Goal: Task Accomplishment & Management: Manage account settings

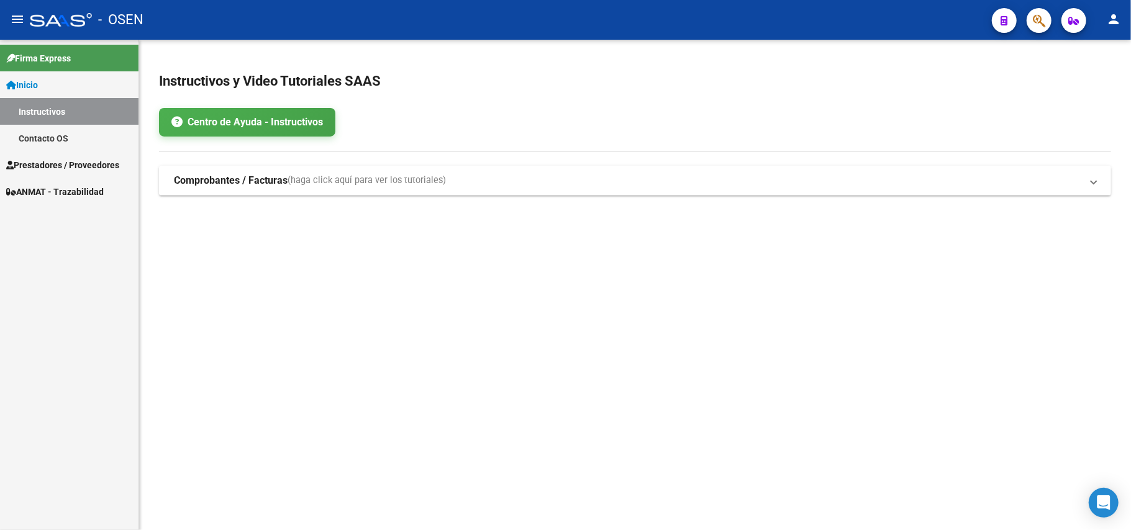
click at [51, 160] on span "Prestadores / Proveedores" at bounding box center [62, 165] width 113 height 14
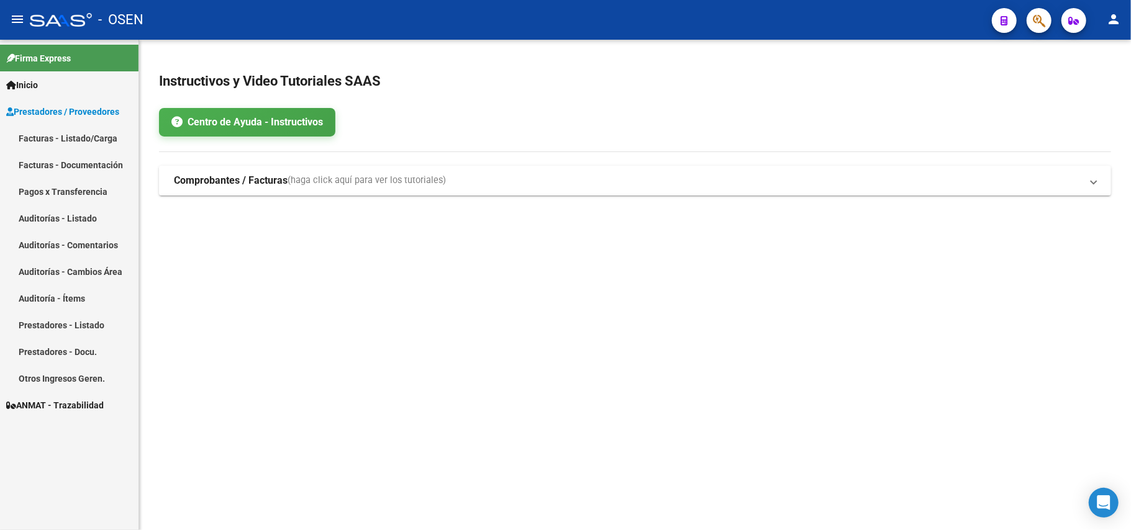
click at [55, 140] on link "Facturas - Listado/Carga" at bounding box center [69, 138] width 139 height 27
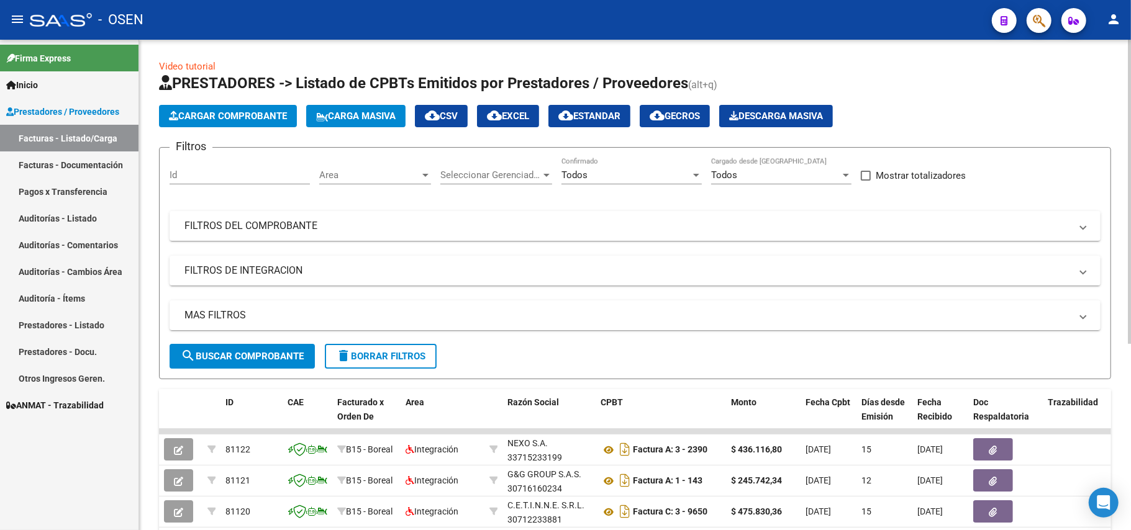
scroll to position [302, 0]
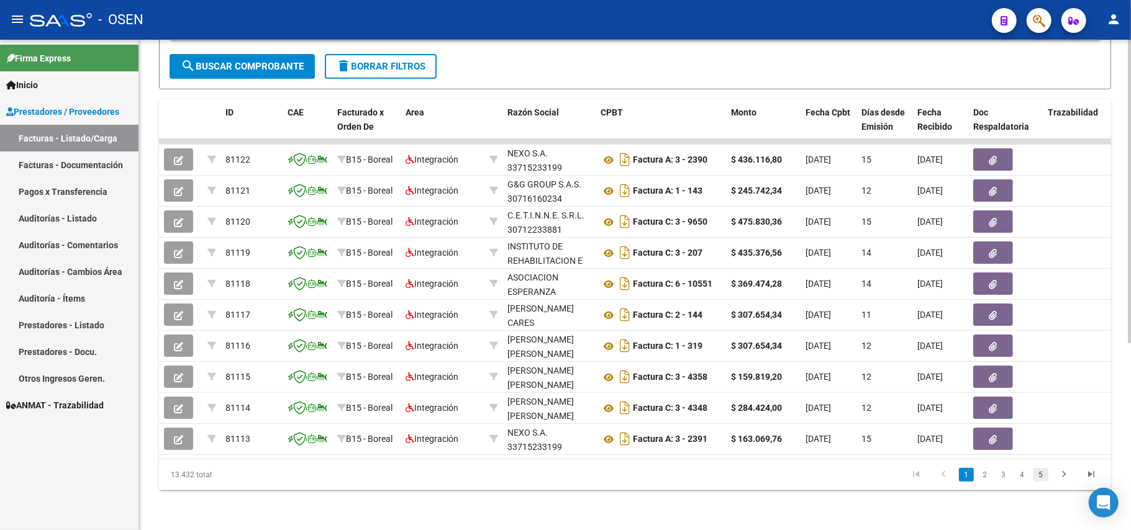
click at [1042, 479] on link "5" at bounding box center [1040, 475] width 15 height 14
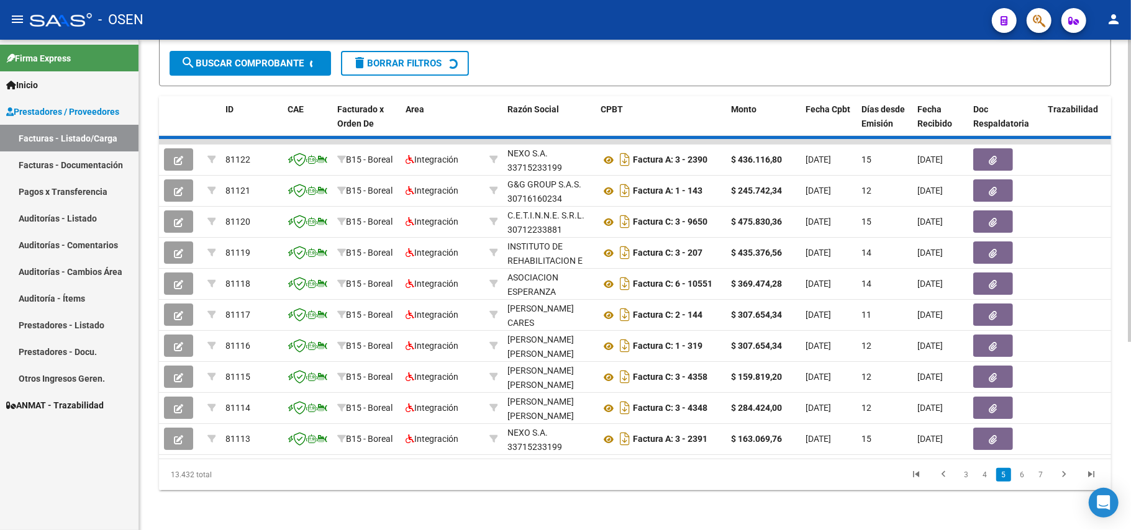
click at [1089, 481] on div "13.432 total 3 4 5 6 7" at bounding box center [635, 475] width 952 height 31
click at [1091, 479] on div "13.432 total 3 4 5 6 7" at bounding box center [635, 475] width 952 height 31
click at [815, 104] on span "Fecha Cpbt" at bounding box center [828, 109] width 45 height 10
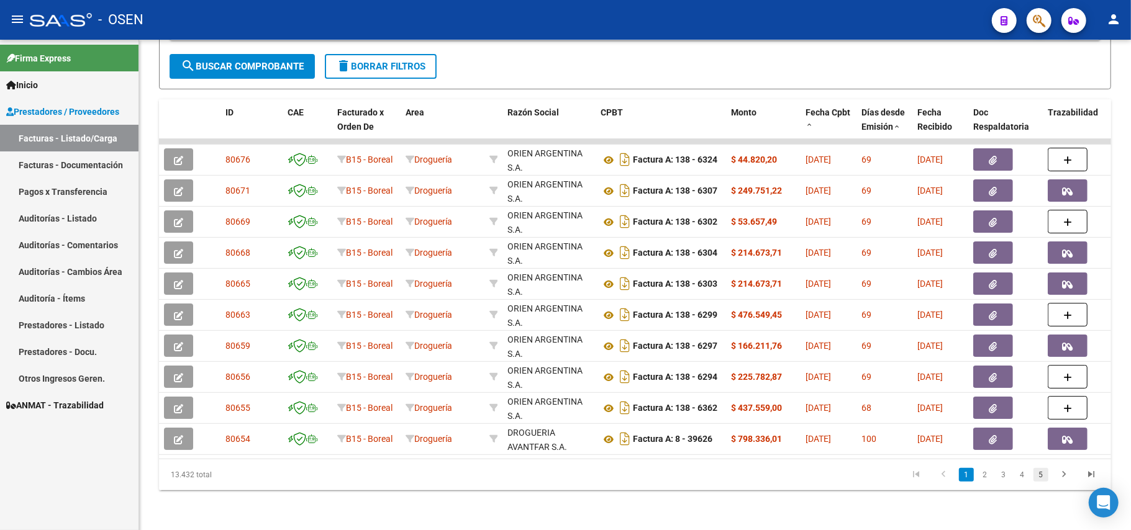
click at [1041, 478] on link "5" at bounding box center [1040, 475] width 15 height 14
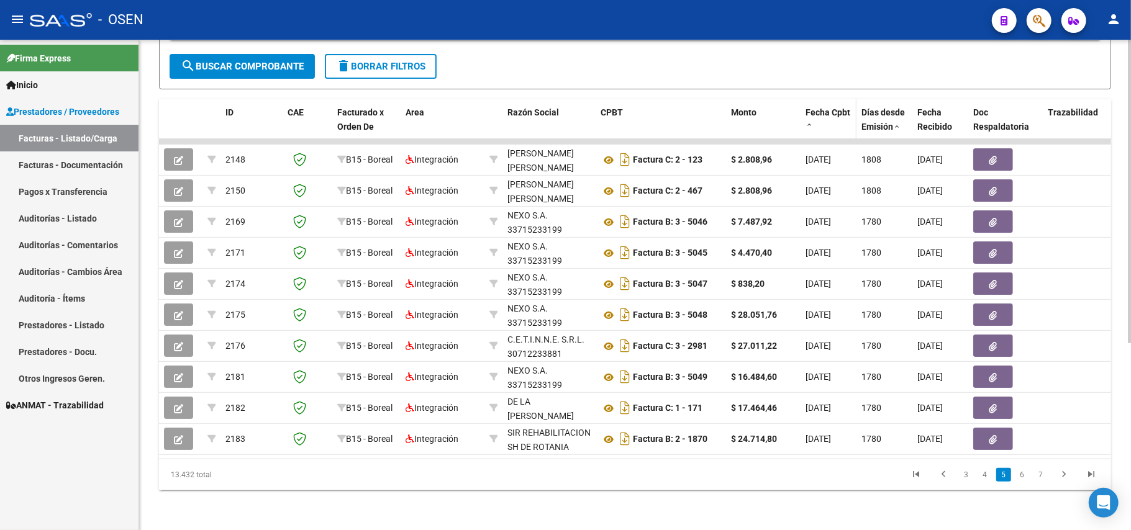
click at [812, 107] on span "Fecha Cpbt" at bounding box center [828, 112] width 45 height 10
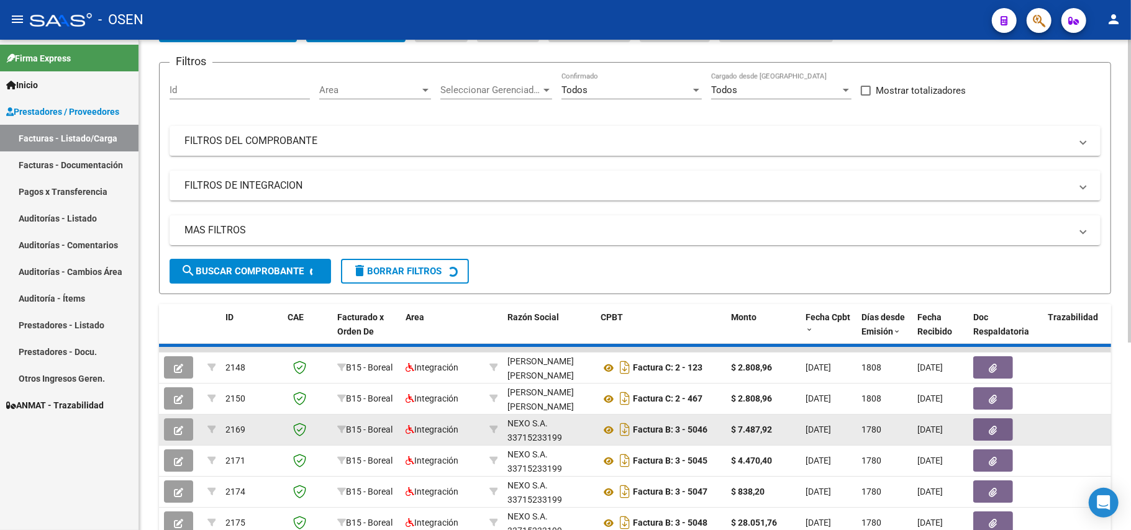
scroll to position [0, 0]
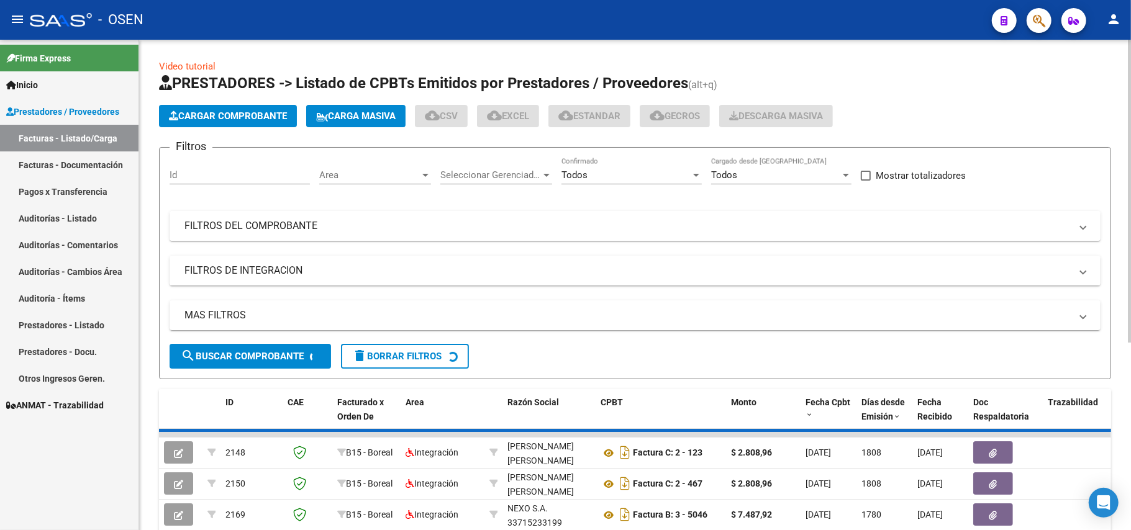
click at [283, 219] on mat-panel-title "FILTROS DEL COMPROBANTE" at bounding box center [627, 226] width 886 height 14
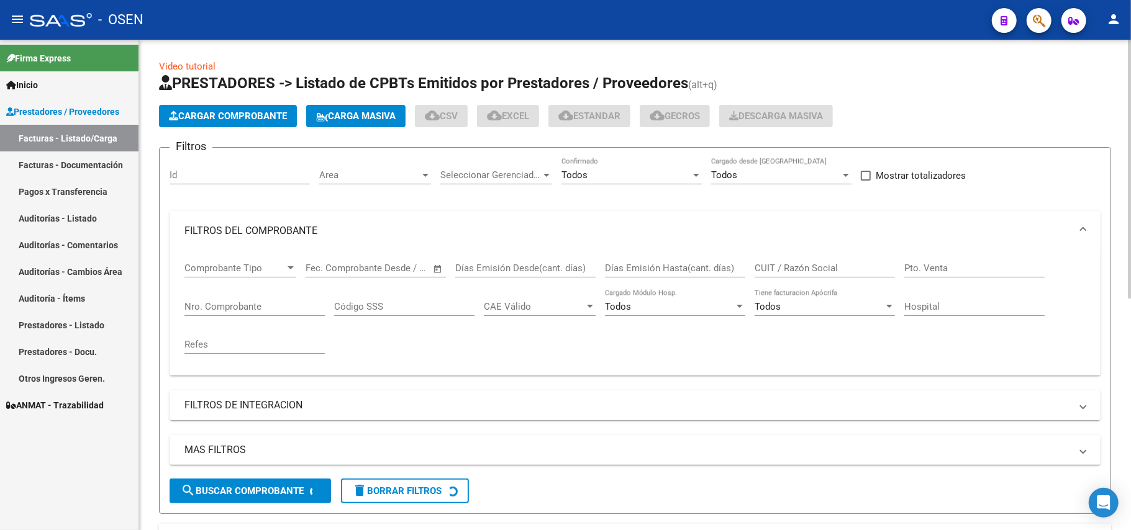
click at [284, 220] on mat-expansion-panel-header "FILTROS DEL COMPROBANTE" at bounding box center [635, 231] width 931 height 40
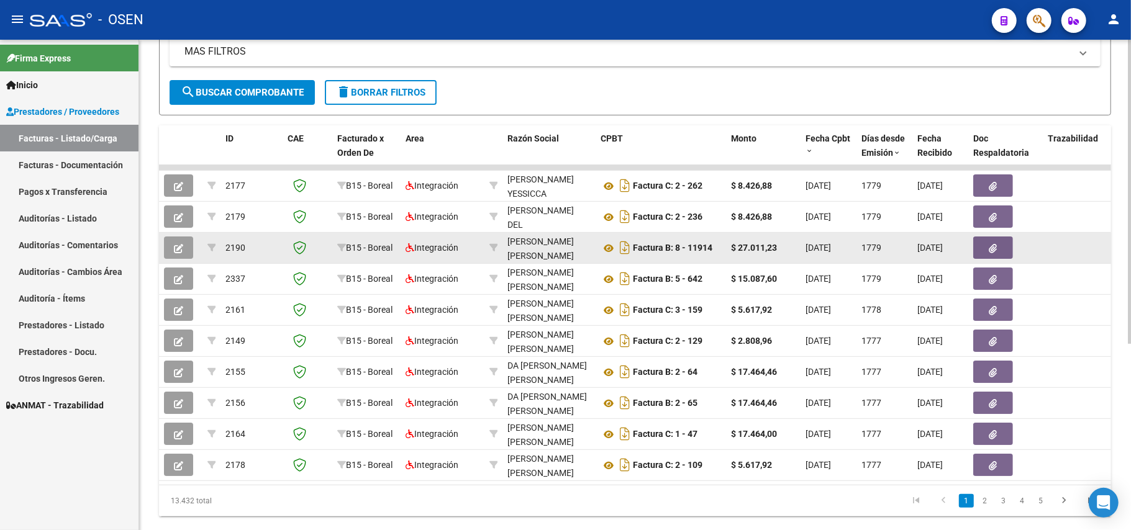
scroll to position [302, 0]
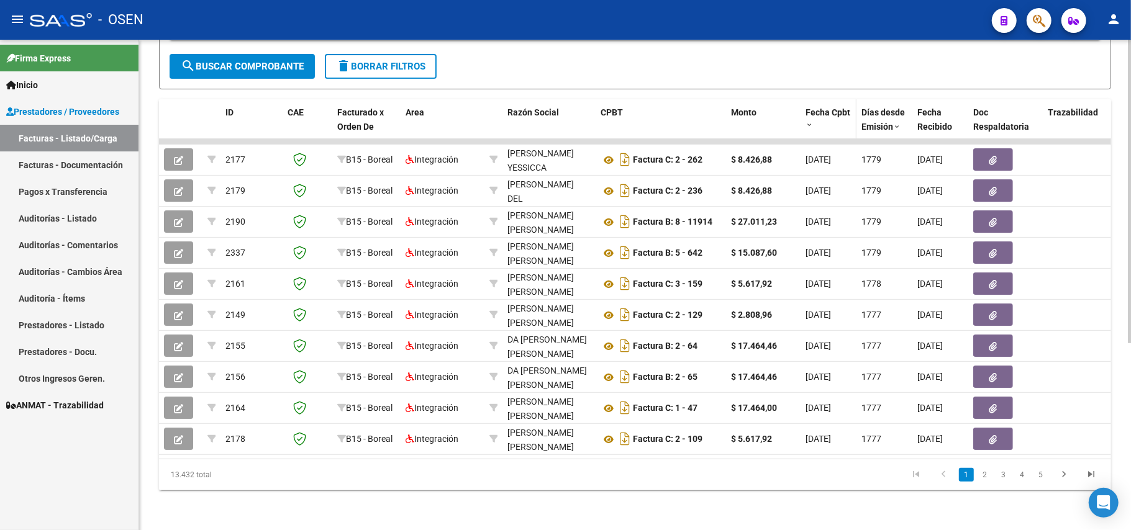
click at [821, 107] on span "Fecha Cpbt" at bounding box center [828, 112] width 45 height 10
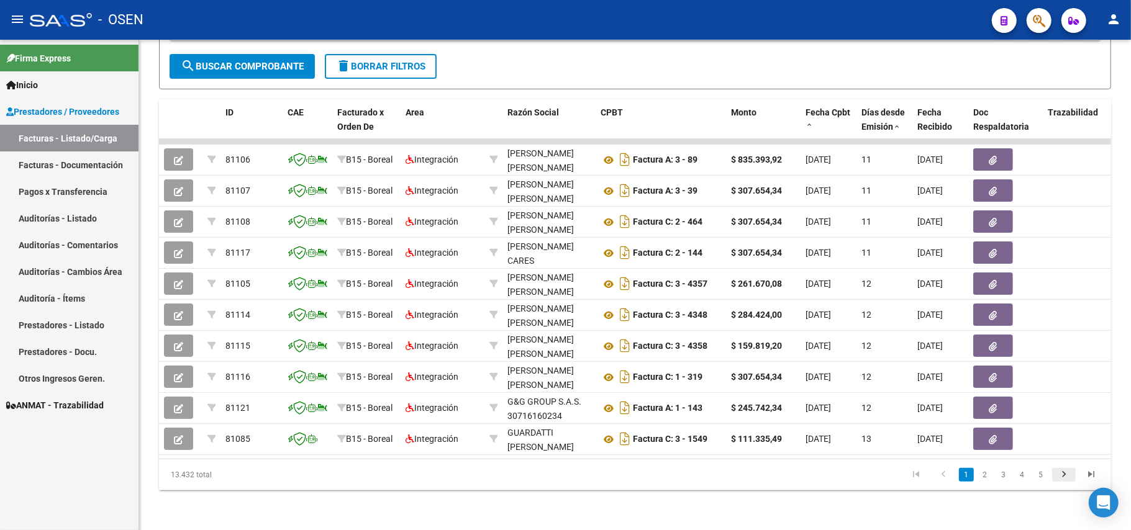
click at [1059, 472] on icon "go to next page" at bounding box center [1064, 476] width 16 height 15
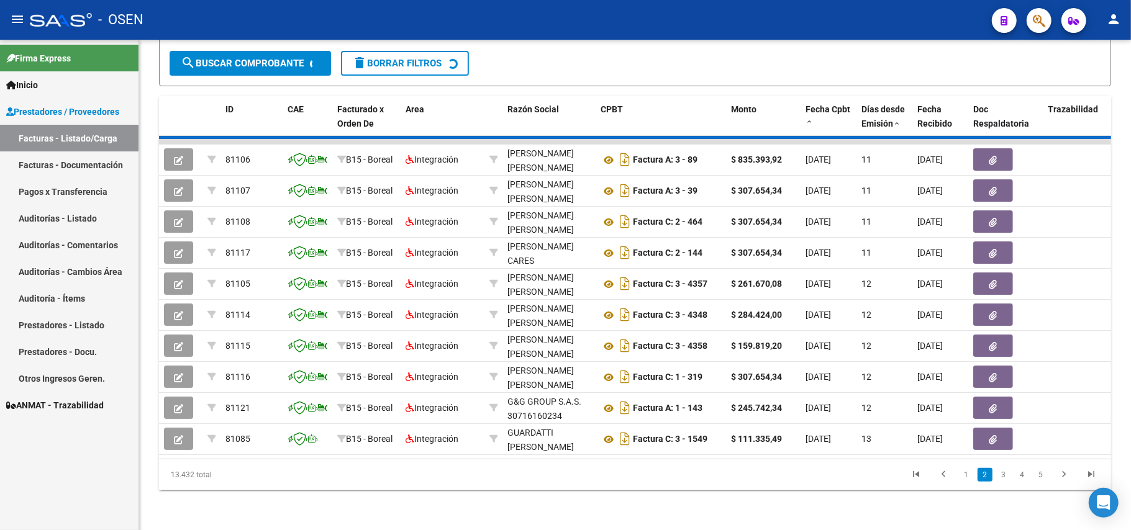
click at [1059, 472] on div "13.432 total 1 2 3 4 5" at bounding box center [635, 475] width 952 height 31
click at [1060, 478] on div "13.432 total 1 2 3 4 5" at bounding box center [635, 475] width 952 height 31
click at [1065, 476] on div "13.432 total 1 2 3 4 5" at bounding box center [635, 475] width 952 height 31
click at [1042, 481] on div "13.432 total 1 2 3 4 5" at bounding box center [635, 475] width 952 height 31
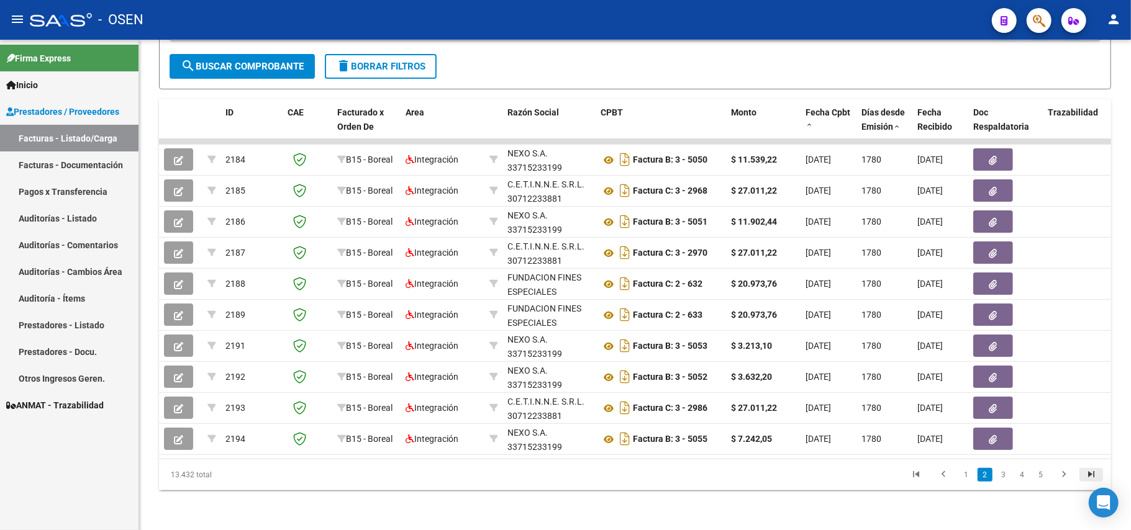
click at [1089, 476] on icon "go to last page" at bounding box center [1091, 476] width 16 height 15
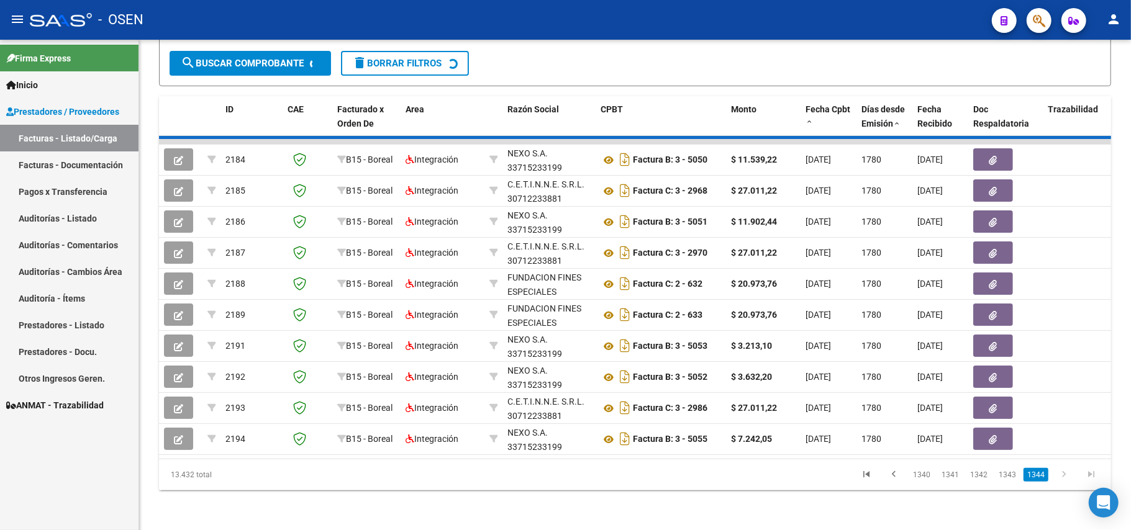
click at [927, 473] on div "13.432 total 1340 1341 1342 1343 1344" at bounding box center [635, 475] width 952 height 31
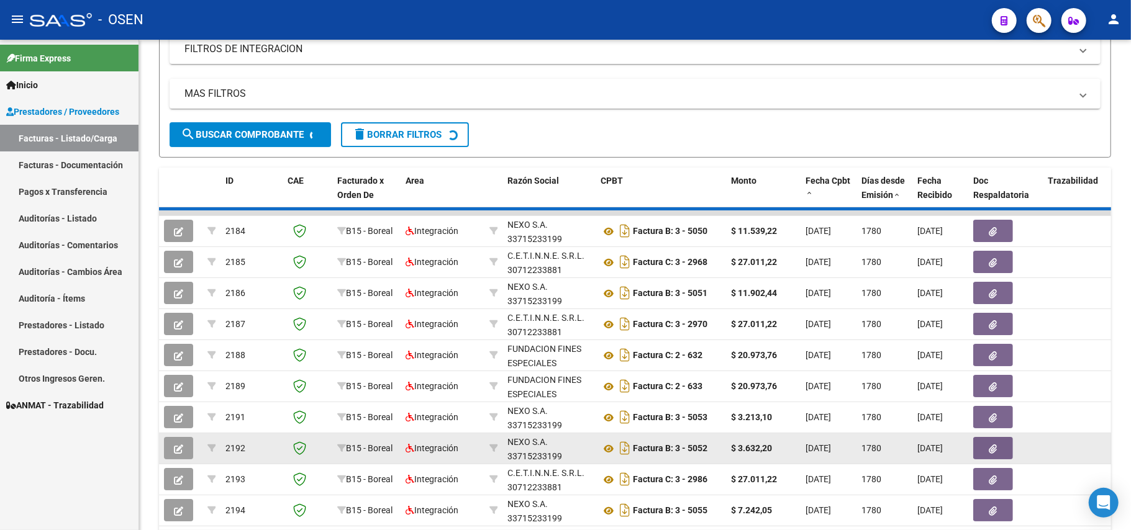
scroll to position [304, 0]
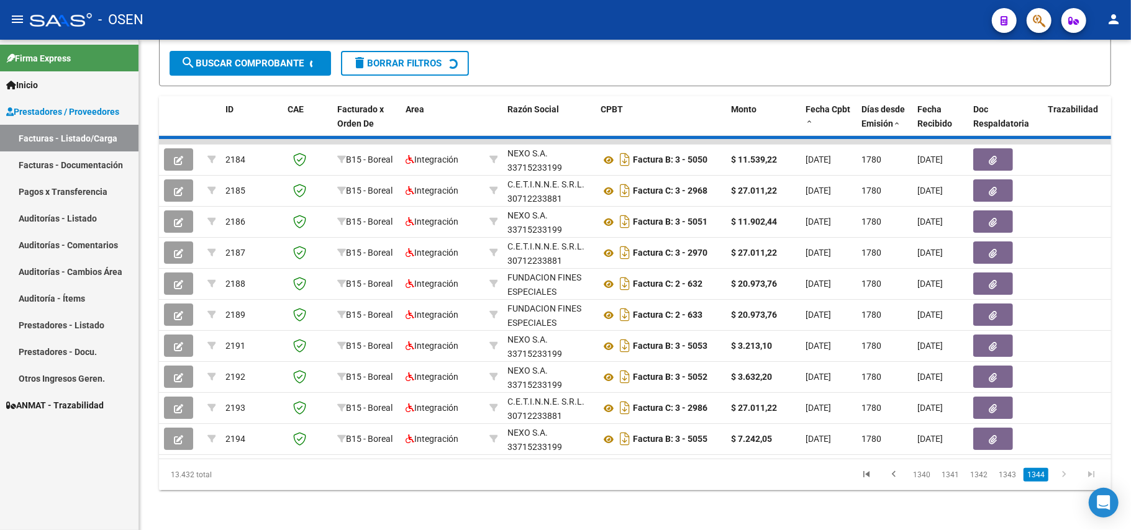
click at [897, 473] on div "13.432 total 1340 1341 1342 1343 1344" at bounding box center [635, 475] width 952 height 31
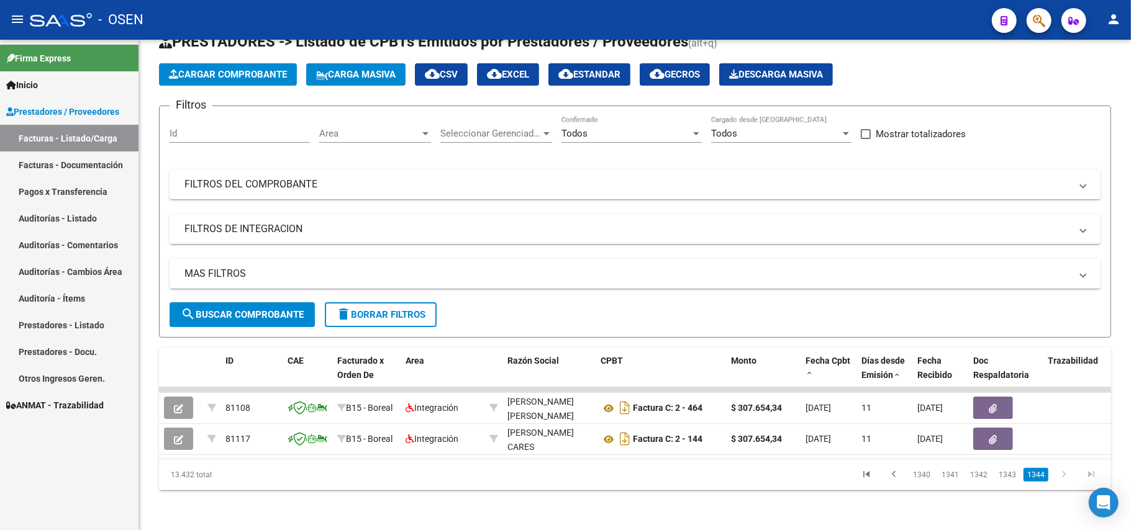
scroll to position [53, 0]
click at [897, 475] on icon "go to previous page" at bounding box center [894, 476] width 16 height 15
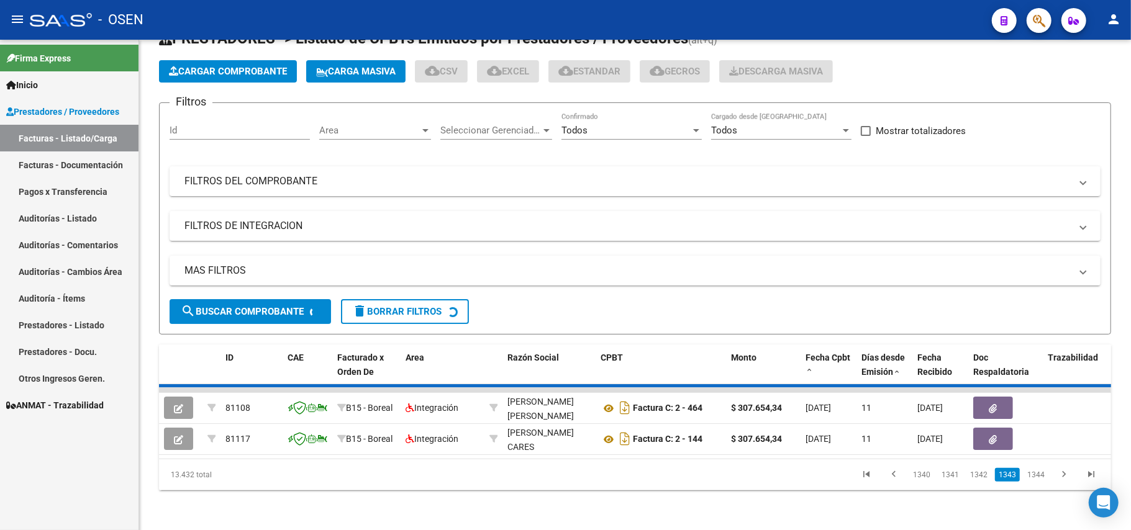
click at [897, 475] on div "13.432 total 1340 1341 1342 1343 1344" at bounding box center [635, 475] width 952 height 31
click at [279, 175] on mat-panel-title "FILTROS DEL COMPROBANTE" at bounding box center [627, 182] width 886 height 14
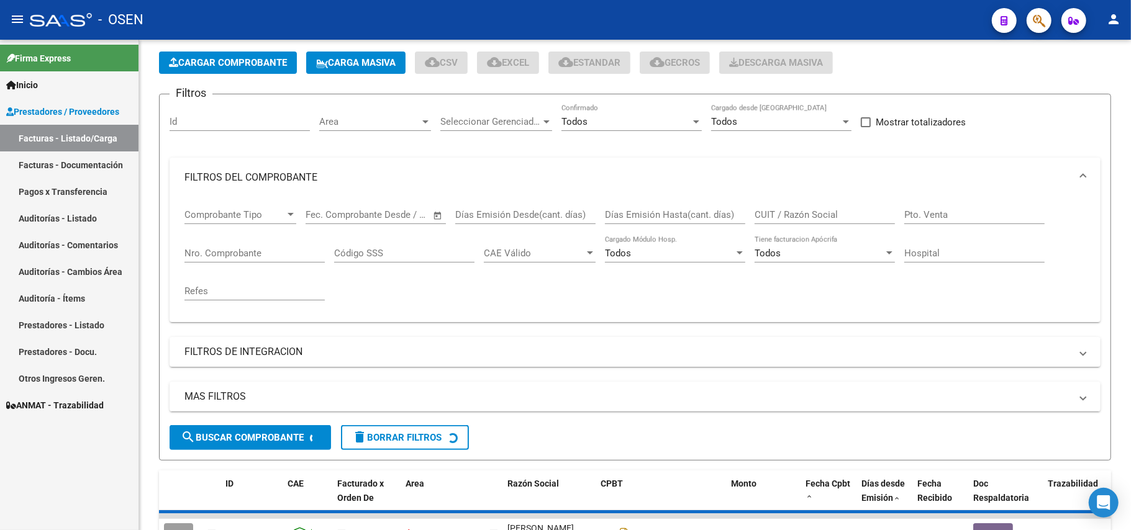
click at [247, 209] on span "Comprobante Tipo" at bounding box center [234, 214] width 101 height 11
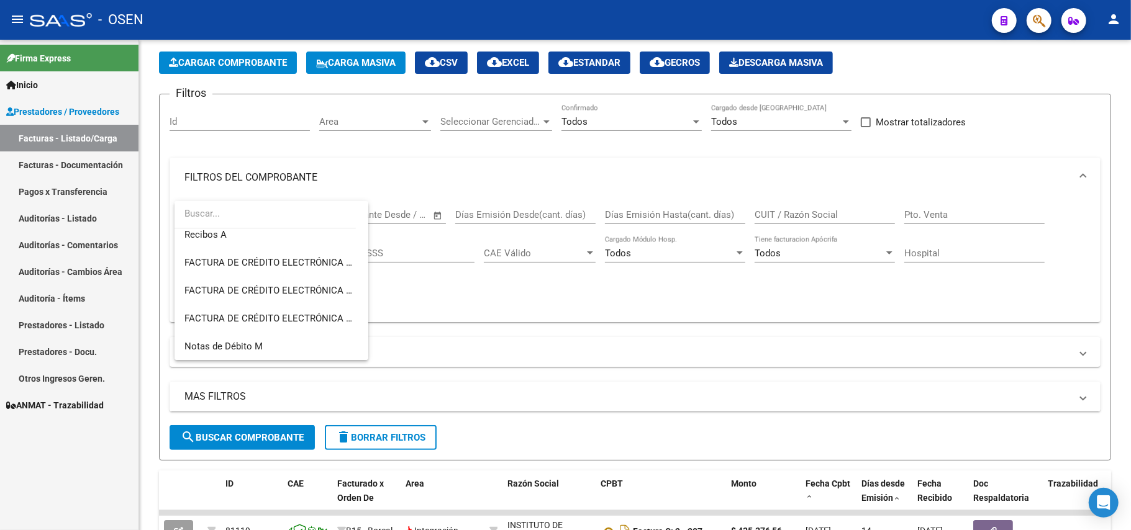
scroll to position [436, 0]
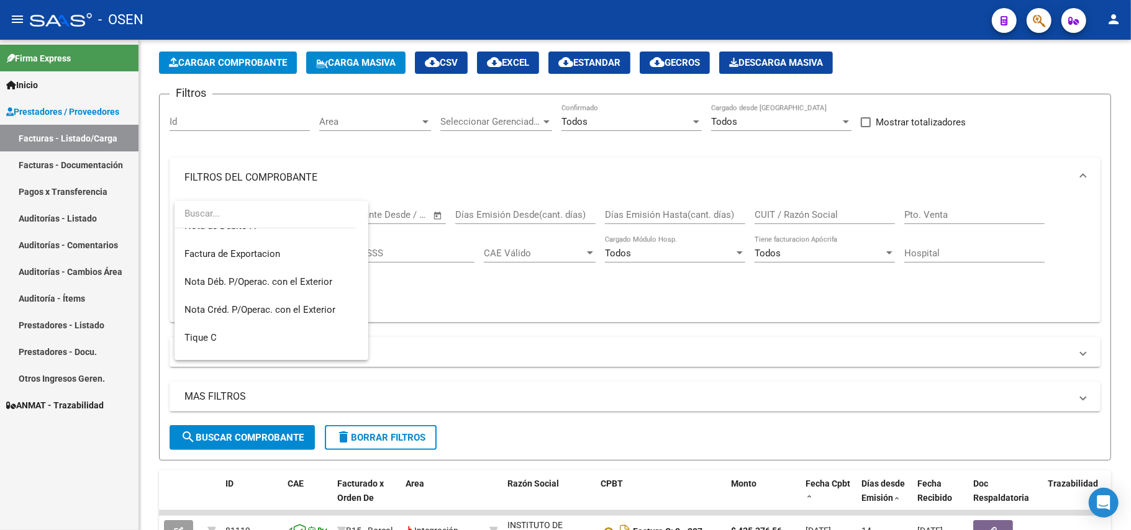
click at [429, 162] on div at bounding box center [565, 265] width 1131 height 530
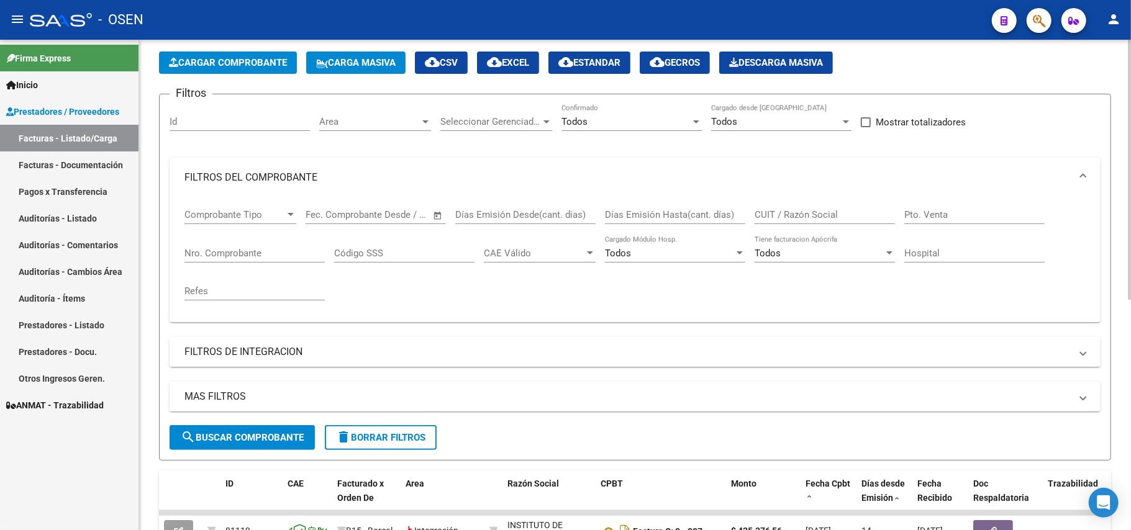
click at [821, 212] on input "CUIT / Razón Social" at bounding box center [825, 214] width 140 height 11
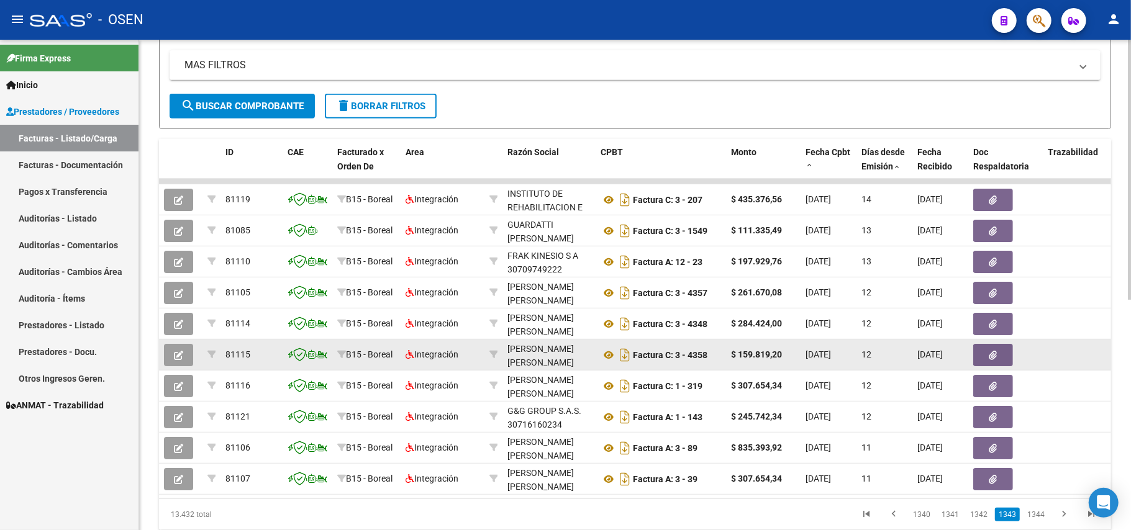
scroll to position [437, 0]
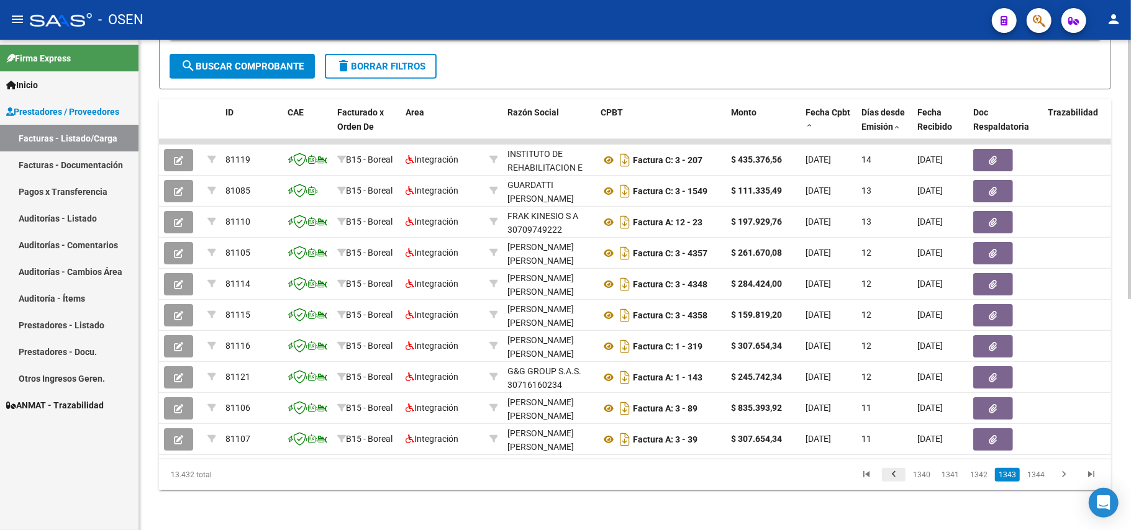
click at [900, 477] on icon "go to previous page" at bounding box center [894, 476] width 16 height 15
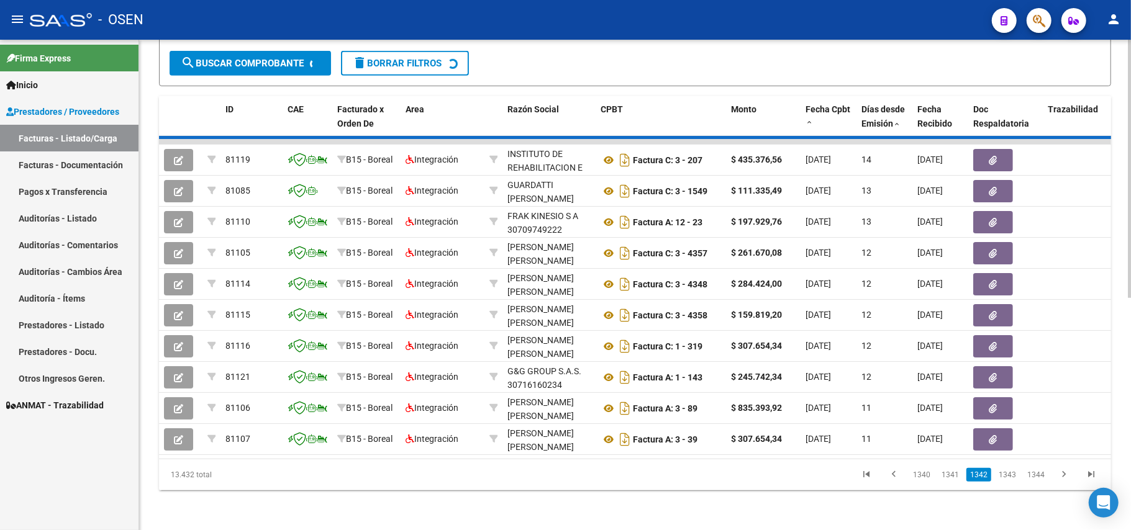
click at [899, 477] on div "13.432 total 1340 1341 1342 1343 1344" at bounding box center [635, 475] width 952 height 31
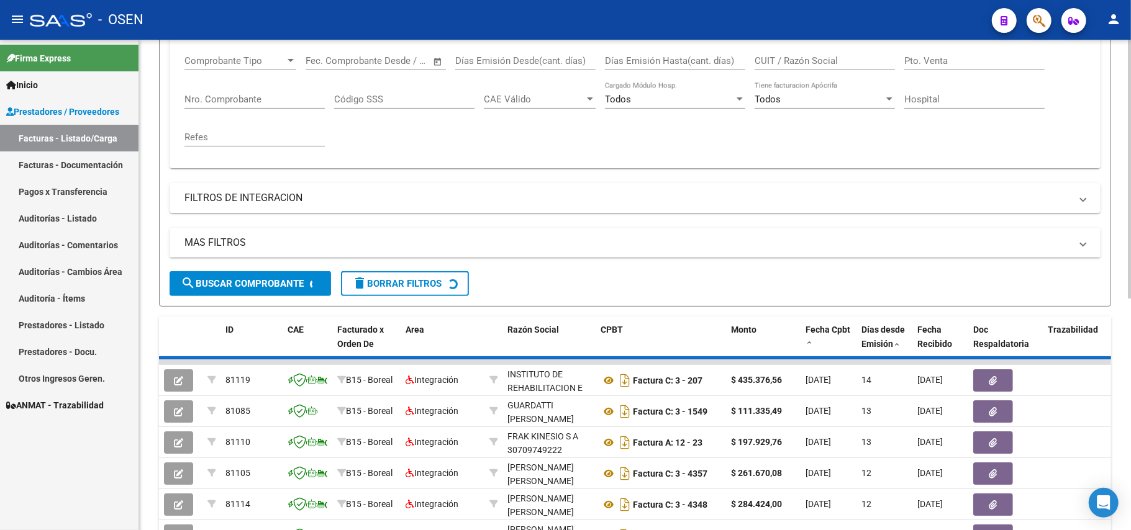
scroll to position [0, 0]
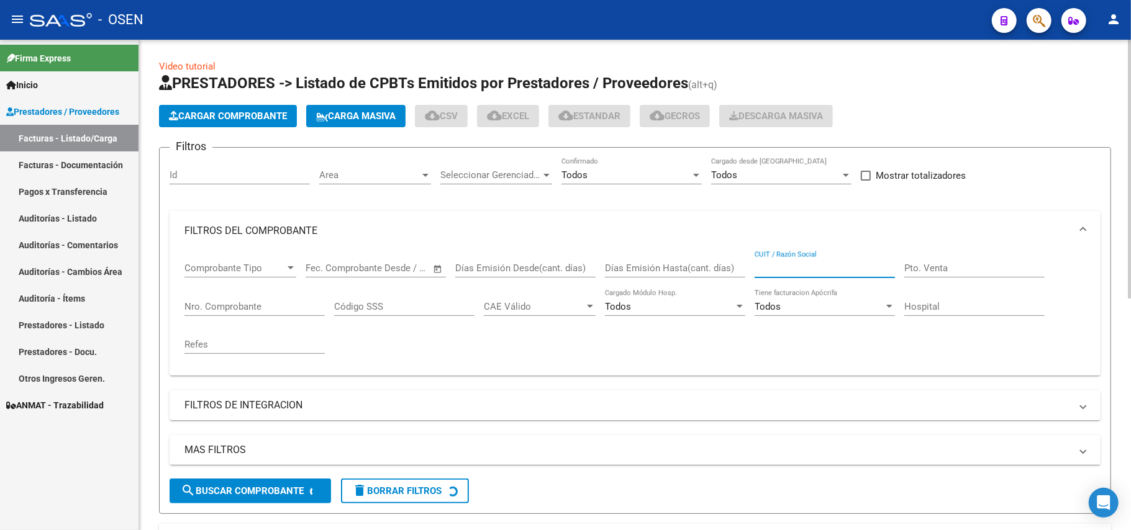
click at [811, 271] on input "CUIT / Razón Social" at bounding box center [825, 268] width 140 height 11
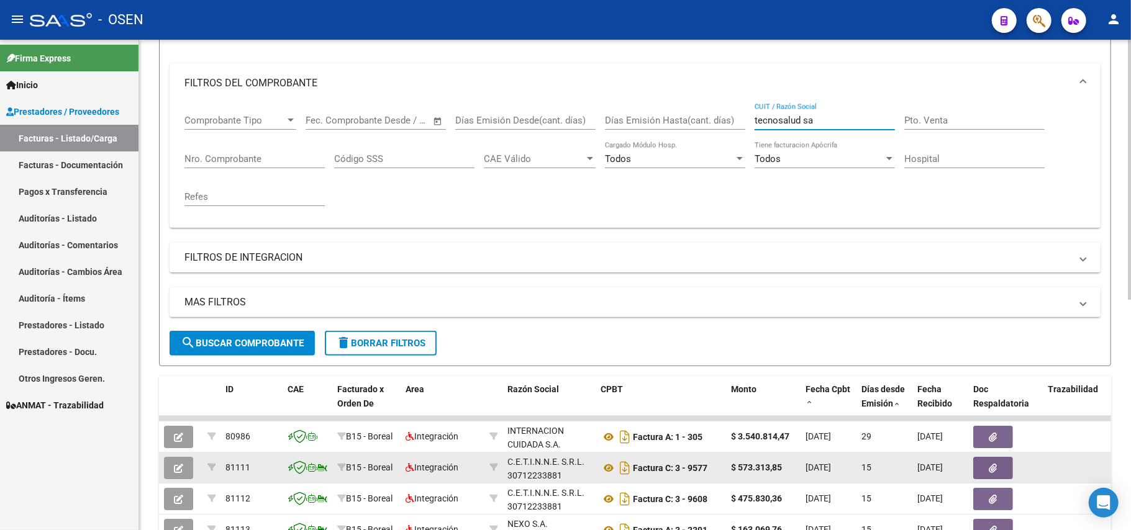
scroll to position [106, 0]
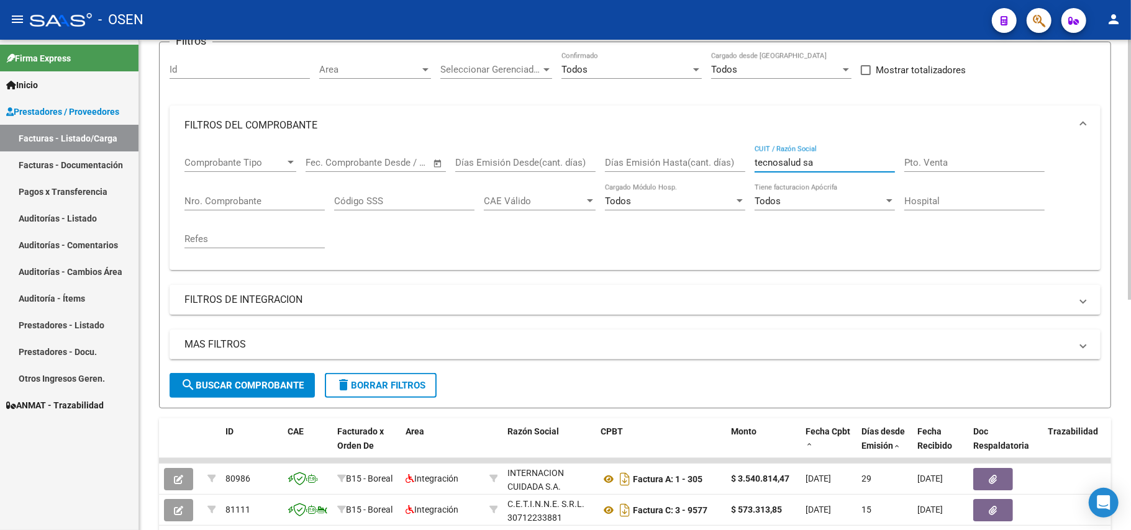
type input "tecnosalud sa"
click at [278, 388] on span "search Buscar Comprobante" at bounding box center [242, 385] width 123 height 11
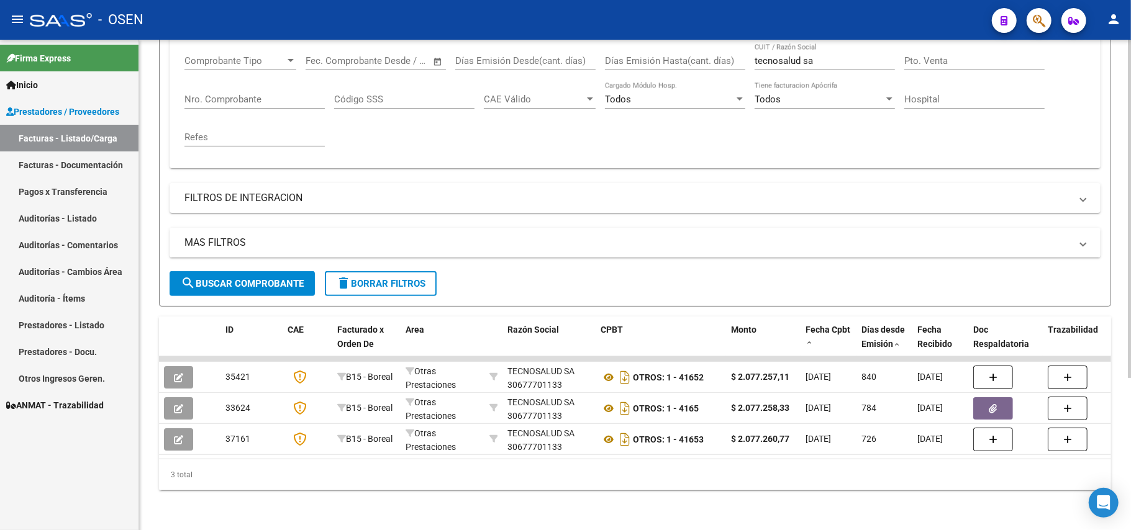
scroll to position [220, 0]
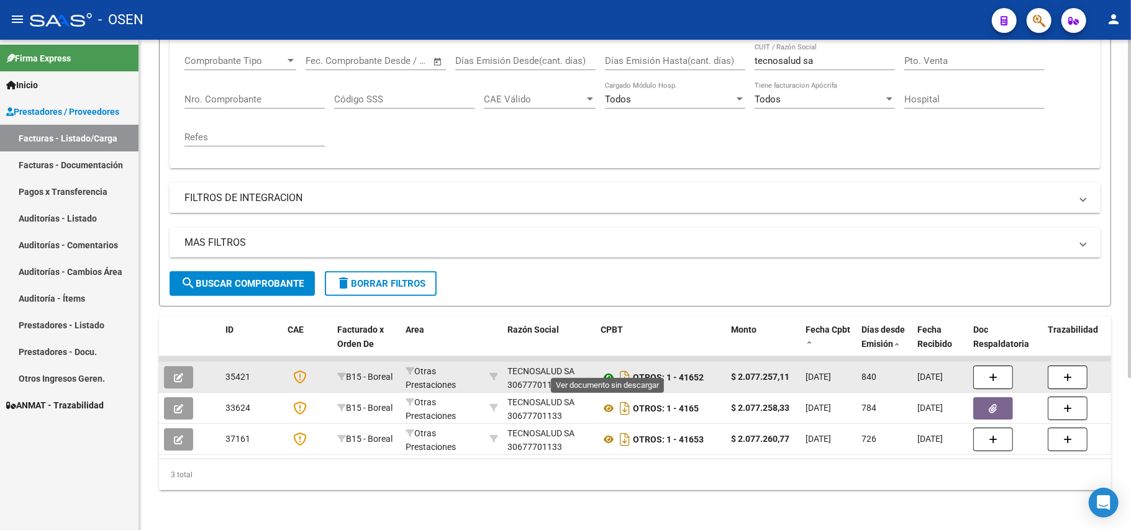
click at [607, 370] on icon at bounding box center [609, 377] width 16 height 15
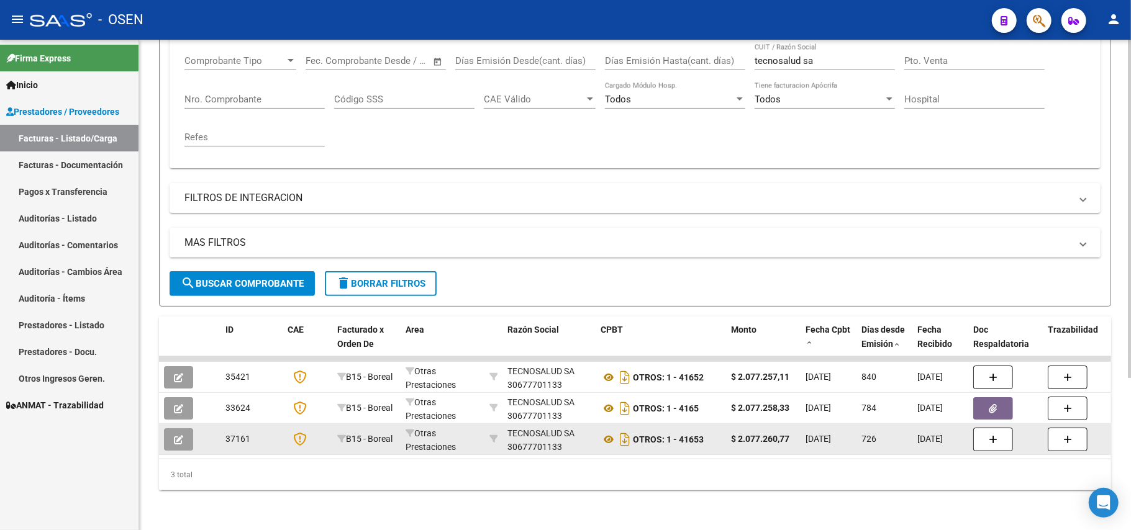
scroll to position [1, 0]
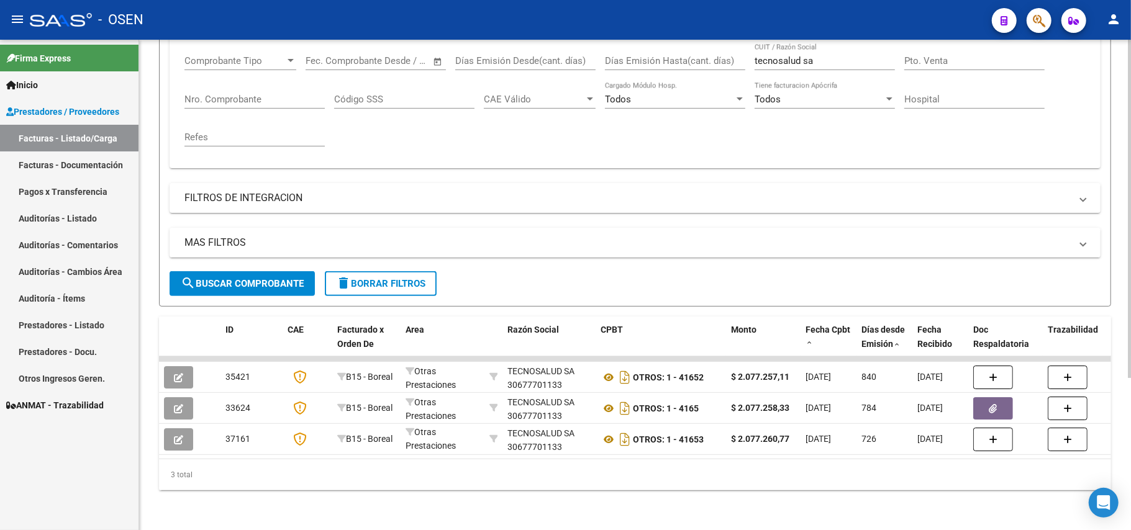
drag, startPoint x: 420, startPoint y: 445, endPoint x: 438, endPoint y: 448, distance: 17.7
click at [438, 448] on datatable-body "35421 B15 - Boreal Otras Prestaciones TECNOSALUD SA 30677701133 OTROS: 1 - 4165…" at bounding box center [635, 408] width 952 height 102
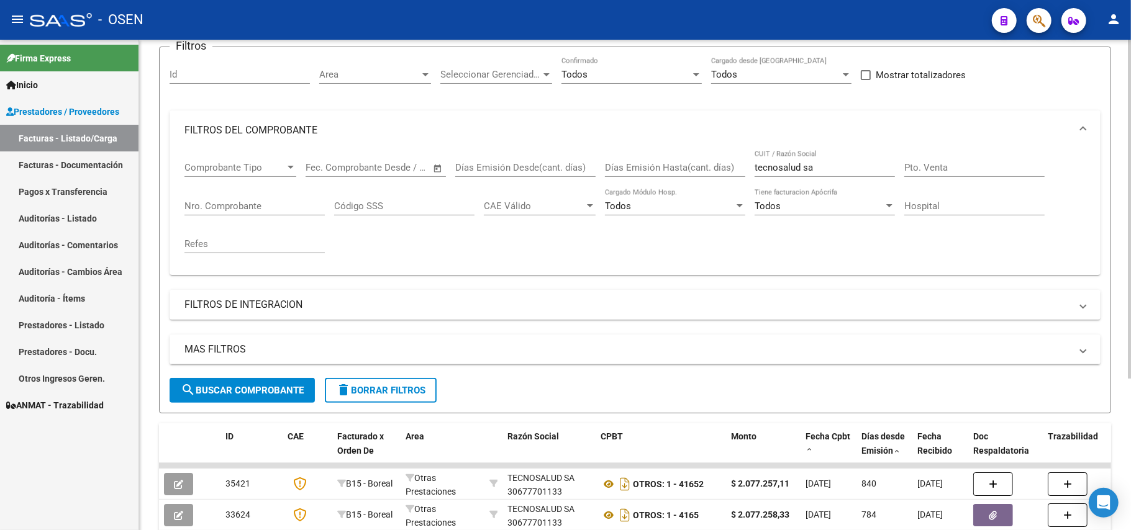
scroll to position [55, 0]
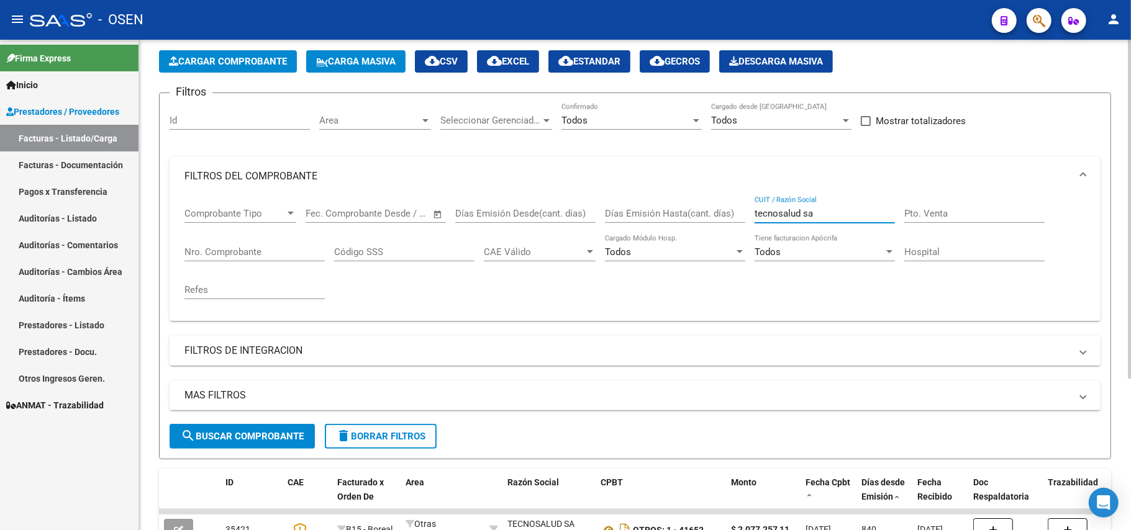
drag, startPoint x: 814, startPoint y: 215, endPoint x: 711, endPoint y: 229, distance: 103.5
click at [711, 229] on div "Comprobante Tipo Comprobante Tipo Fecha inicio – Fecha fin Fec. Comprobante Des…" at bounding box center [634, 253] width 901 height 115
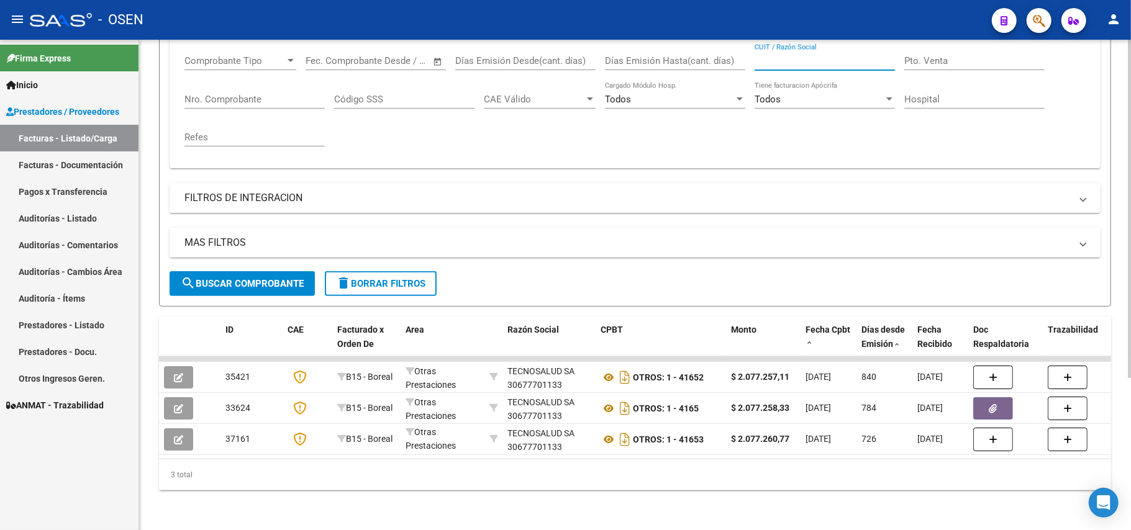
scroll to position [137, 0]
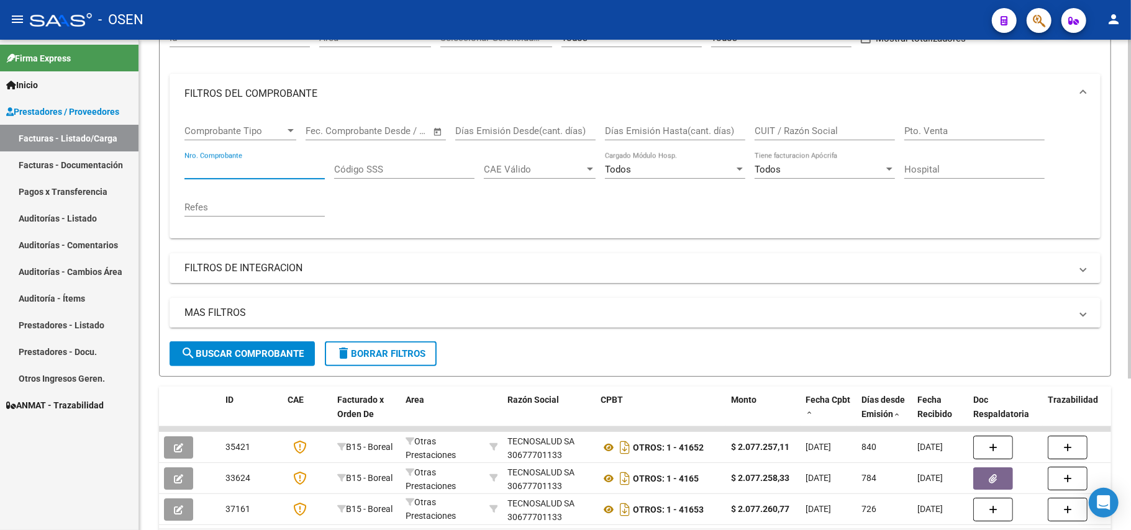
click at [246, 170] on input "Nro. Comprobante" at bounding box center [254, 169] width 140 height 11
click at [271, 128] on span "Comprobante Tipo" at bounding box center [234, 130] width 101 height 11
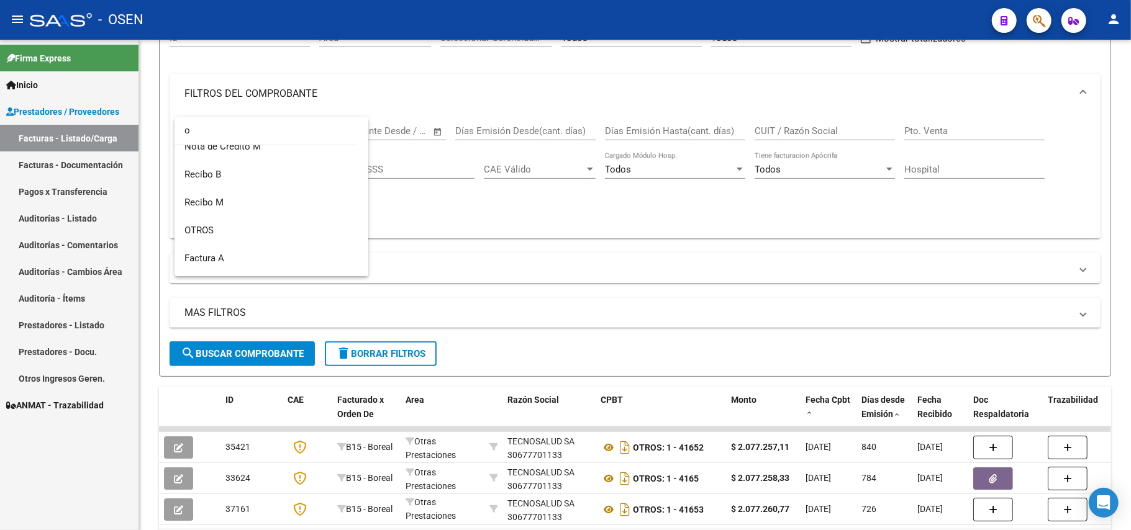
scroll to position [0, 0]
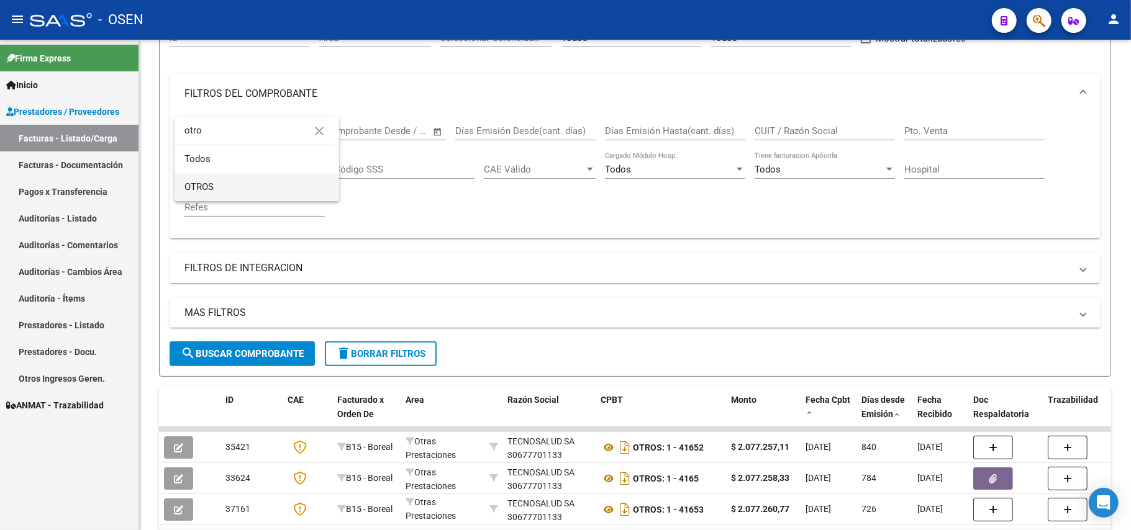
type input "otro"
click at [232, 178] on span "OTROS" at bounding box center [256, 187] width 145 height 28
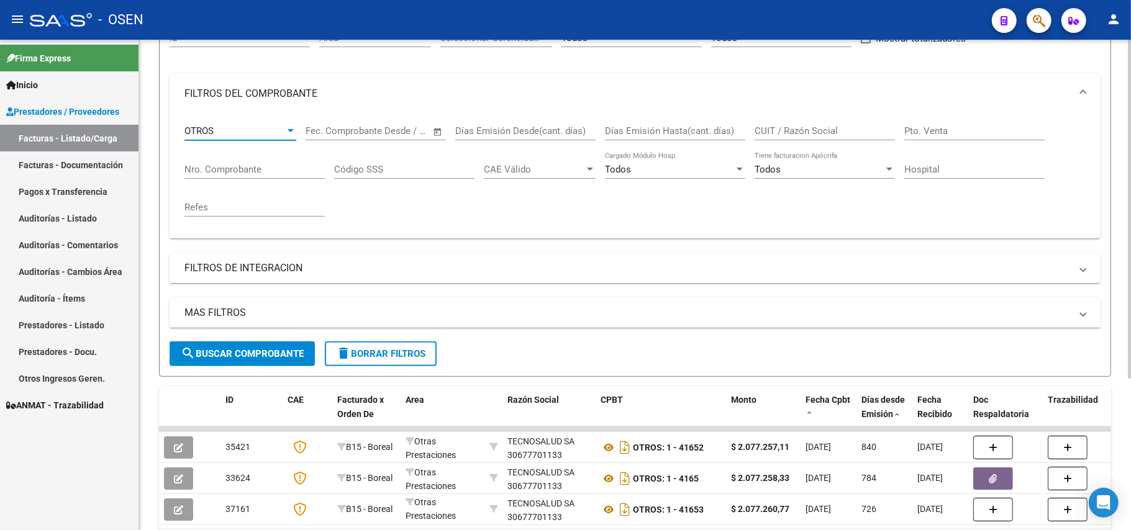
click at [257, 360] on button "search Buscar Comprobante" at bounding box center [242, 354] width 145 height 25
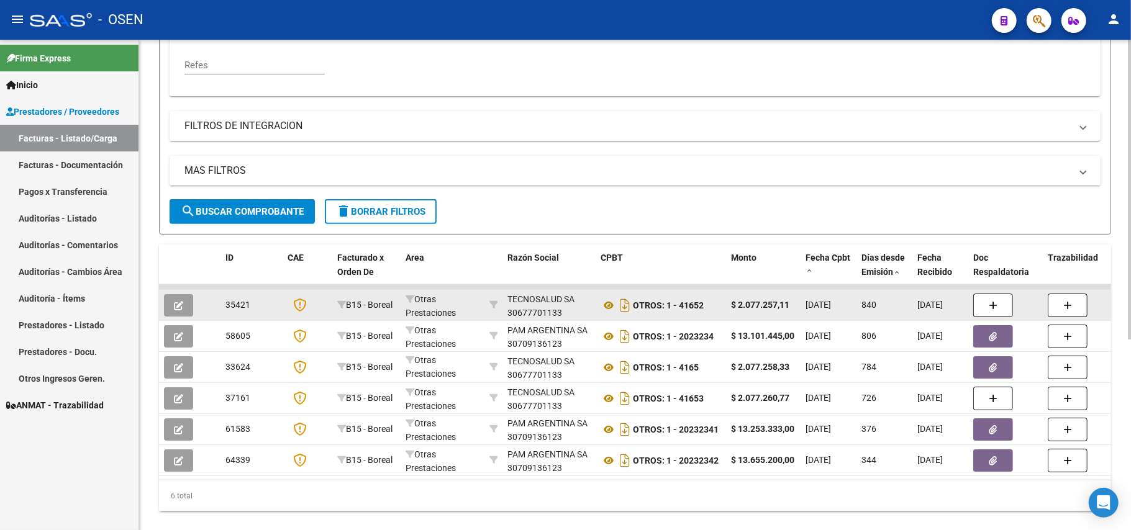
scroll to position [303, 0]
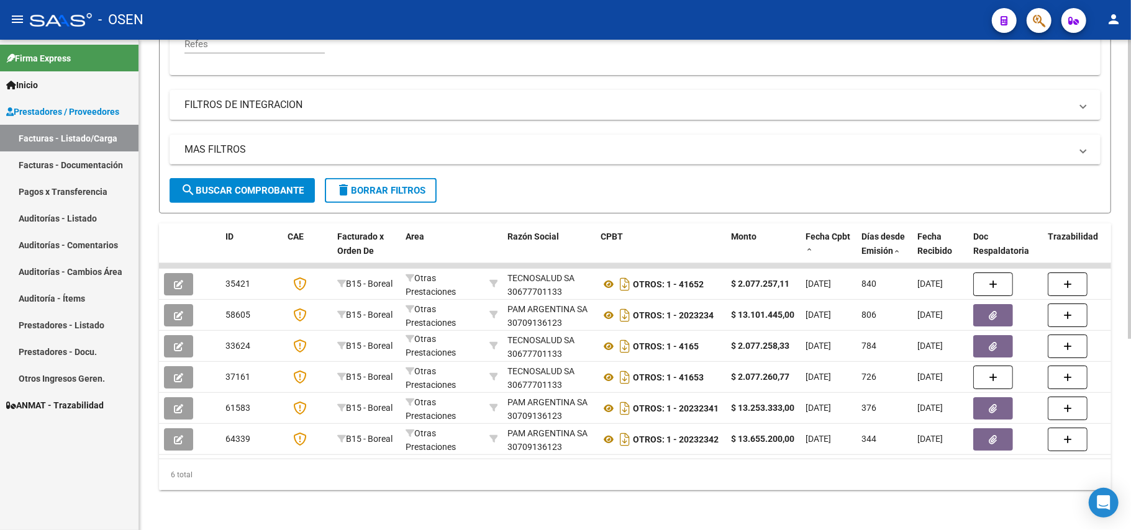
click at [909, 491] on div "6 total" at bounding box center [635, 475] width 952 height 31
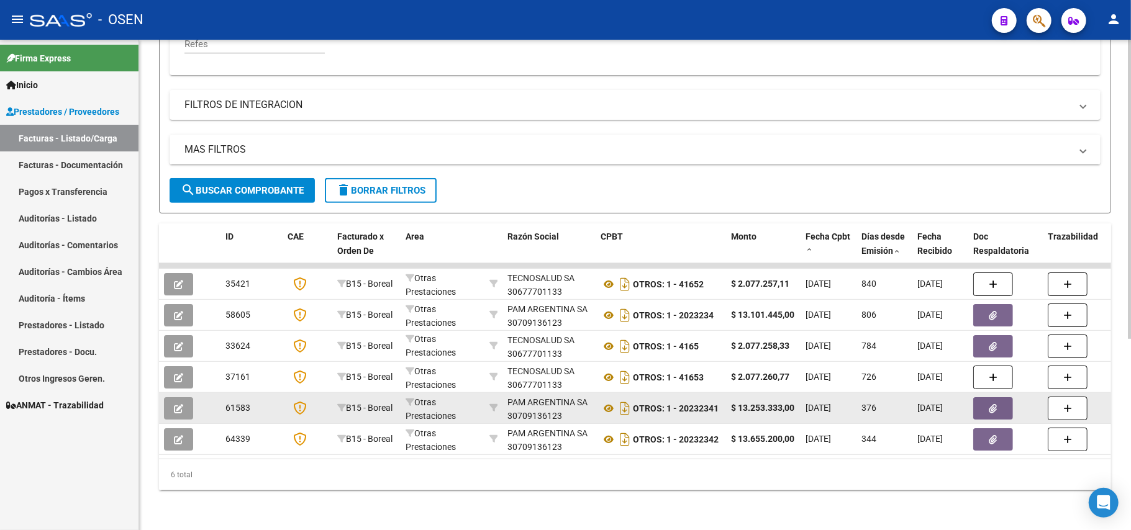
scroll to position [1, 0]
click at [606, 401] on icon at bounding box center [609, 408] width 16 height 15
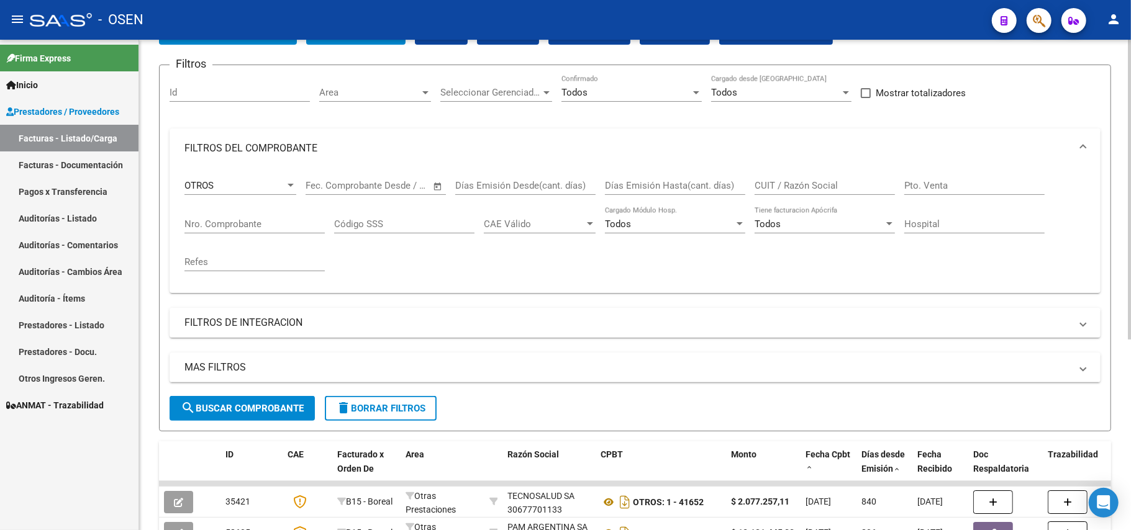
scroll to position [0, 0]
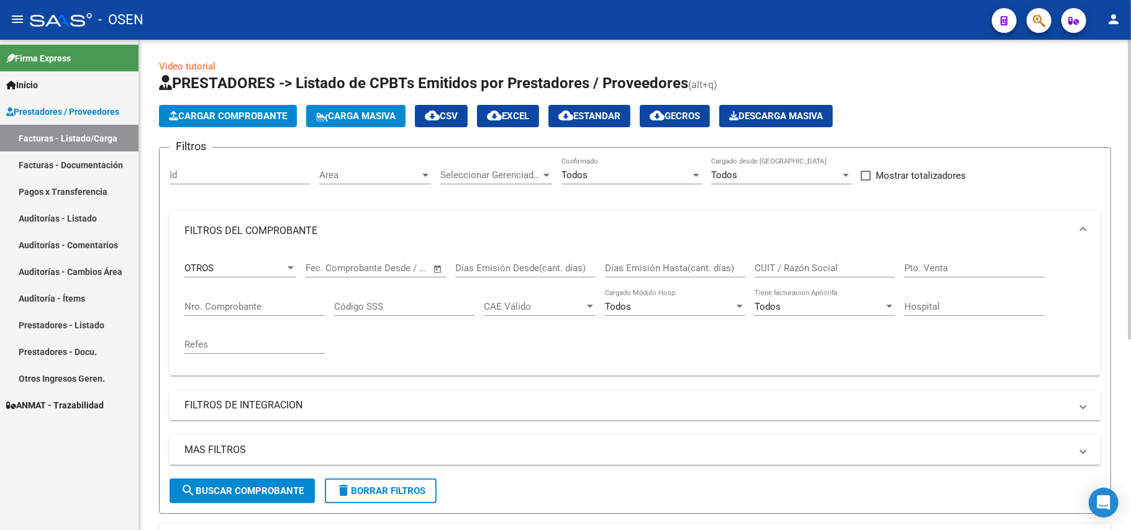
click at [313, 55] on div "Video tutorial PRESTADORES -> Listado de CPBTs Emitidos por Prestadores / Prove…" at bounding box center [635, 435] width 992 height 791
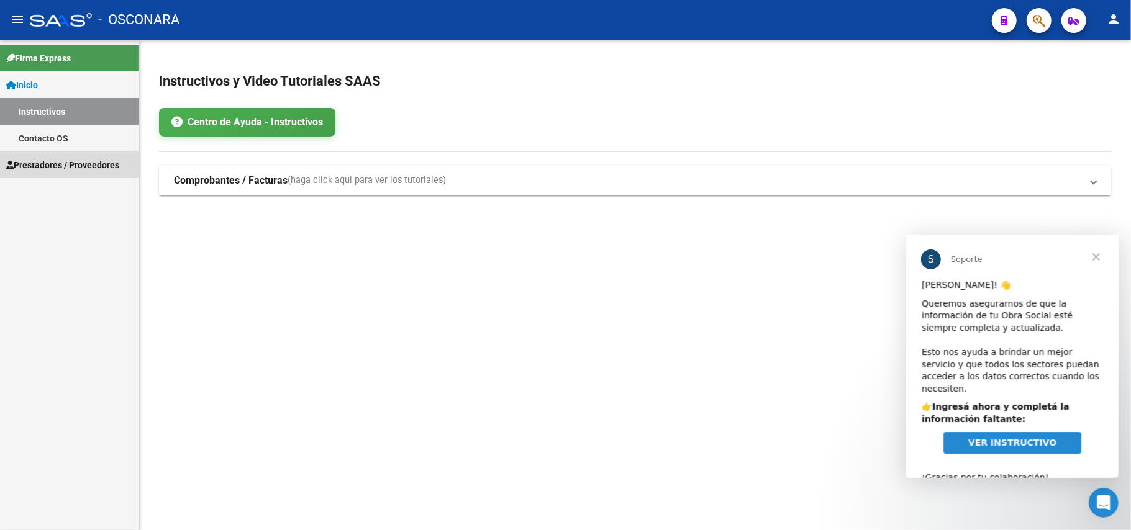
click at [56, 170] on span "Prestadores / Proveedores" at bounding box center [62, 165] width 113 height 14
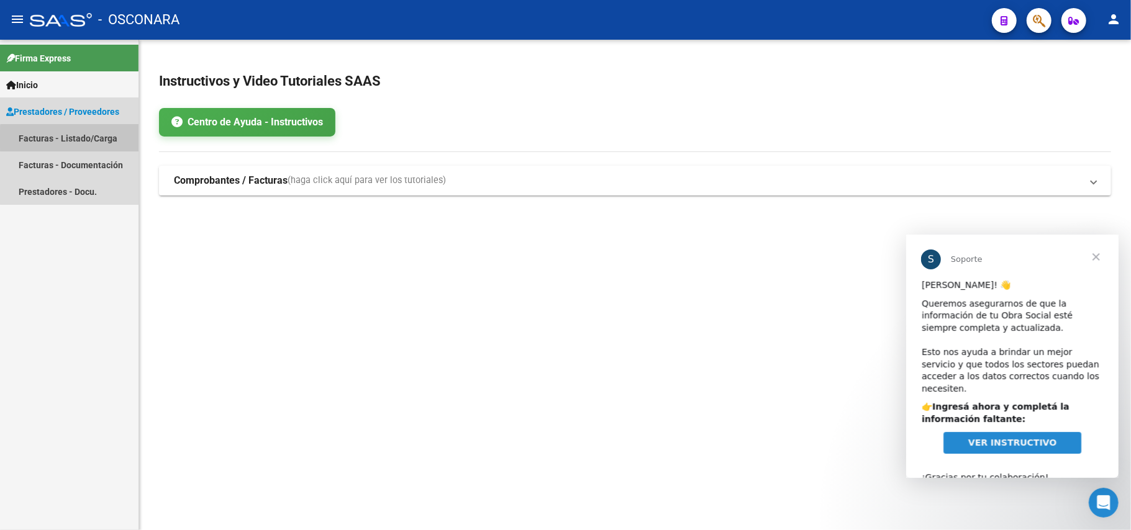
click at [73, 139] on link "Facturas - Listado/Carga" at bounding box center [69, 138] width 139 height 27
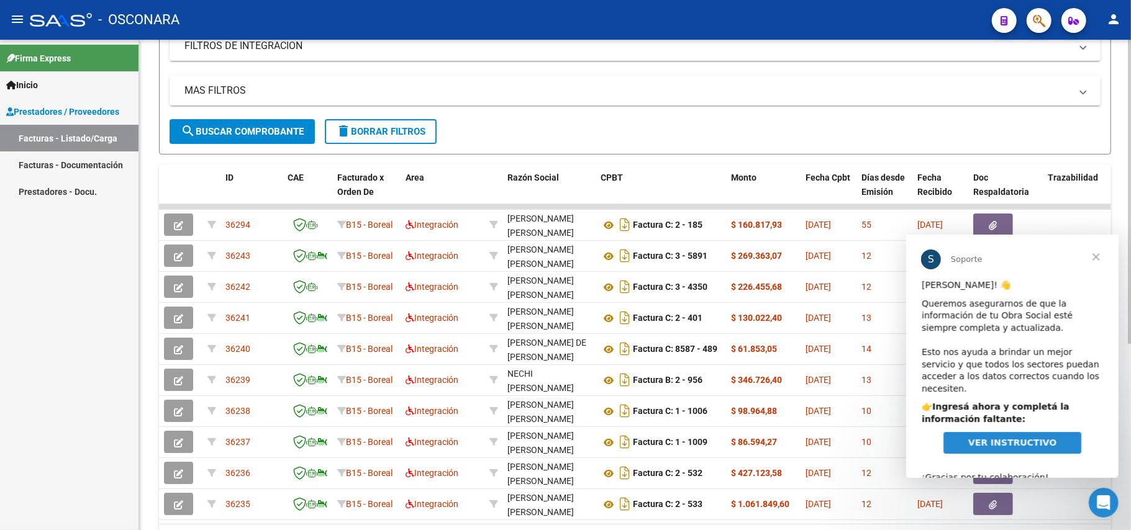
scroll to position [248, 0]
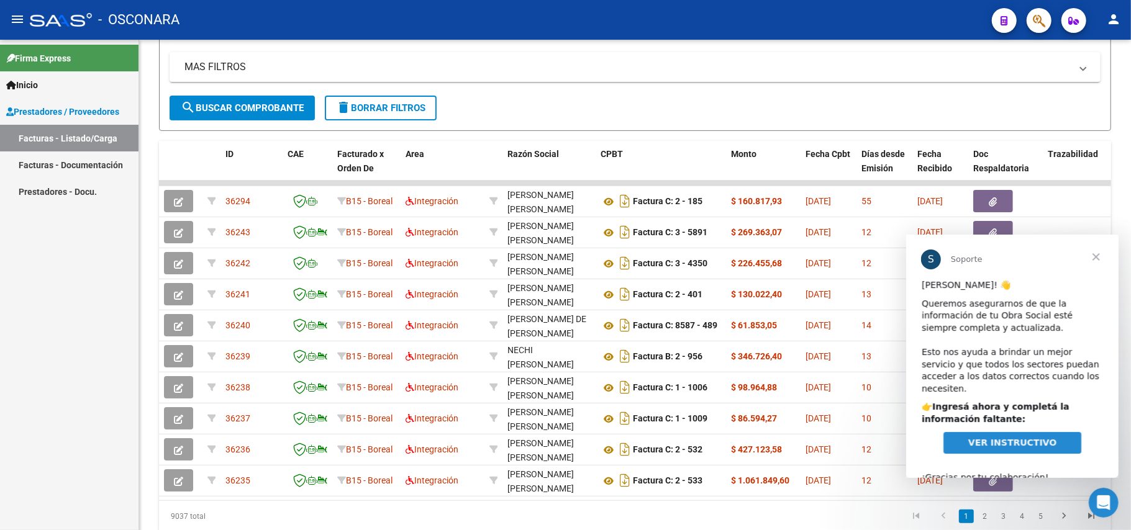
click at [48, 161] on link "Facturas - Documentación" at bounding box center [69, 165] width 139 height 27
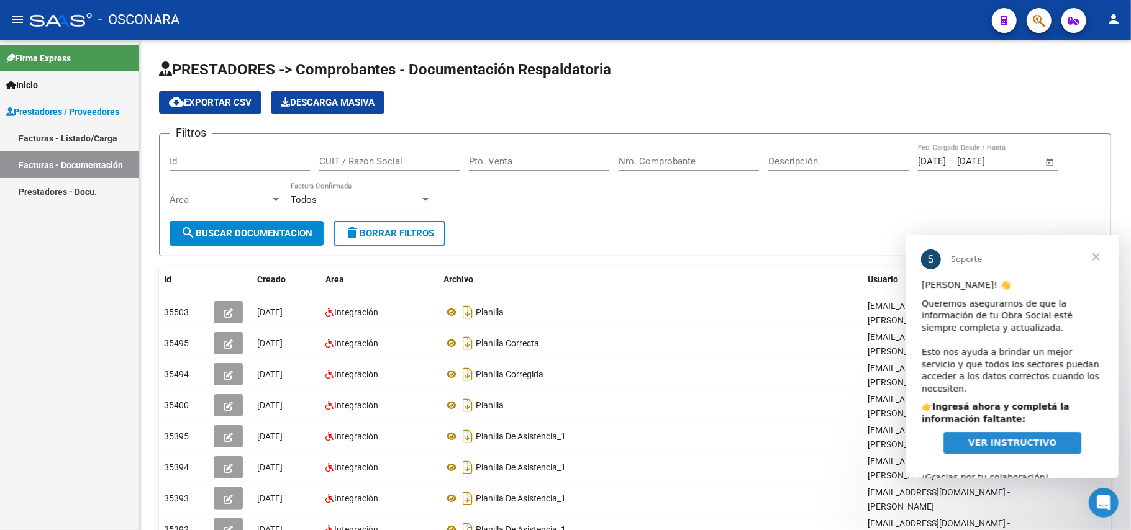
click at [63, 133] on link "Facturas - Listado/Carga" at bounding box center [69, 138] width 139 height 27
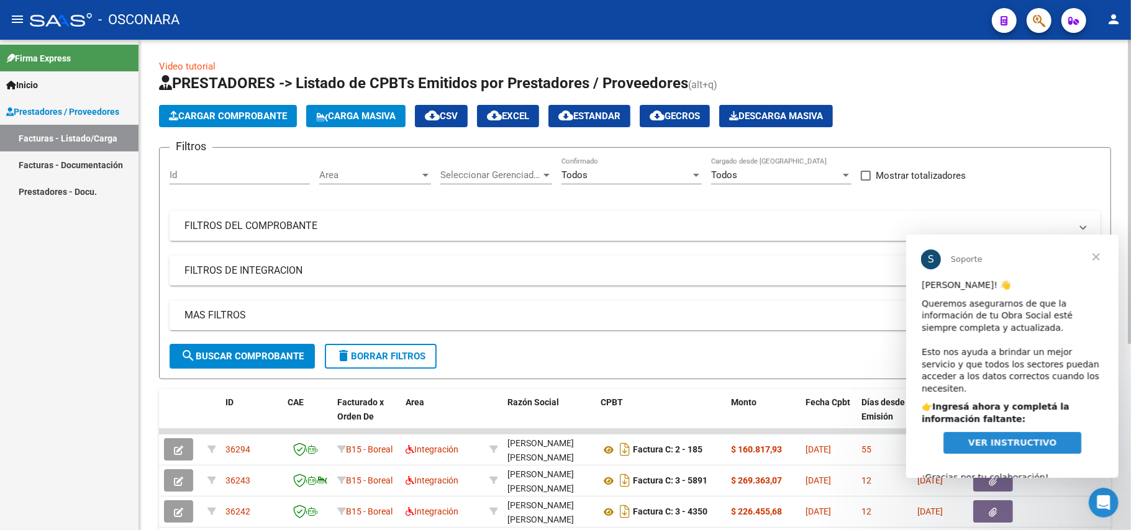
click at [278, 221] on mat-panel-title "FILTROS DEL COMPROBANTE" at bounding box center [627, 226] width 886 height 14
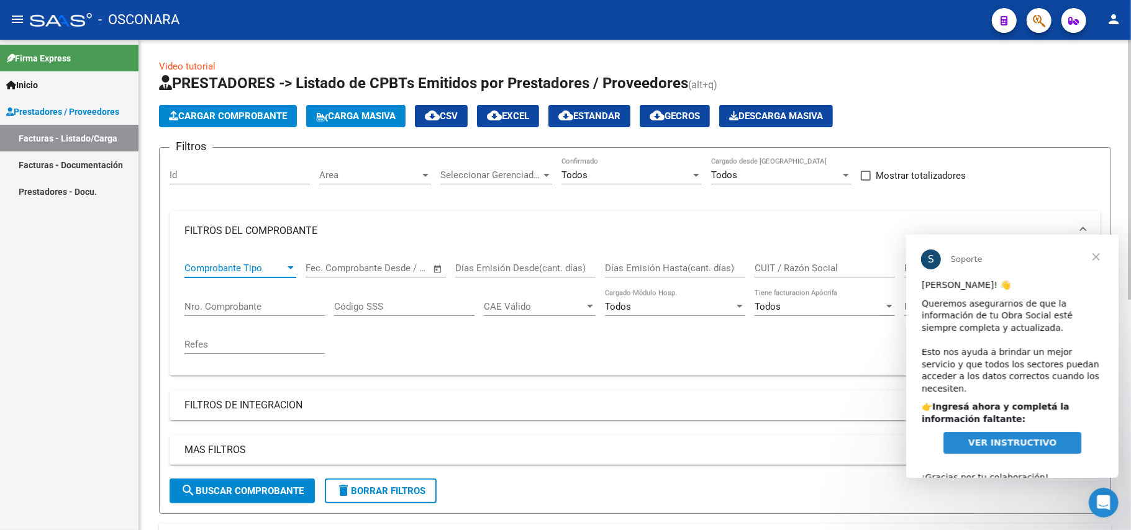
click at [276, 268] on span "Comprobante Tipo" at bounding box center [234, 268] width 101 height 11
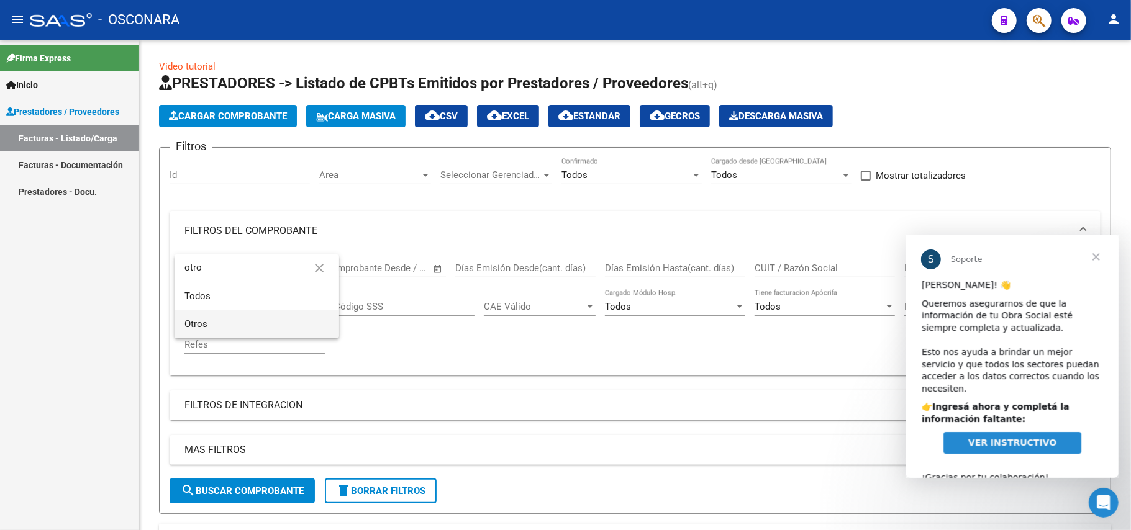
type input "otro"
click at [258, 327] on span "Otros" at bounding box center [256, 325] width 145 height 28
click at [241, 493] on span "search Buscar Comprobante" at bounding box center [242, 491] width 123 height 11
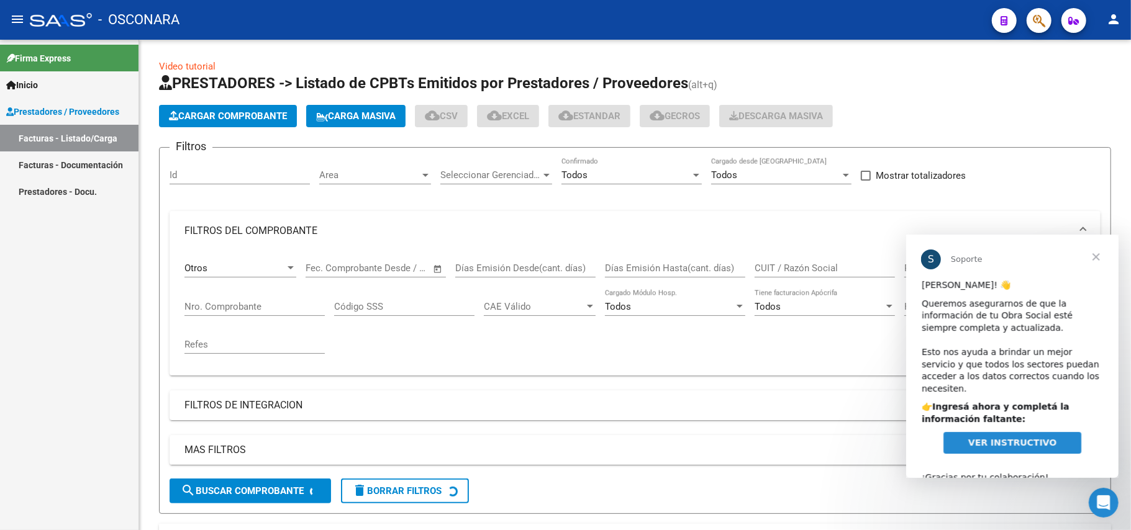
click at [1097, 257] on span "Cerrar" at bounding box center [1095, 256] width 45 height 45
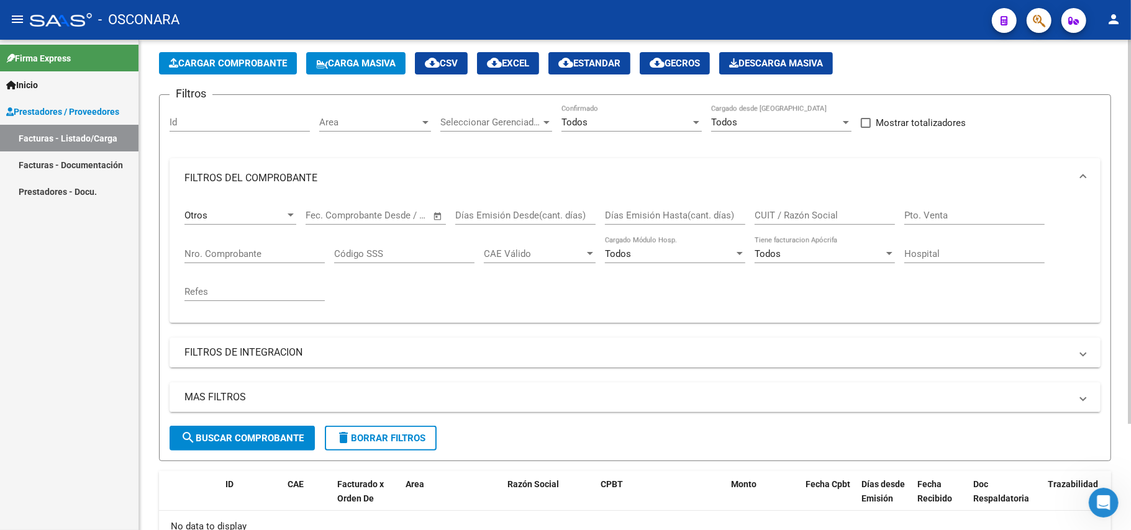
scroll to position [135, 0]
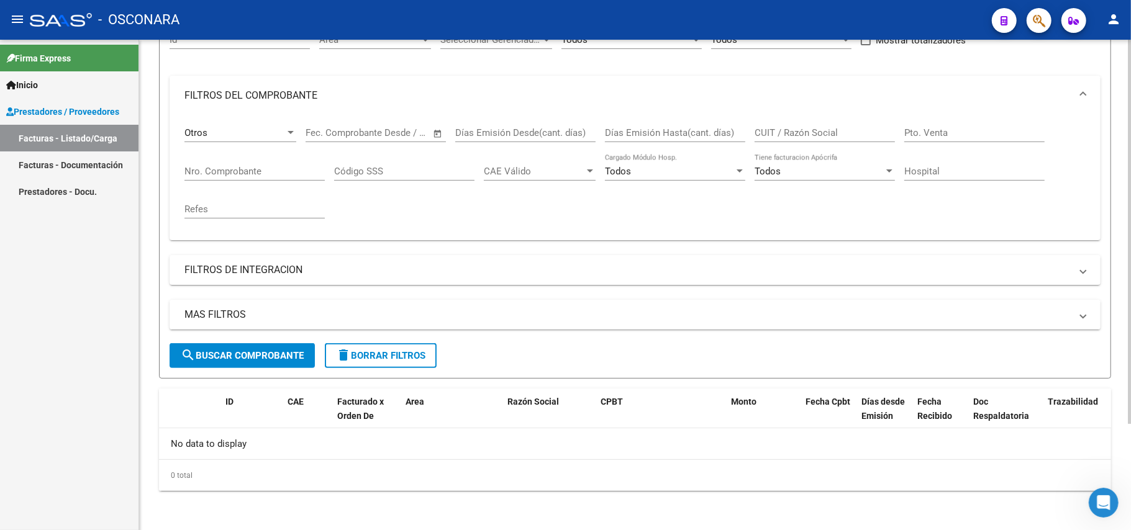
click at [273, 361] on span "search Buscar Comprobante" at bounding box center [242, 355] width 123 height 11
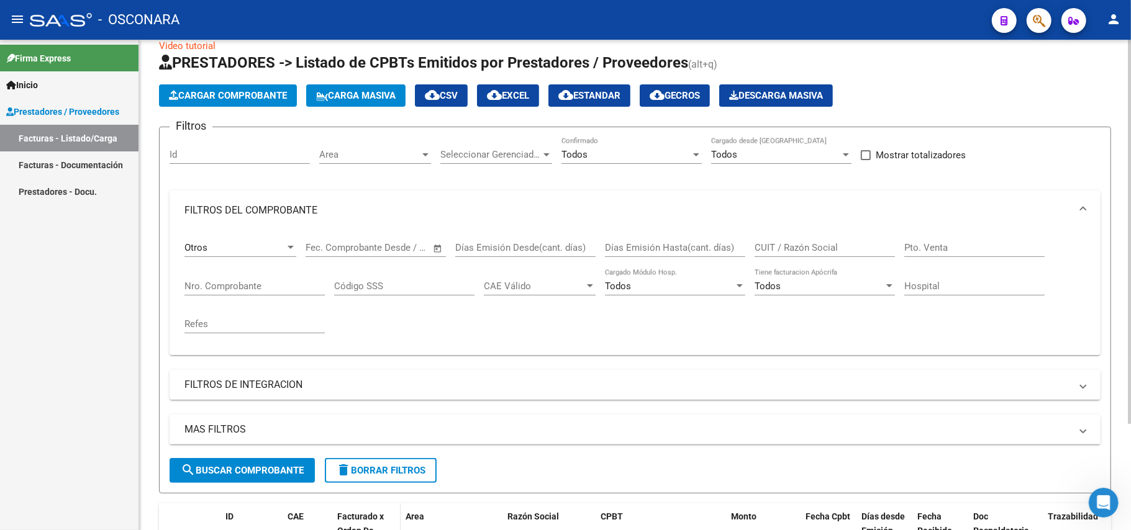
scroll to position [0, 0]
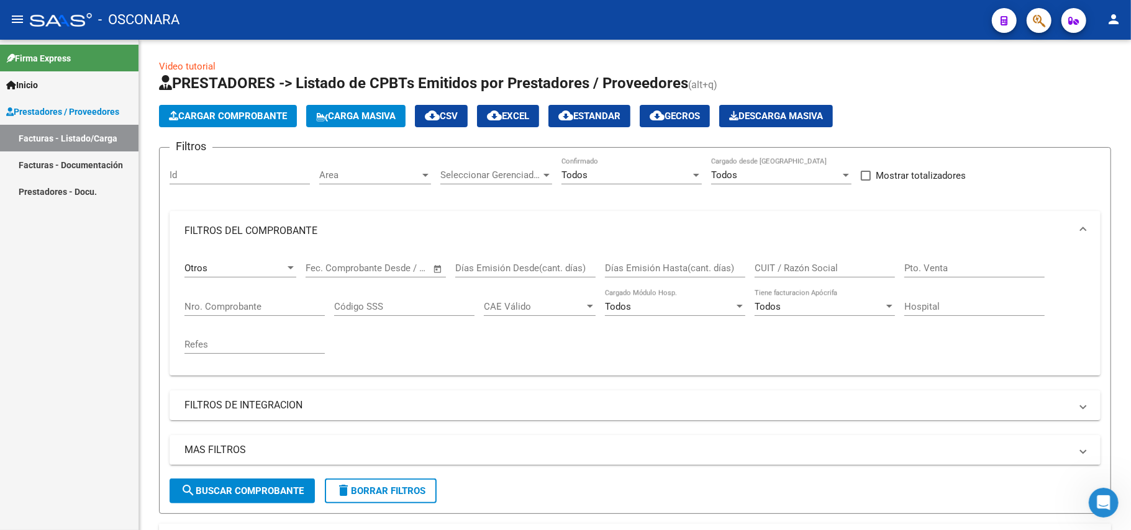
click at [93, 140] on link "Facturas - Listado/Carga" at bounding box center [69, 138] width 139 height 27
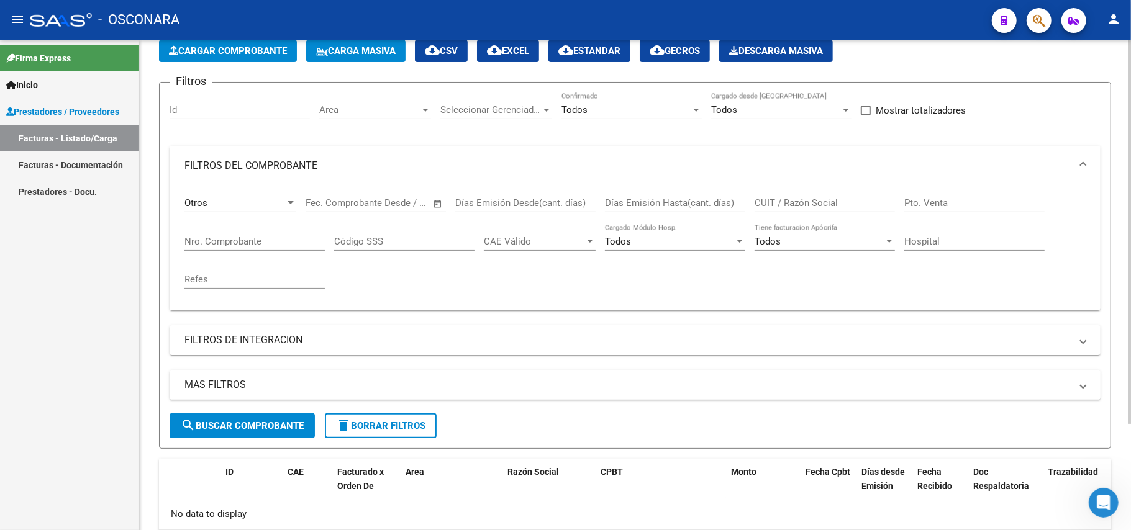
scroll to position [135, 0]
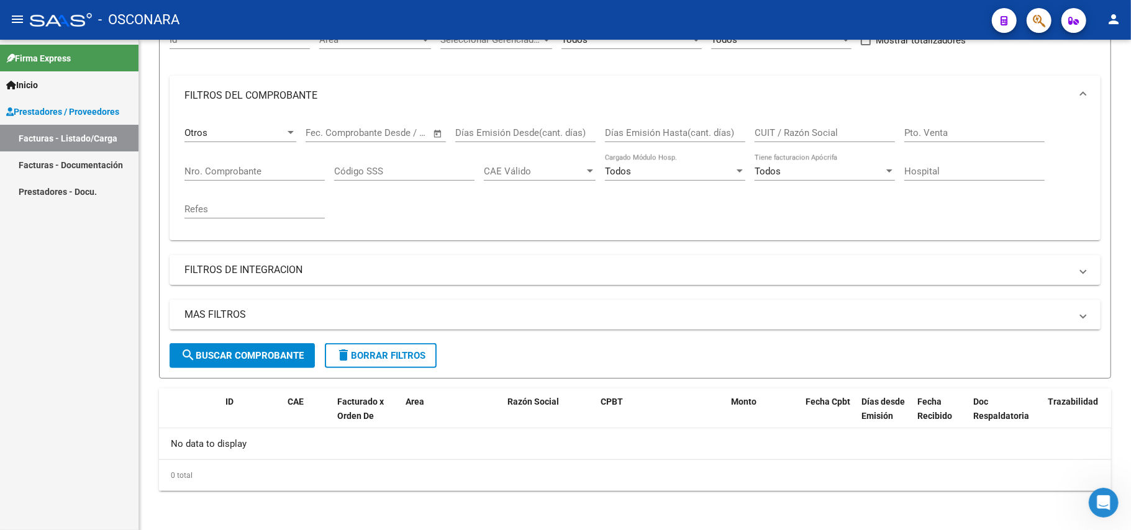
click at [105, 139] on link "Facturas - Listado/Carga" at bounding box center [69, 138] width 139 height 27
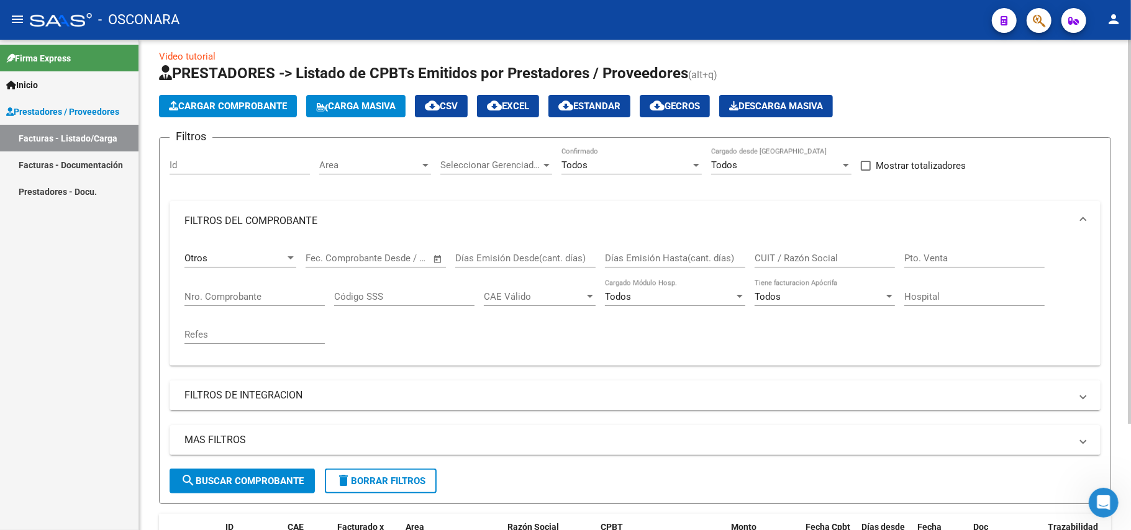
scroll to position [0, 0]
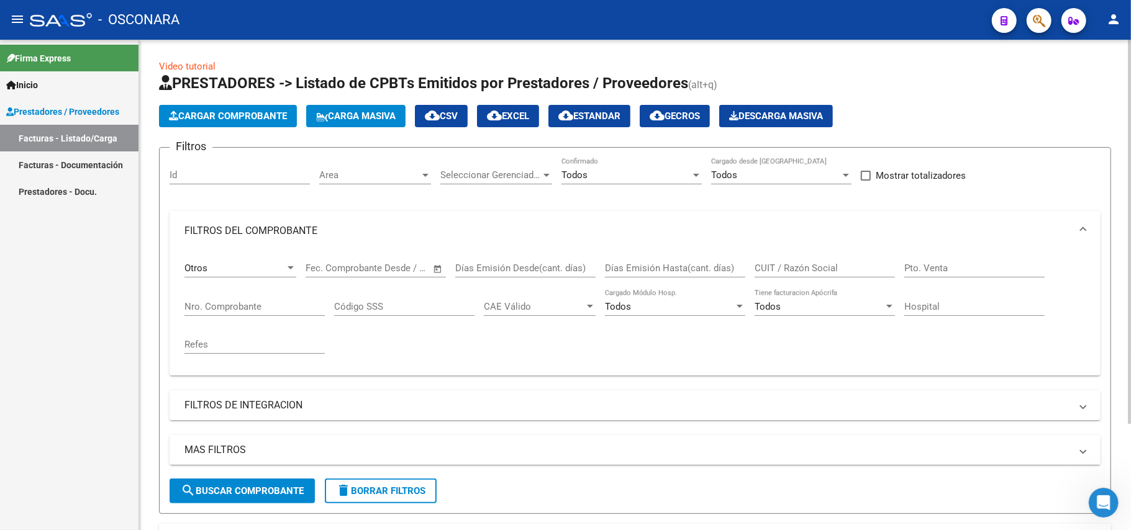
click at [286, 271] on div at bounding box center [290, 268] width 11 height 10
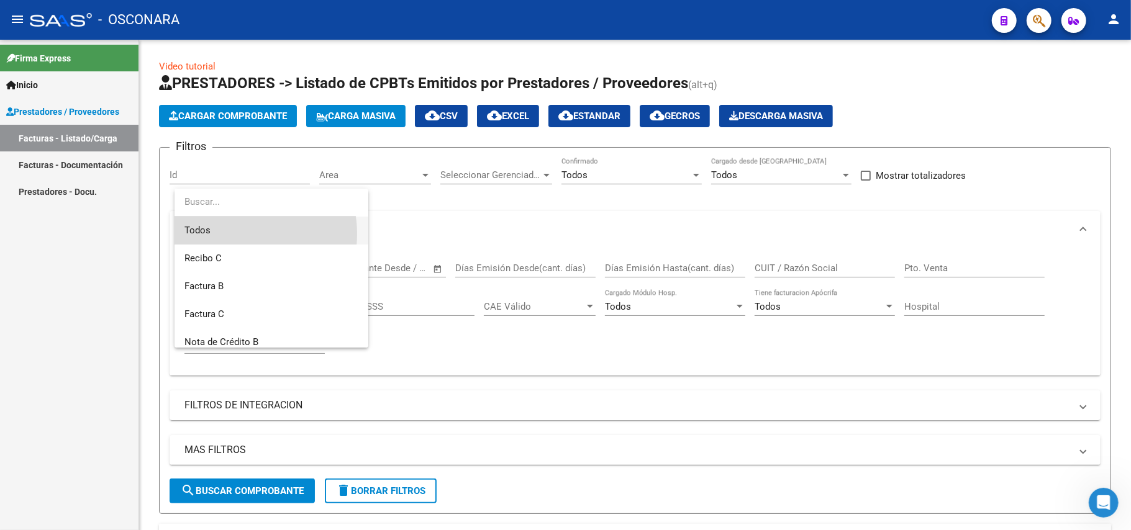
click at [231, 234] on span "Todos" at bounding box center [271, 231] width 174 height 28
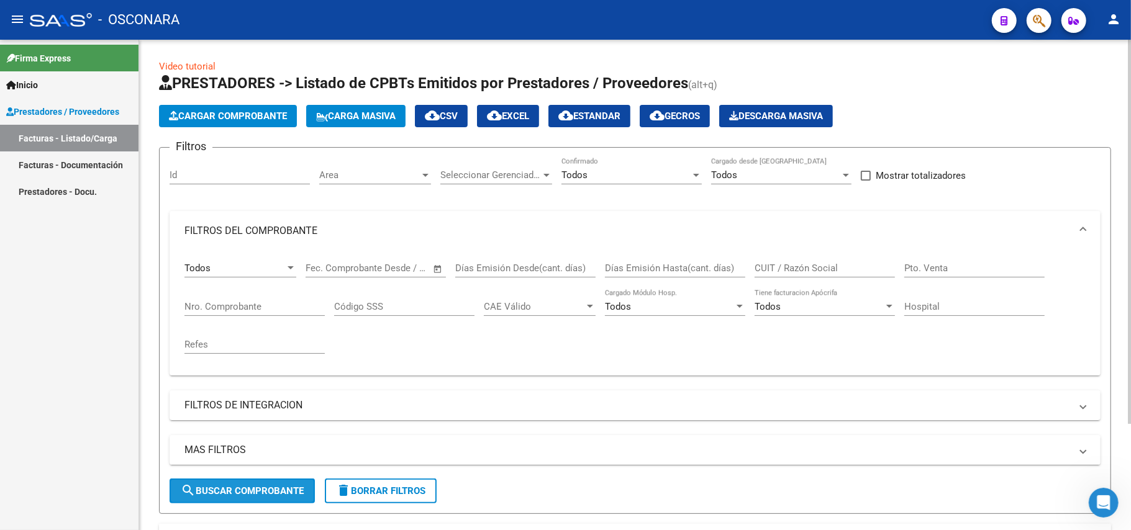
click at [291, 486] on span "search Buscar Comprobante" at bounding box center [242, 491] width 123 height 11
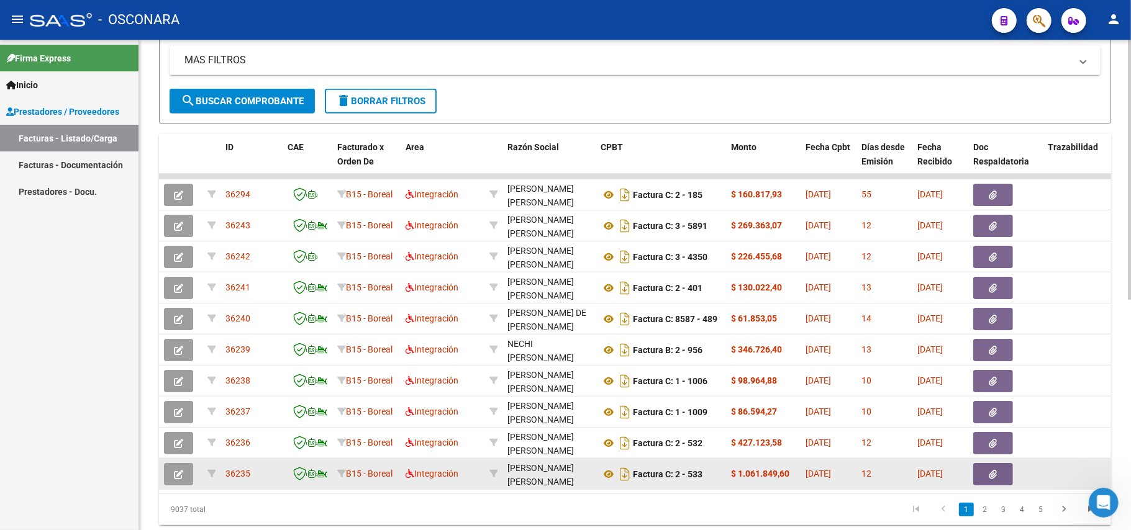
scroll to position [437, 0]
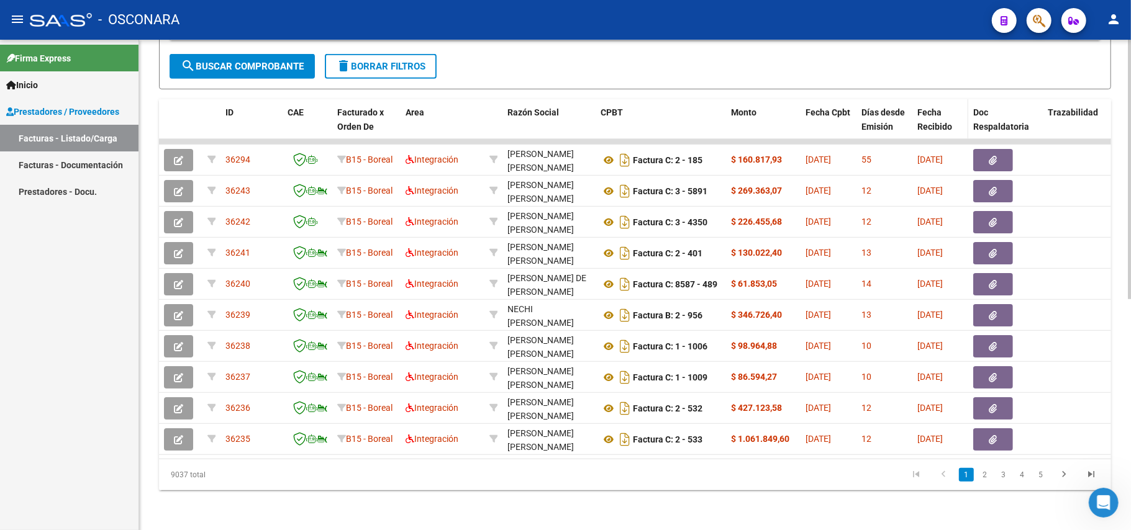
click at [937, 110] on span "Fecha Recibido" at bounding box center [934, 119] width 35 height 24
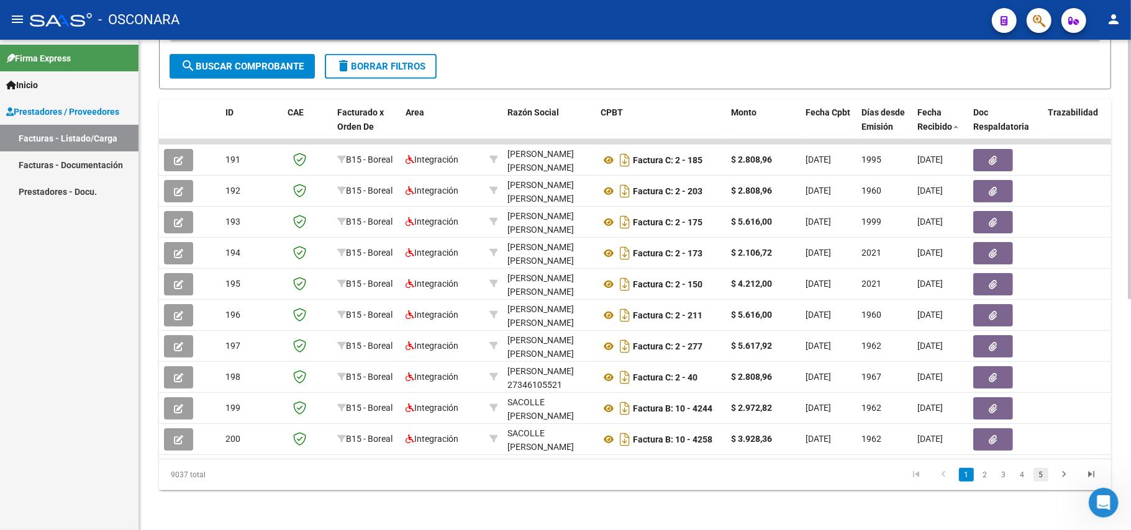
click at [1042, 475] on link "5" at bounding box center [1040, 475] width 15 height 14
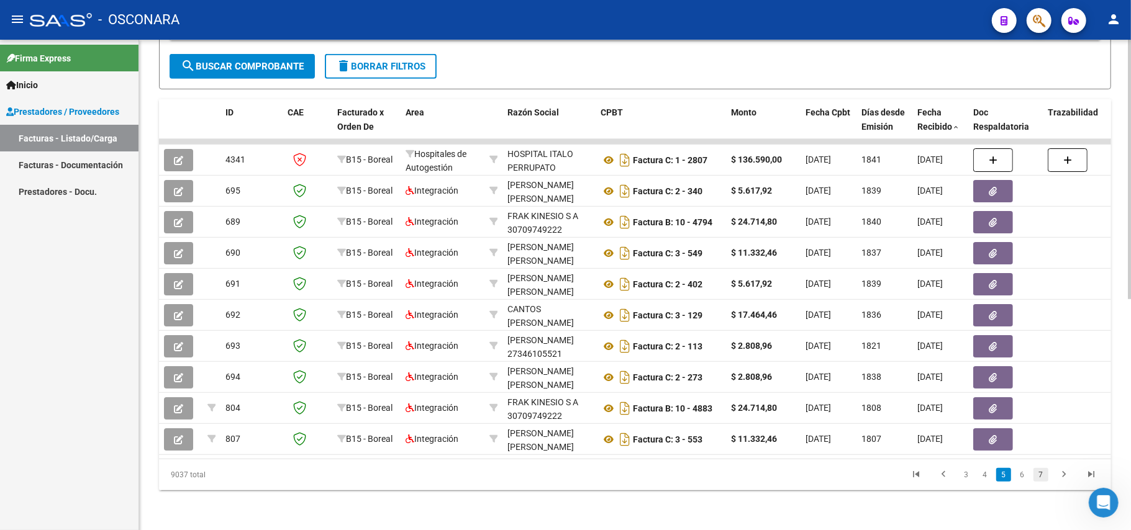
click at [1036, 475] on link "7" at bounding box center [1040, 475] width 15 height 14
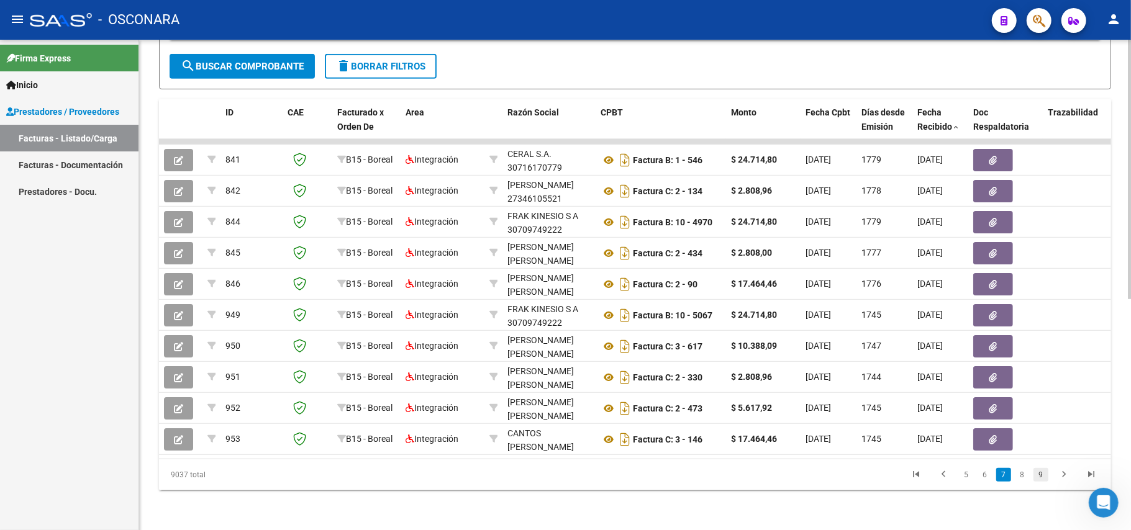
click at [1042, 480] on link "9" at bounding box center [1040, 475] width 15 height 14
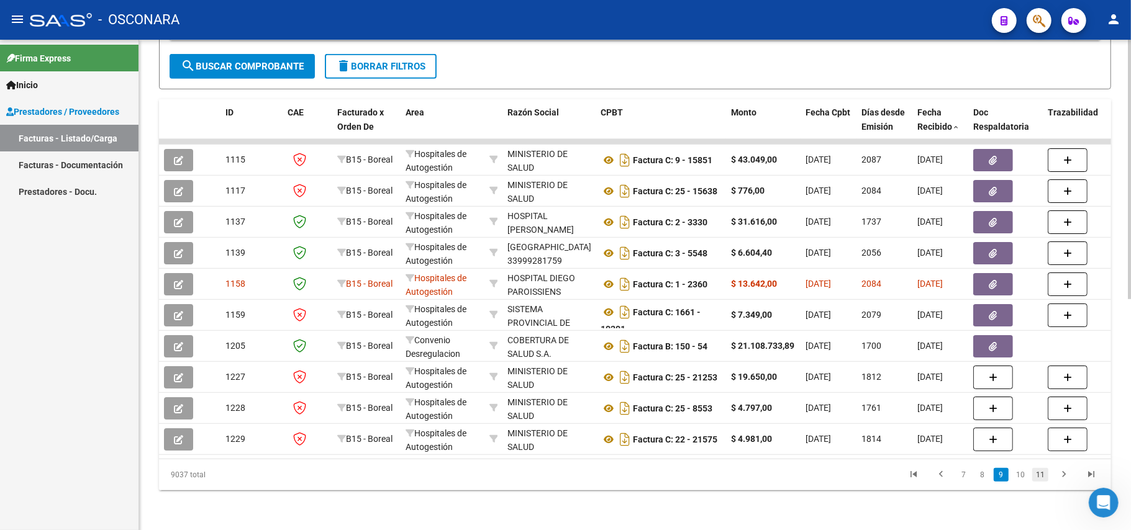
click at [1042, 478] on link "11" at bounding box center [1040, 475] width 16 height 14
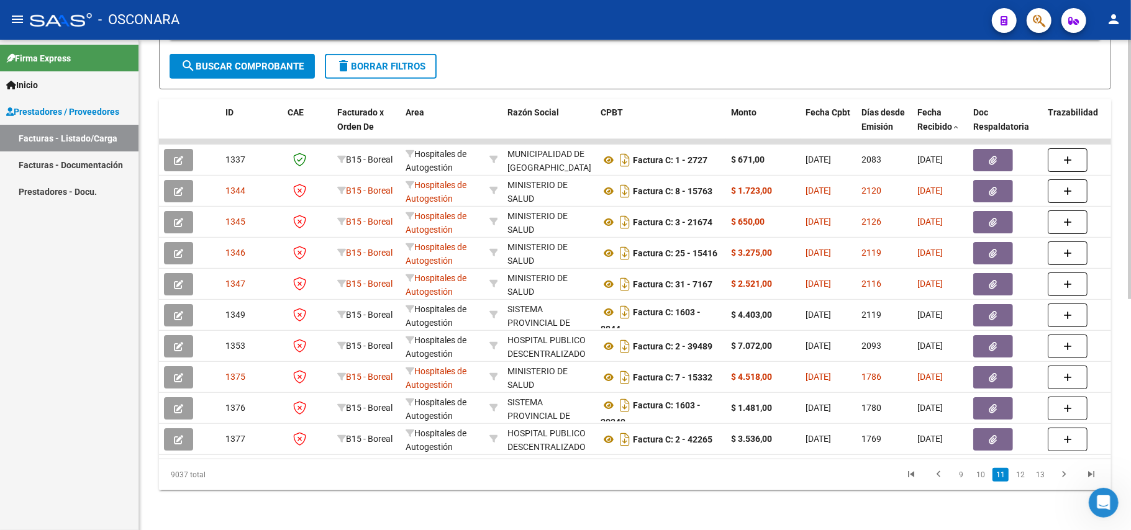
click at [1042, 478] on link "13" at bounding box center [1040, 475] width 16 height 14
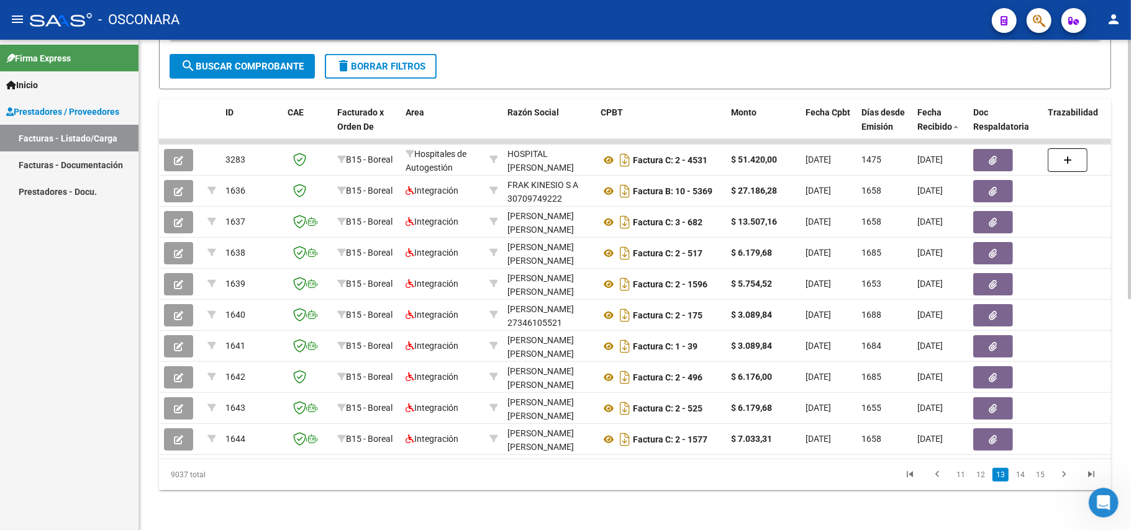
click at [1042, 478] on link "15" at bounding box center [1040, 475] width 16 height 14
click at [1042, 478] on link "17" at bounding box center [1040, 475] width 16 height 14
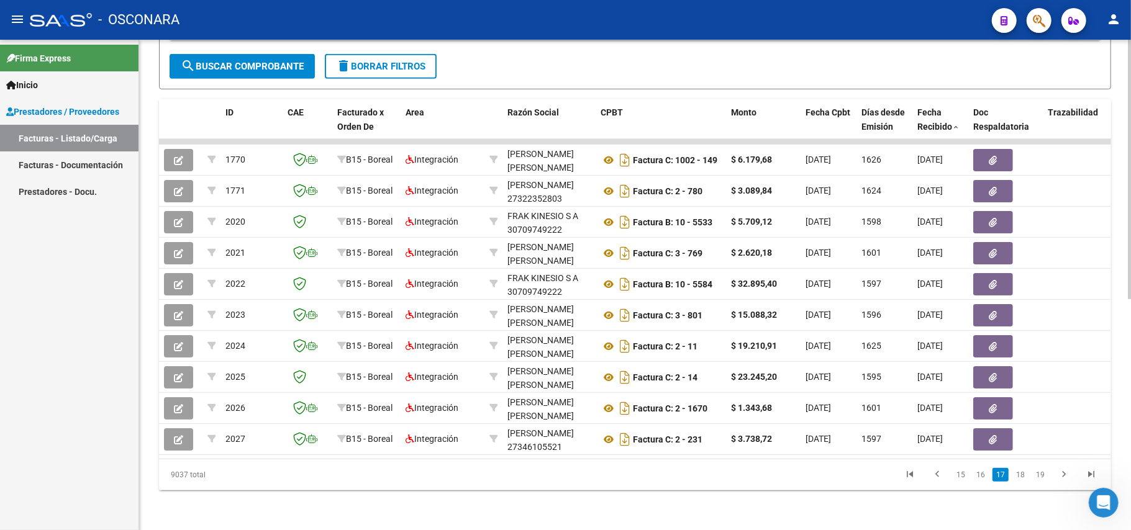
click at [1042, 478] on link "19" at bounding box center [1040, 475] width 16 height 14
click at [1042, 478] on link "21" at bounding box center [1040, 475] width 16 height 14
click at [1042, 478] on link "23" at bounding box center [1040, 475] width 16 height 14
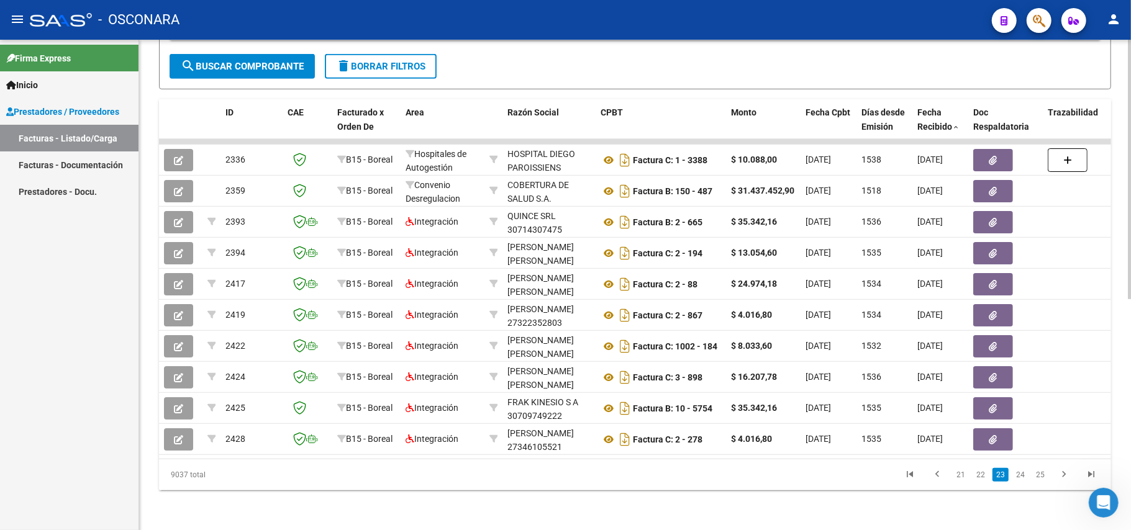
click at [1042, 478] on link "25" at bounding box center [1040, 475] width 16 height 14
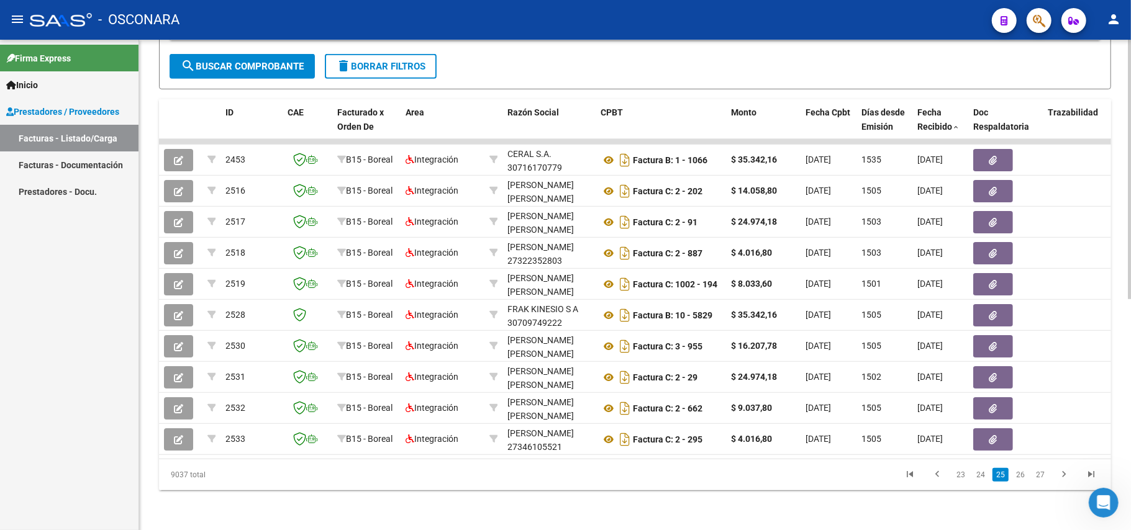
click at [1042, 478] on link "27" at bounding box center [1040, 475] width 16 height 14
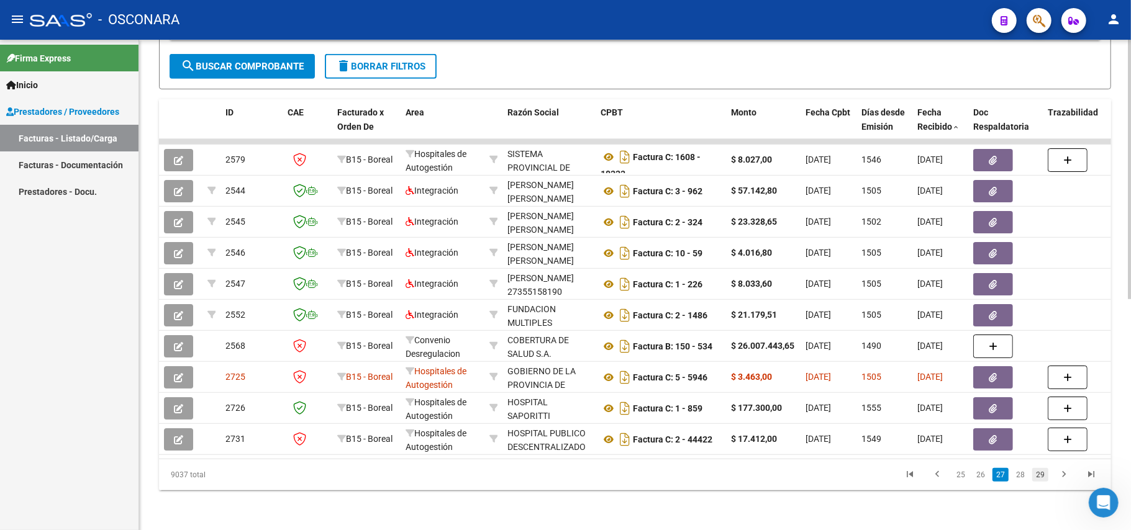
click at [1041, 480] on link "29" at bounding box center [1040, 475] width 16 height 14
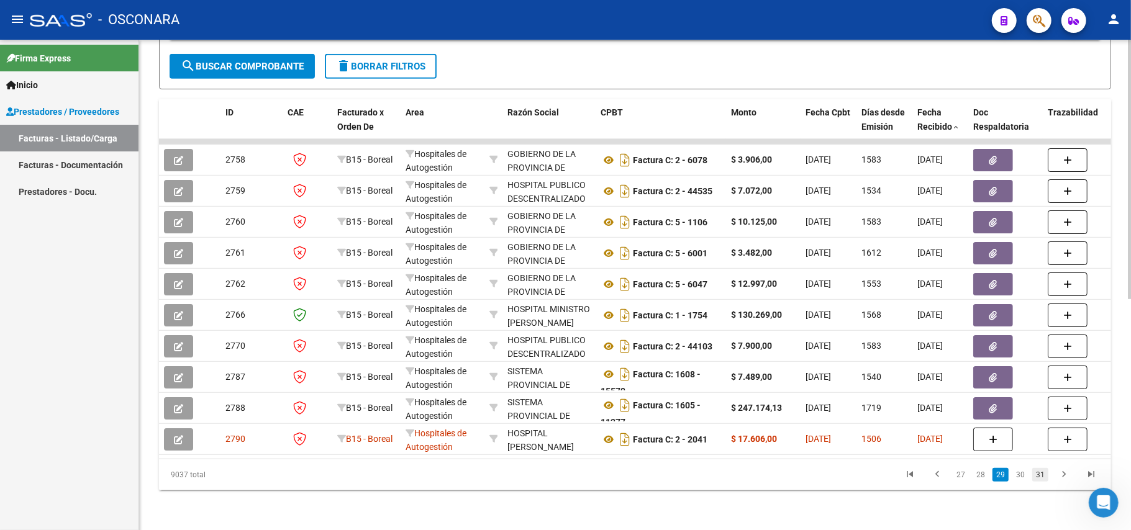
click at [1038, 478] on link "31" at bounding box center [1040, 475] width 16 height 14
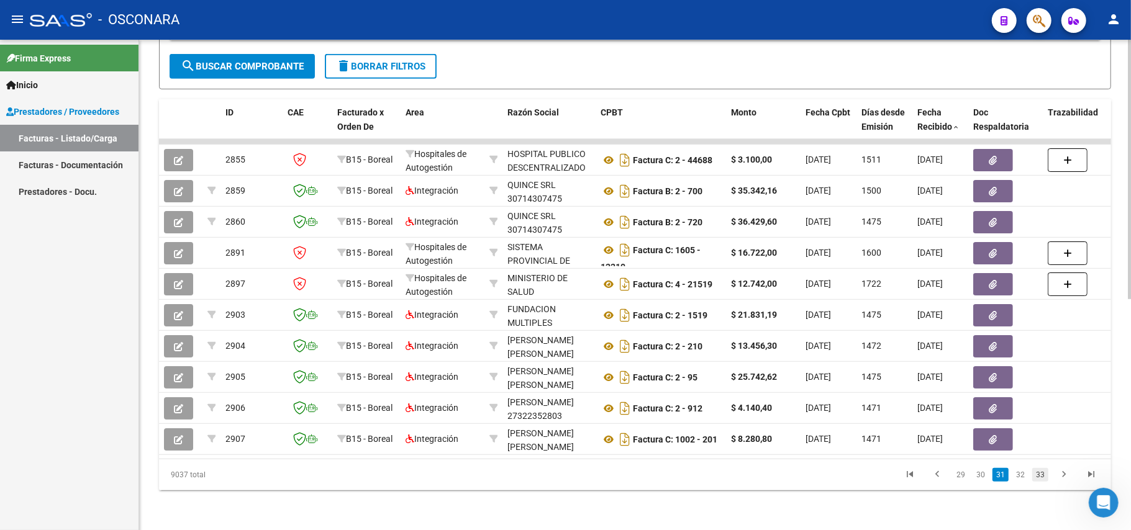
click at [1042, 473] on link "33" at bounding box center [1040, 475] width 16 height 14
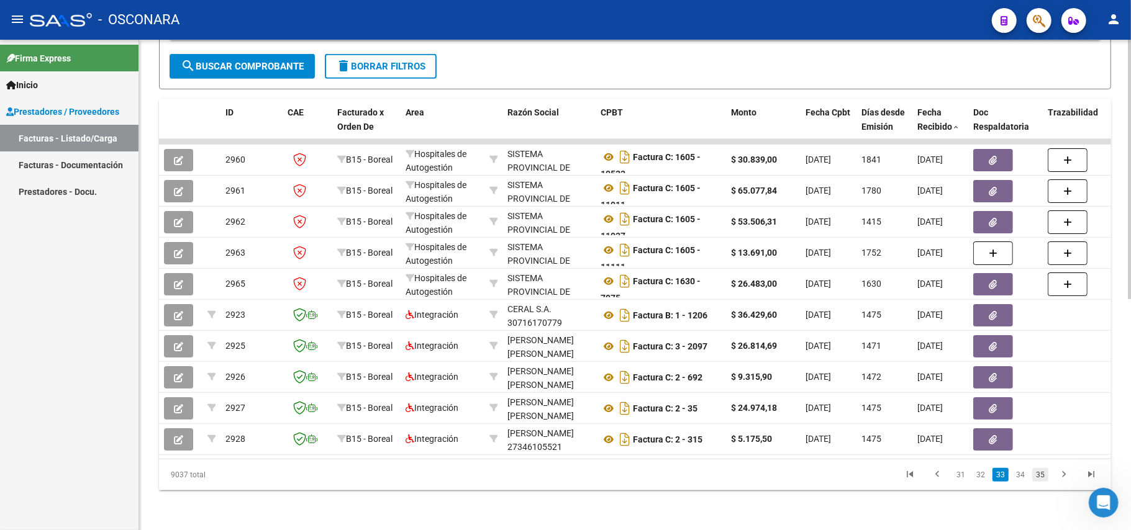
click at [1039, 480] on link "35" at bounding box center [1040, 475] width 16 height 14
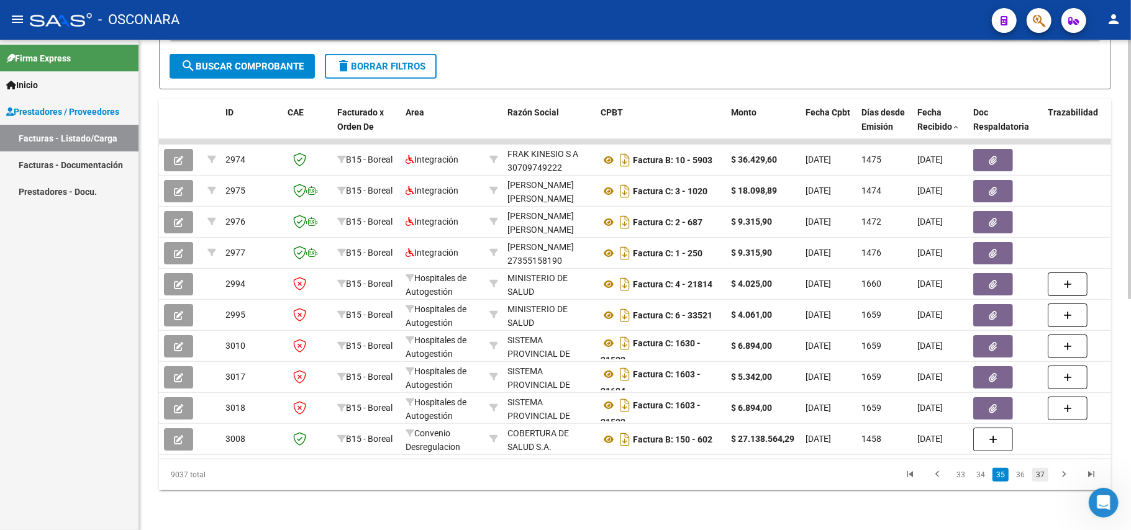
click at [1040, 479] on link "37" at bounding box center [1040, 475] width 16 height 14
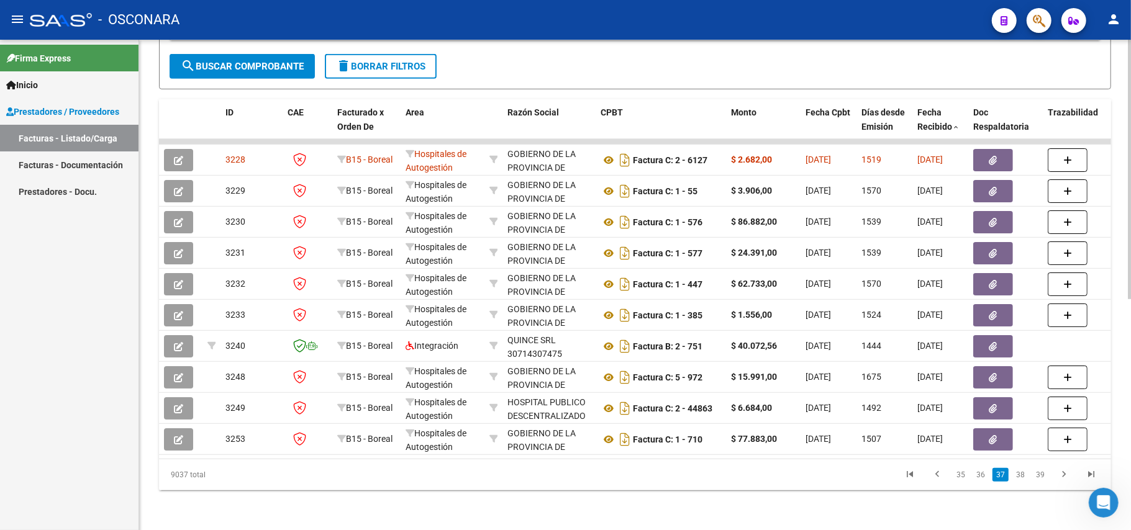
click at [1040, 479] on link "39" at bounding box center [1040, 475] width 16 height 14
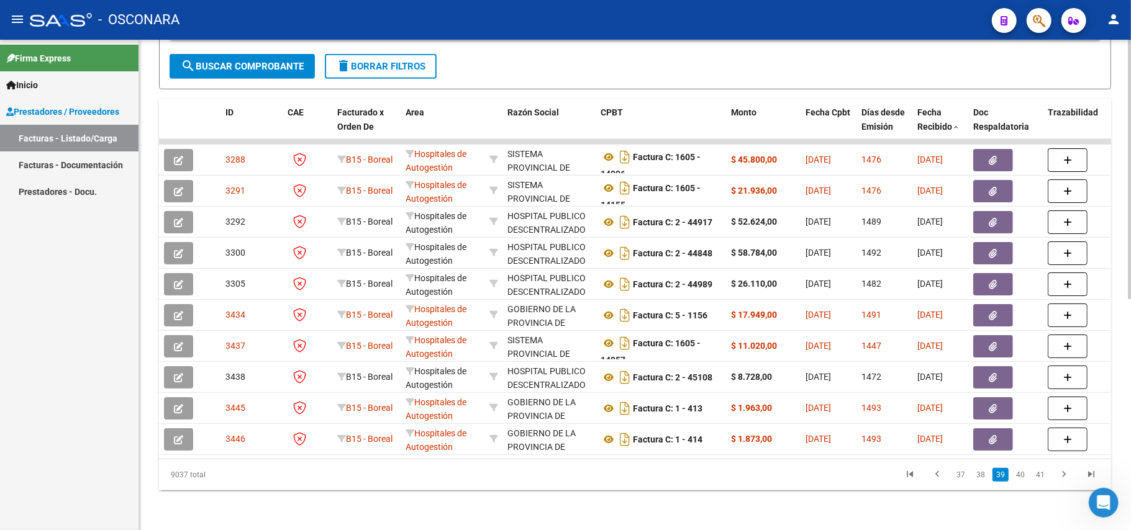
click at [1040, 479] on link "41" at bounding box center [1040, 475] width 16 height 14
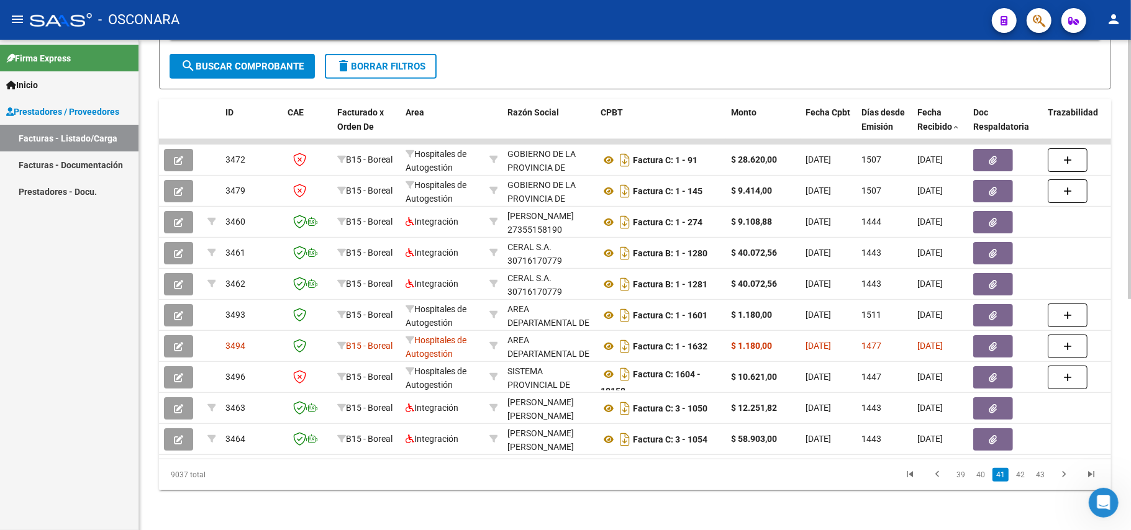
click at [1040, 479] on link "43" at bounding box center [1040, 475] width 16 height 14
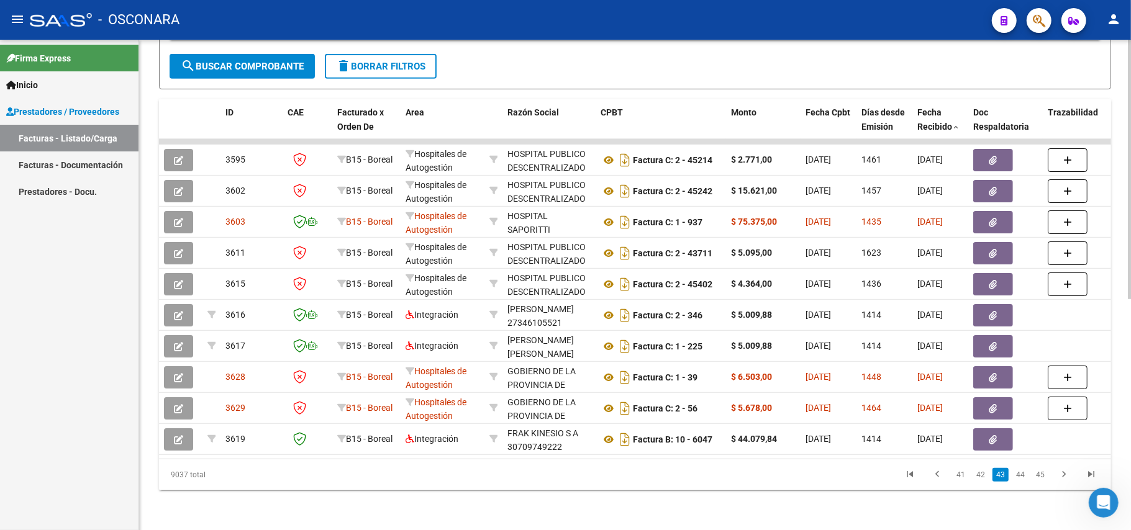
click at [1040, 479] on link "45" at bounding box center [1040, 475] width 16 height 14
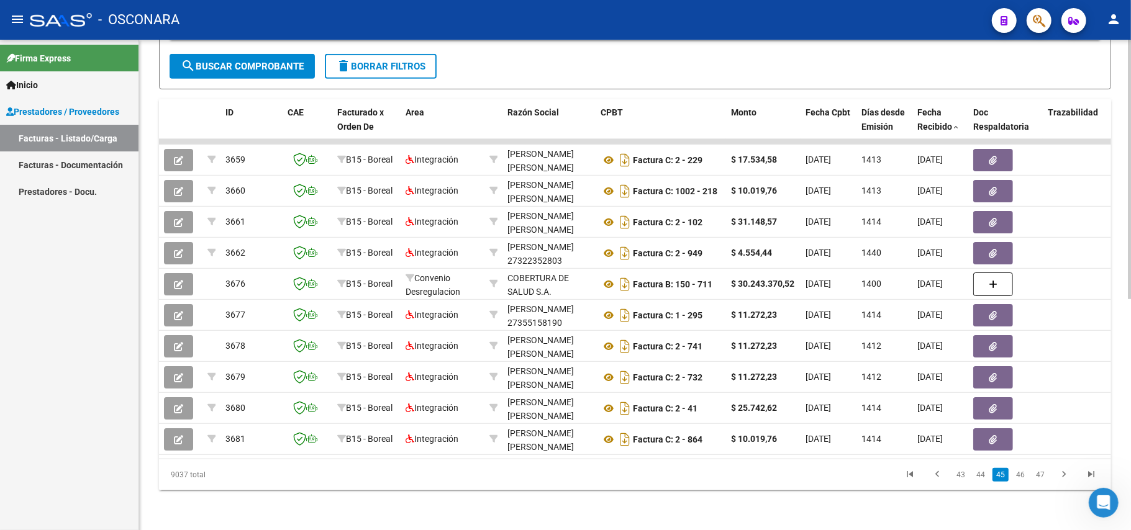
click at [1040, 479] on link "47" at bounding box center [1040, 475] width 16 height 14
click at [1040, 479] on link "49" at bounding box center [1040, 475] width 16 height 14
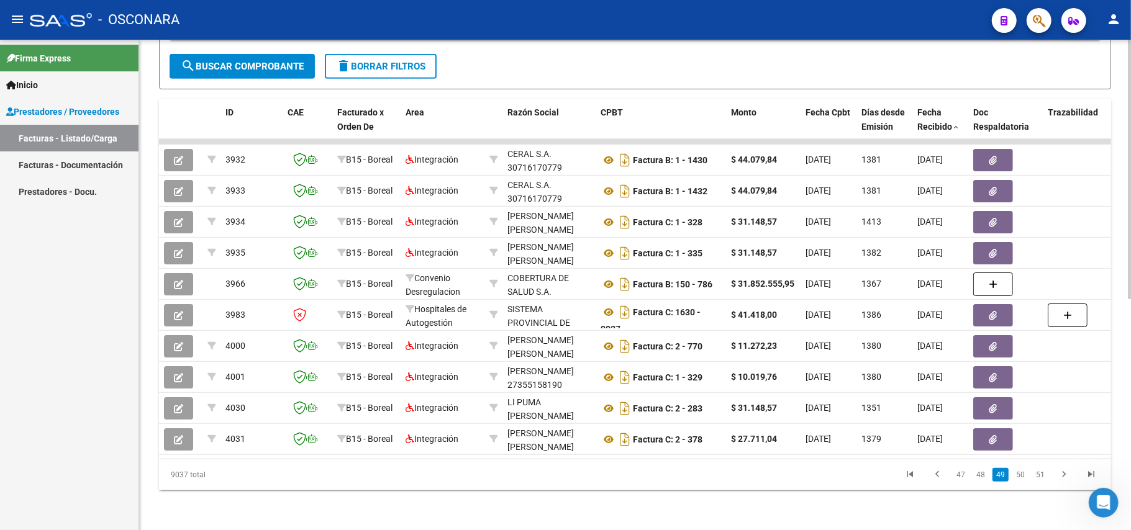
click at [1040, 479] on link "51" at bounding box center [1040, 475] width 16 height 14
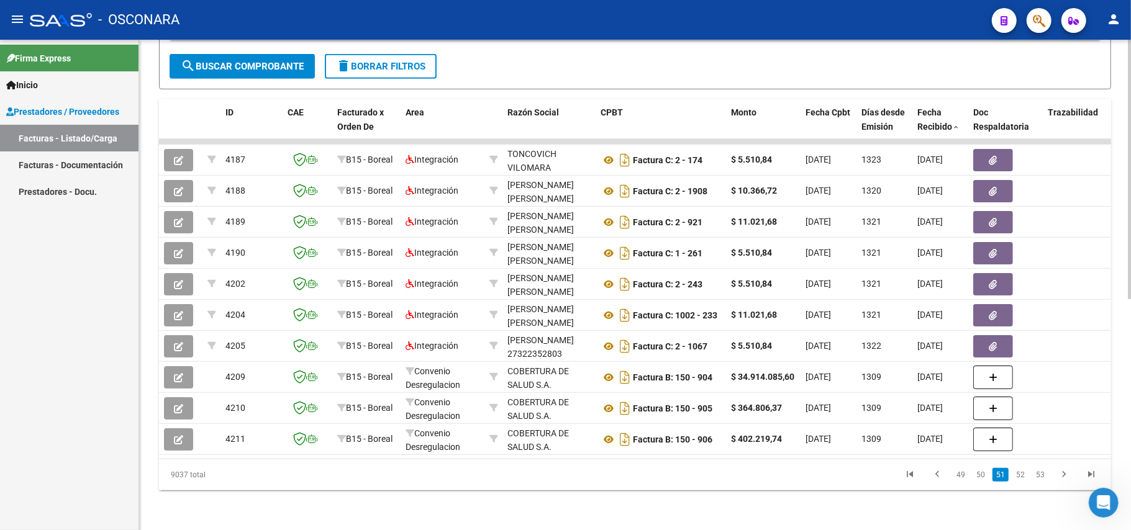
click at [1040, 479] on link "53" at bounding box center [1040, 475] width 16 height 14
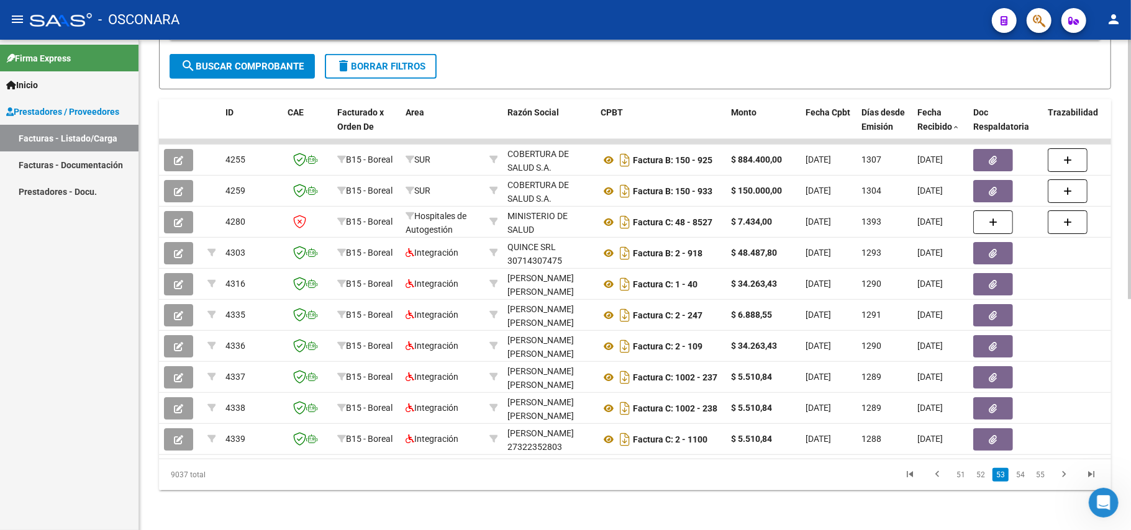
click at [1040, 479] on link "55" at bounding box center [1040, 475] width 16 height 14
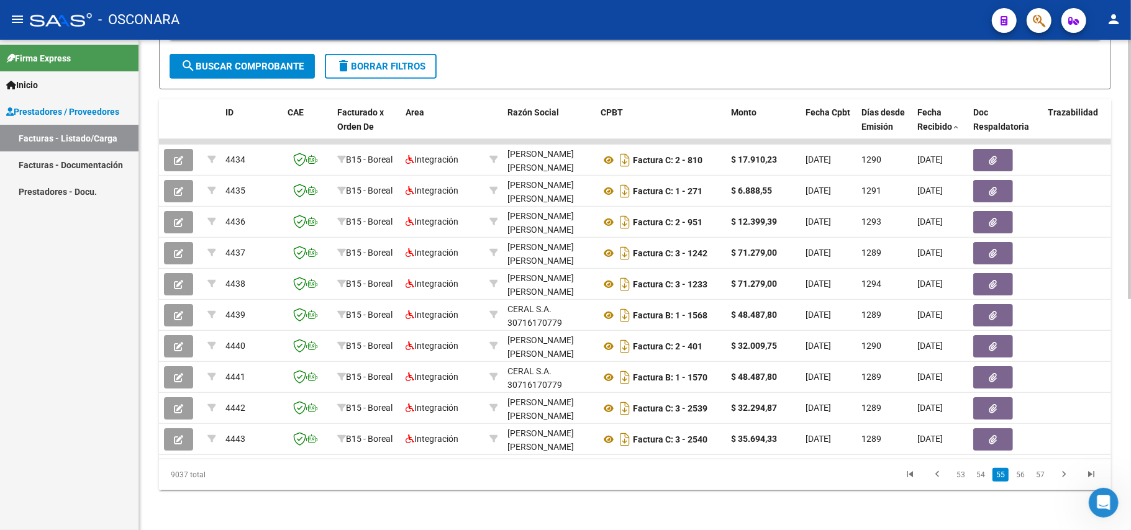
click at [1040, 479] on link "57" at bounding box center [1040, 475] width 16 height 14
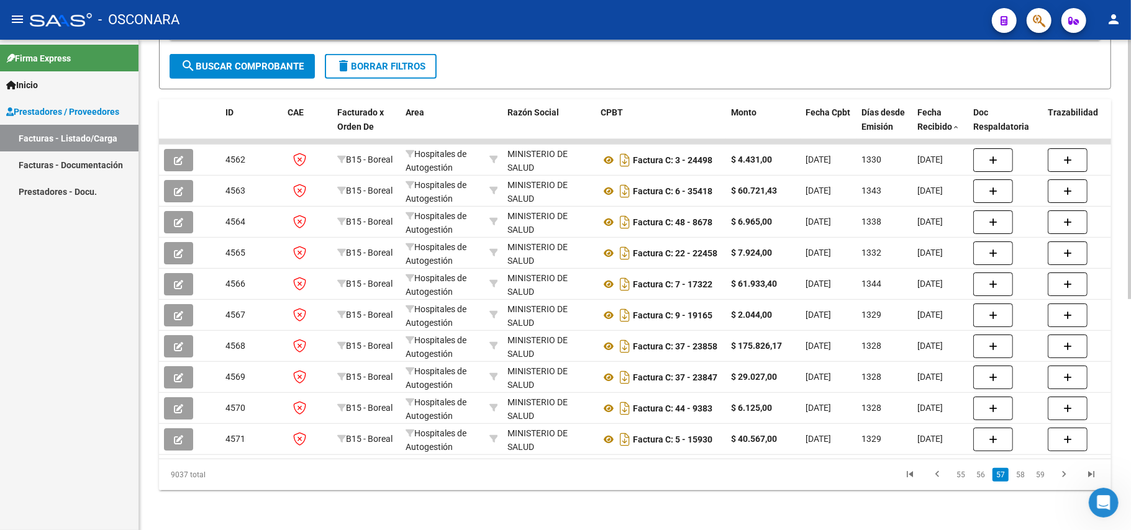
click at [1040, 479] on link "59" at bounding box center [1040, 475] width 16 height 14
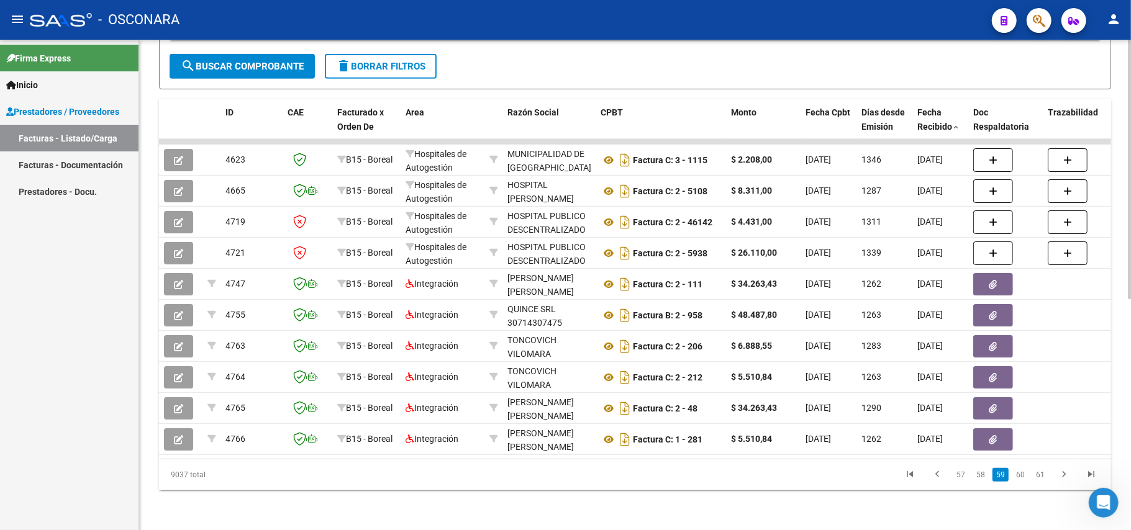
click at [1040, 479] on link "61" at bounding box center [1040, 475] width 16 height 14
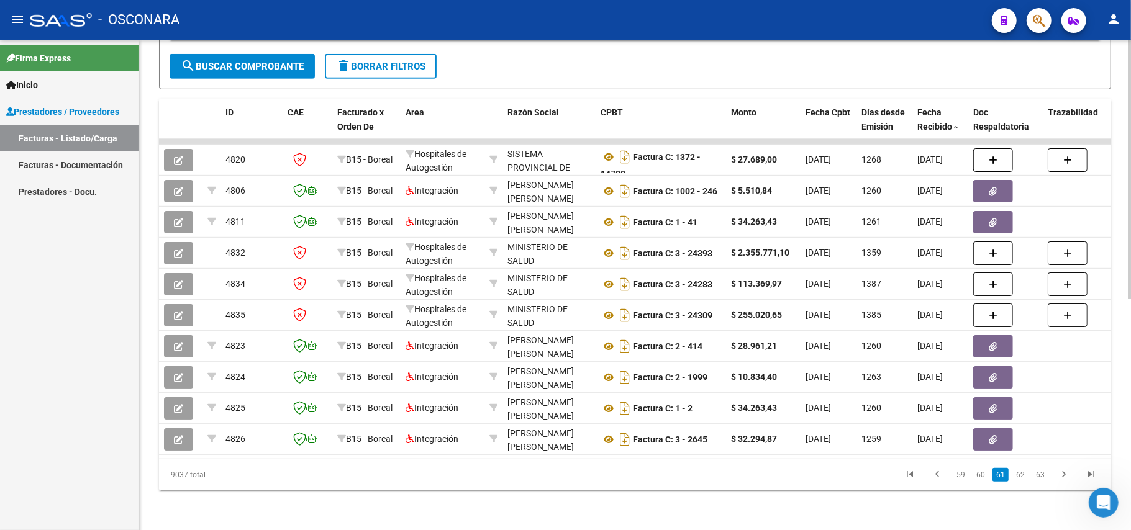
click at [1040, 479] on link "63" at bounding box center [1040, 475] width 16 height 14
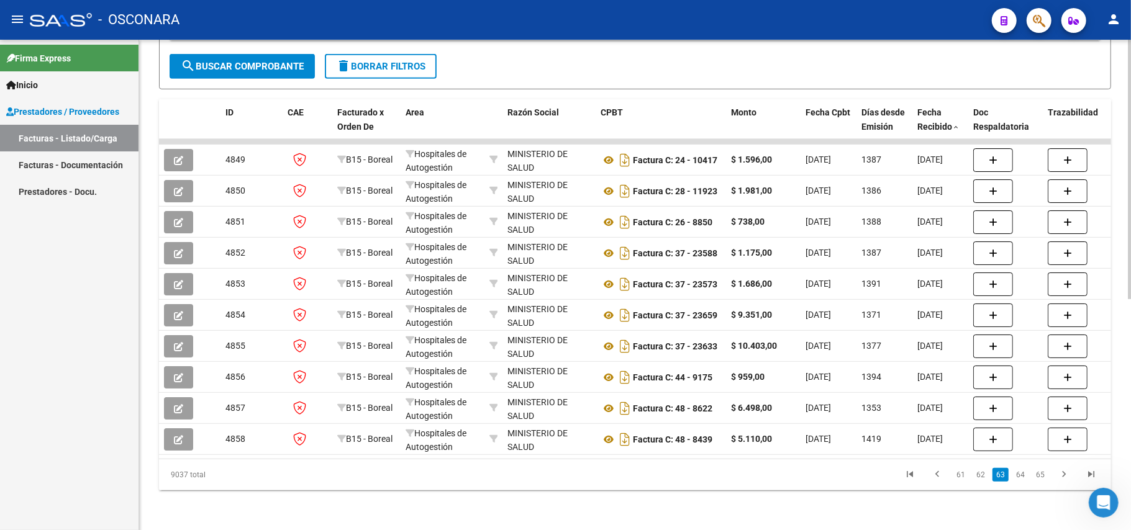
click at [1040, 479] on link "65" at bounding box center [1040, 475] width 16 height 14
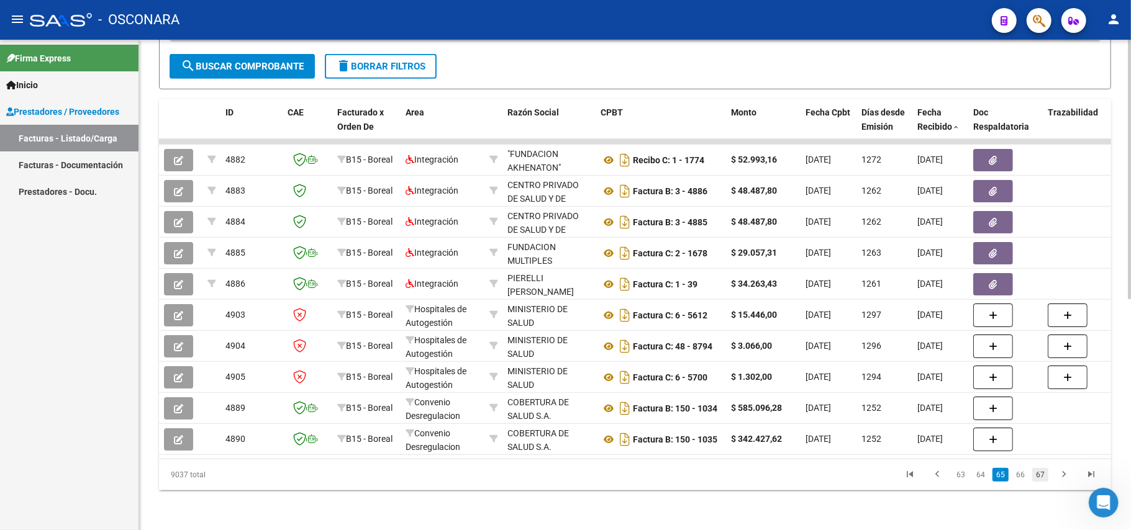
click at [1040, 478] on link "67" at bounding box center [1040, 475] width 16 height 14
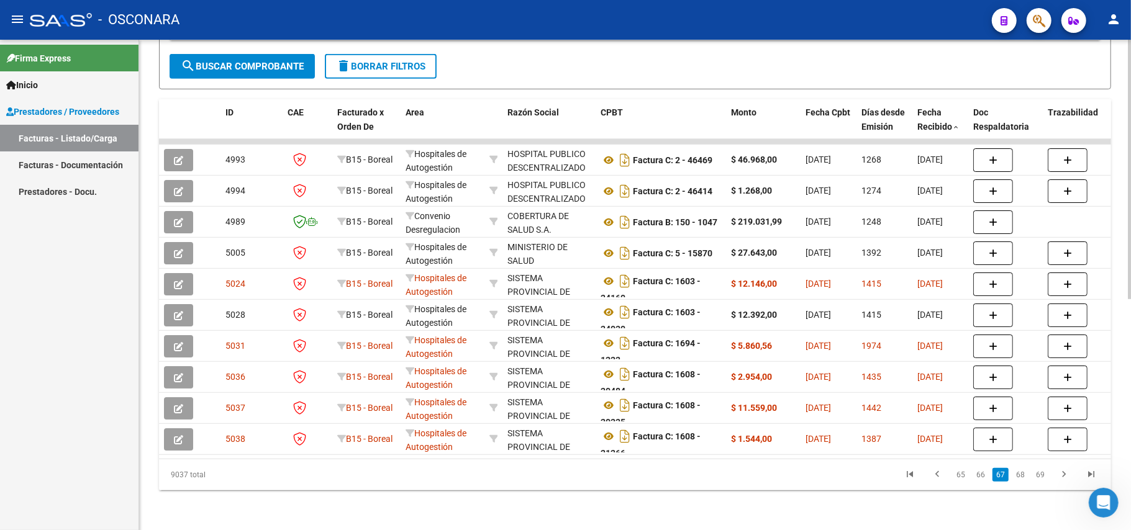
click at [1040, 478] on link "69" at bounding box center [1040, 475] width 16 height 14
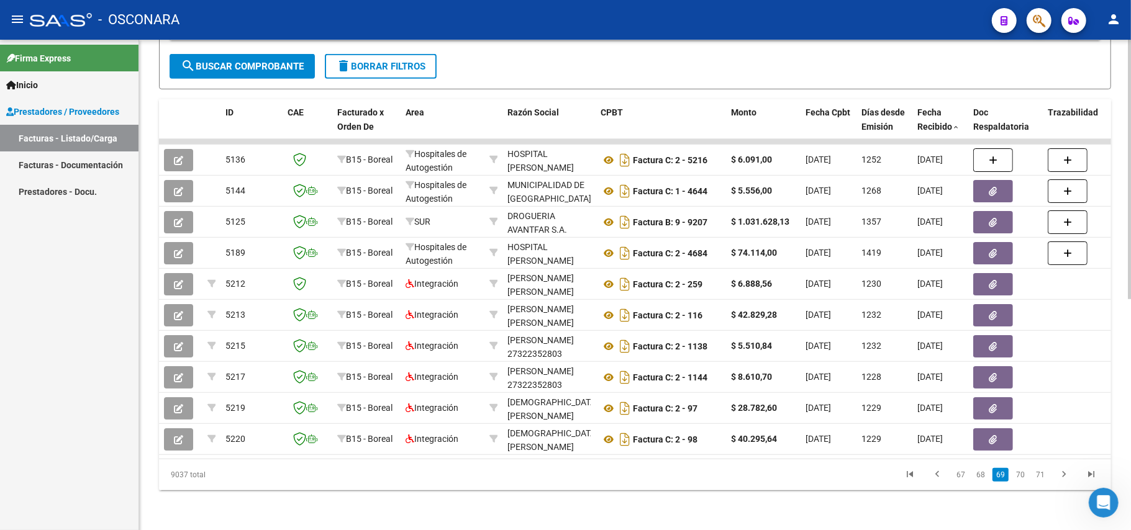
click at [1040, 478] on link "71" at bounding box center [1040, 475] width 16 height 14
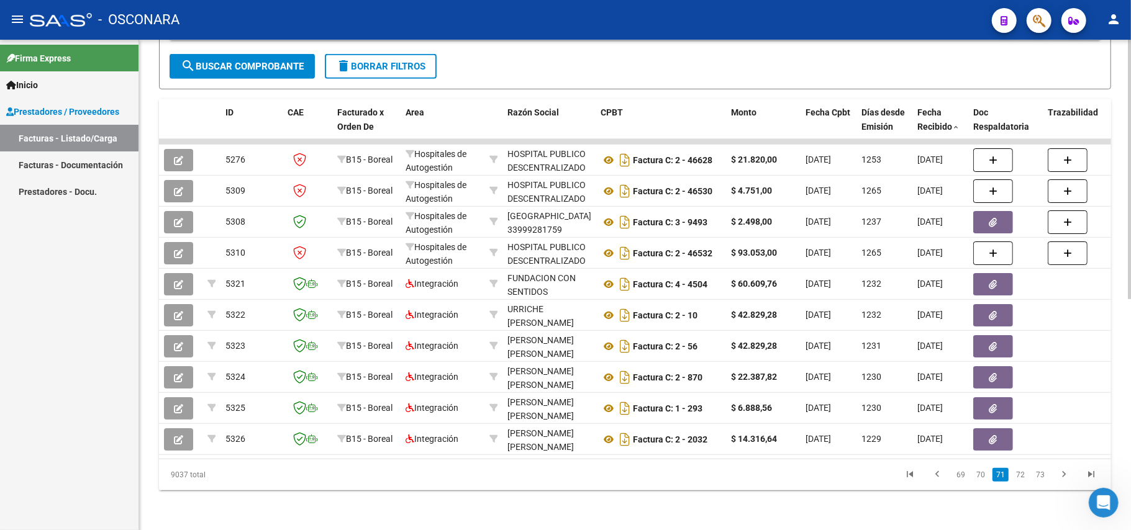
click at [1040, 478] on link "73" at bounding box center [1040, 475] width 16 height 14
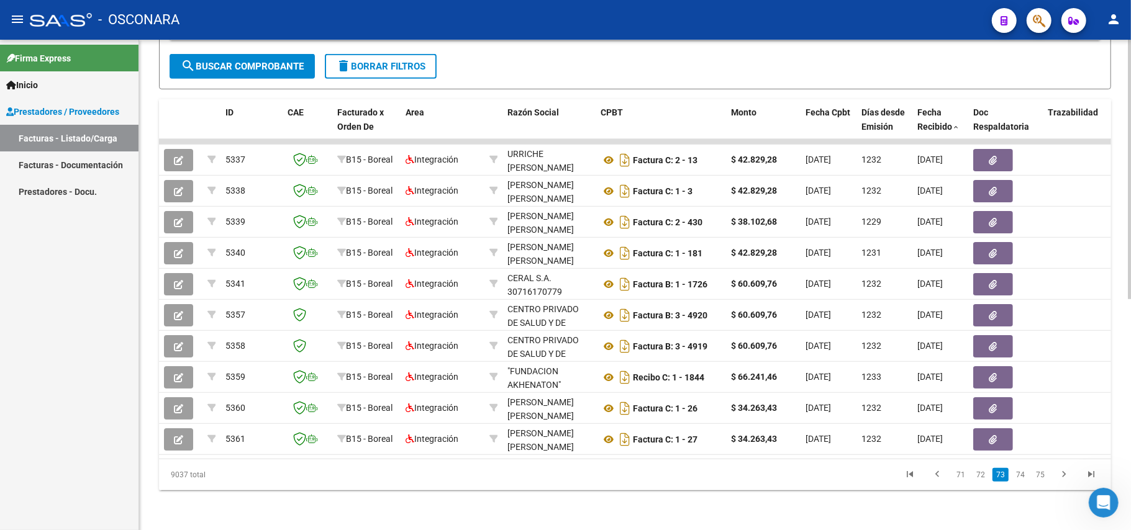
click at [1040, 478] on link "75" at bounding box center [1040, 475] width 16 height 14
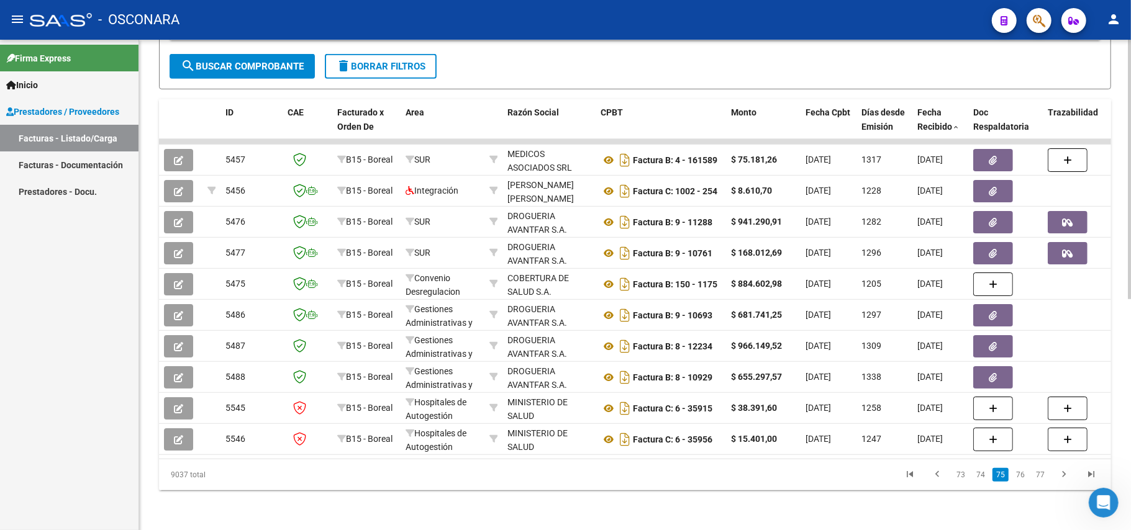
click at [1040, 478] on link "77" at bounding box center [1040, 475] width 16 height 14
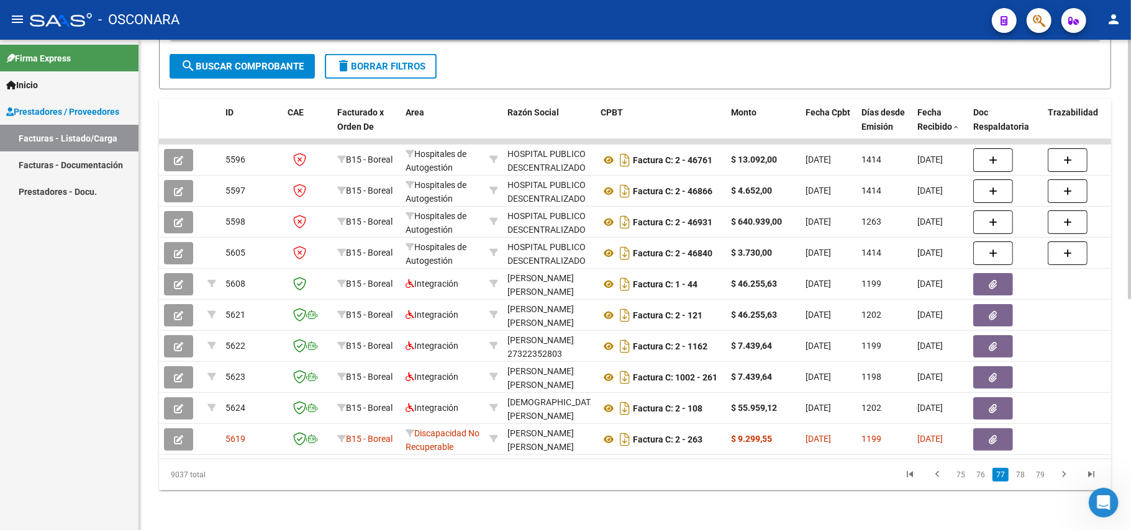
click at [1040, 478] on link "79" at bounding box center [1040, 475] width 16 height 14
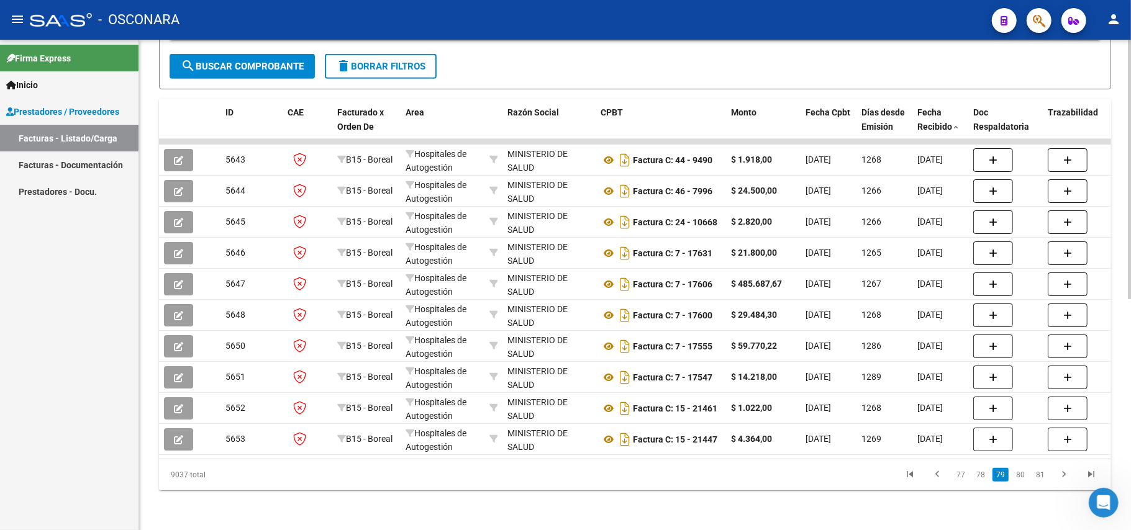
click at [1040, 478] on link "81" at bounding box center [1040, 475] width 16 height 14
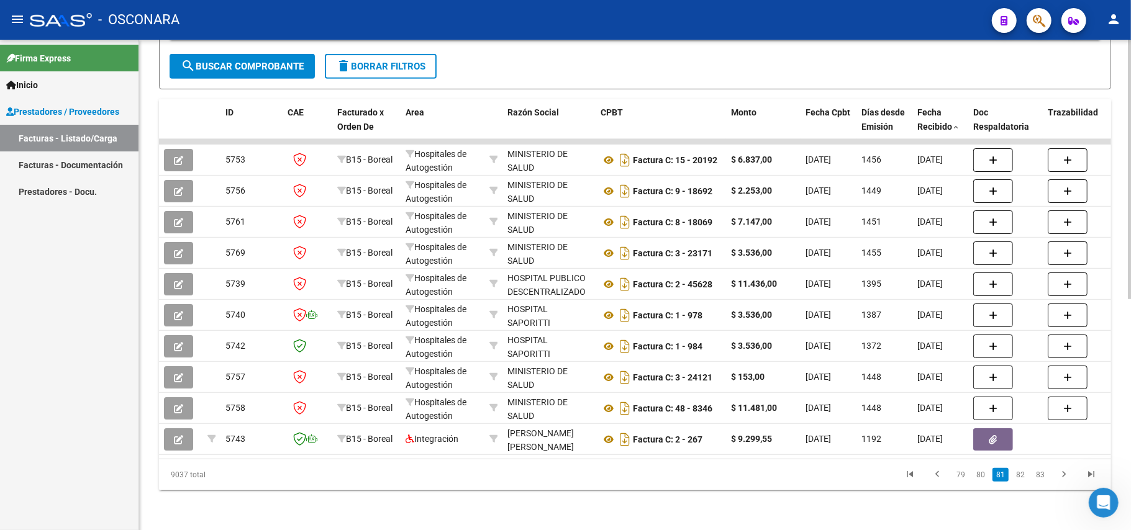
click at [1040, 478] on link "83" at bounding box center [1040, 475] width 16 height 14
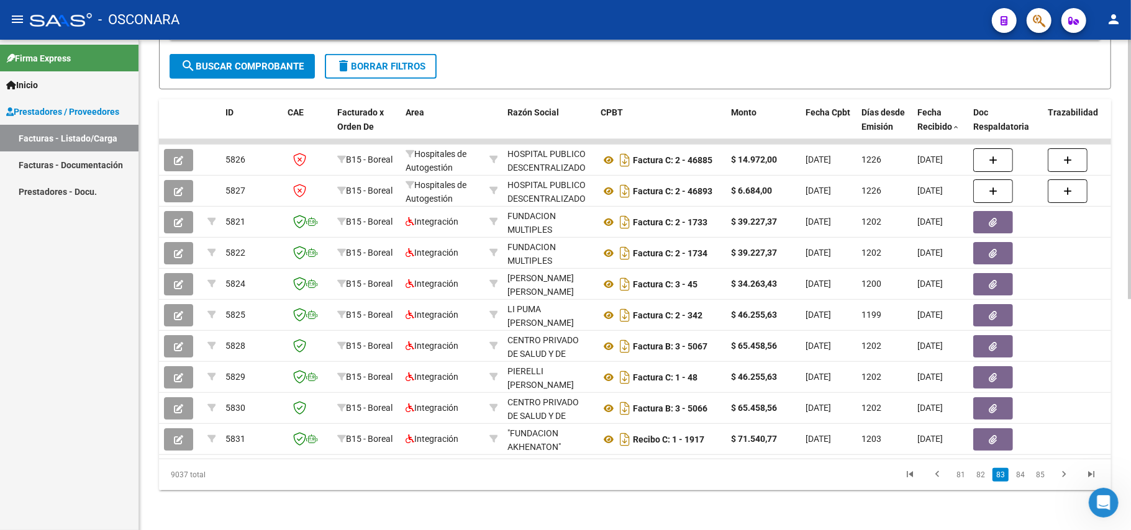
click at [1040, 478] on link "85" at bounding box center [1040, 475] width 16 height 14
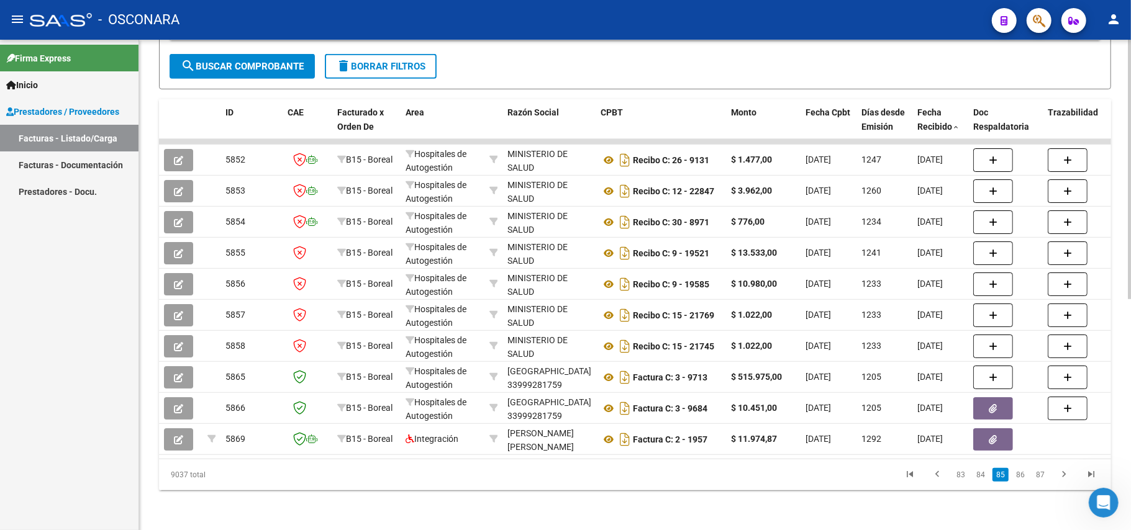
click at [1040, 478] on link "87" at bounding box center [1040, 475] width 16 height 14
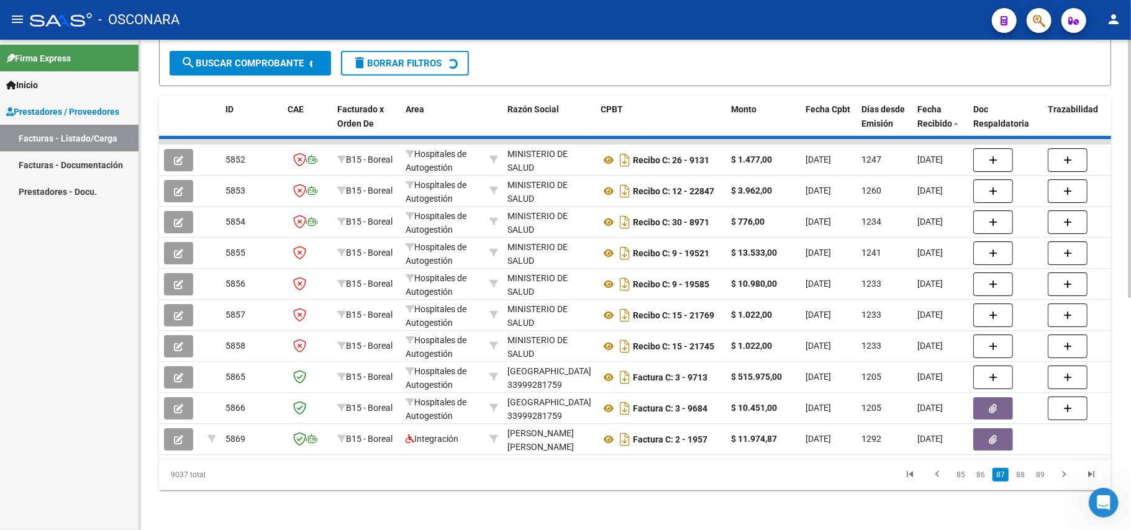
click at [1038, 479] on div "9037 total 85 86 87 88 89" at bounding box center [635, 475] width 952 height 31
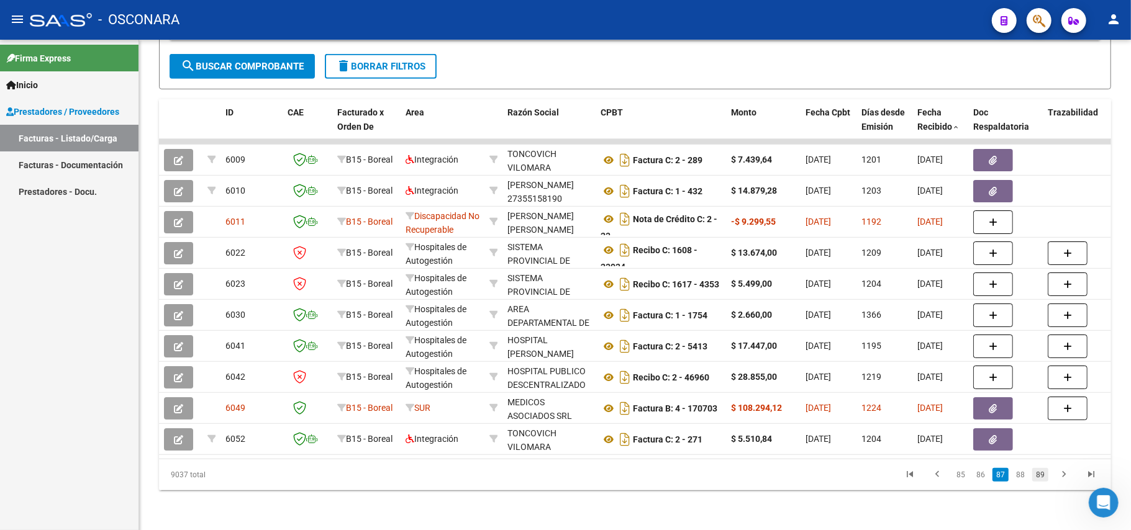
click at [1040, 473] on link "89" at bounding box center [1040, 475] width 16 height 14
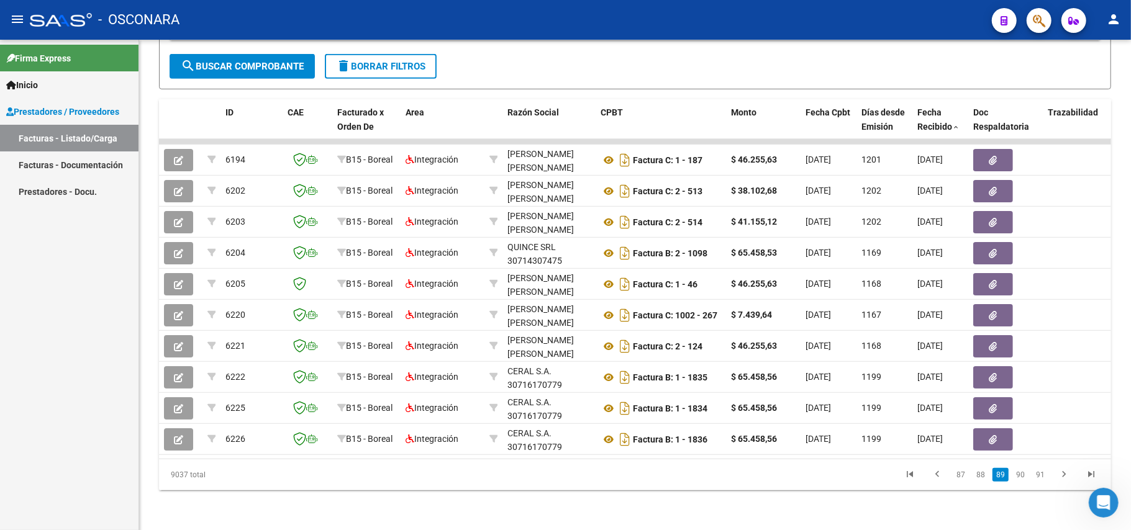
click at [1040, 473] on link "91" at bounding box center [1040, 475] width 16 height 14
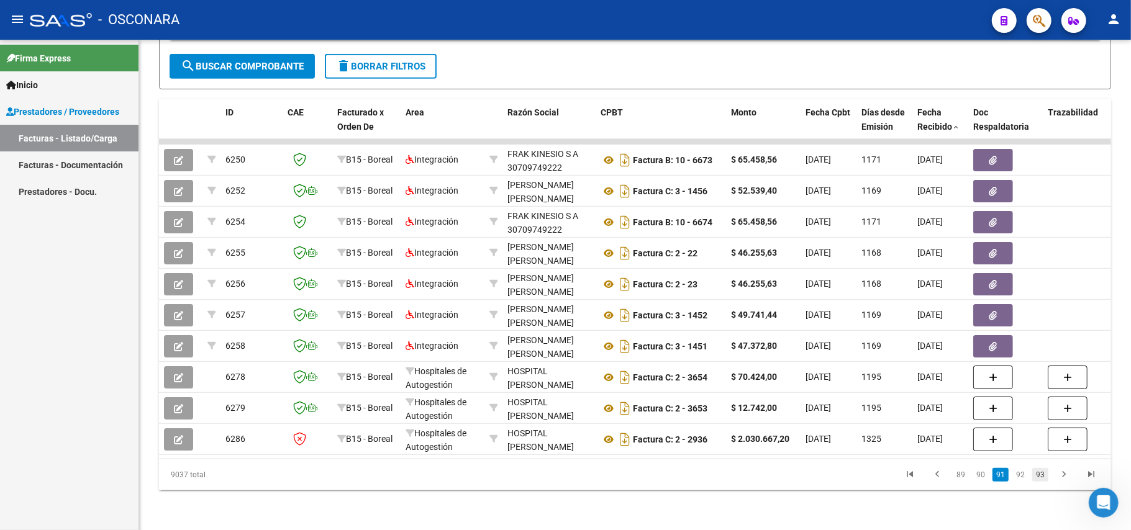
click at [1040, 478] on link "93" at bounding box center [1040, 475] width 16 height 14
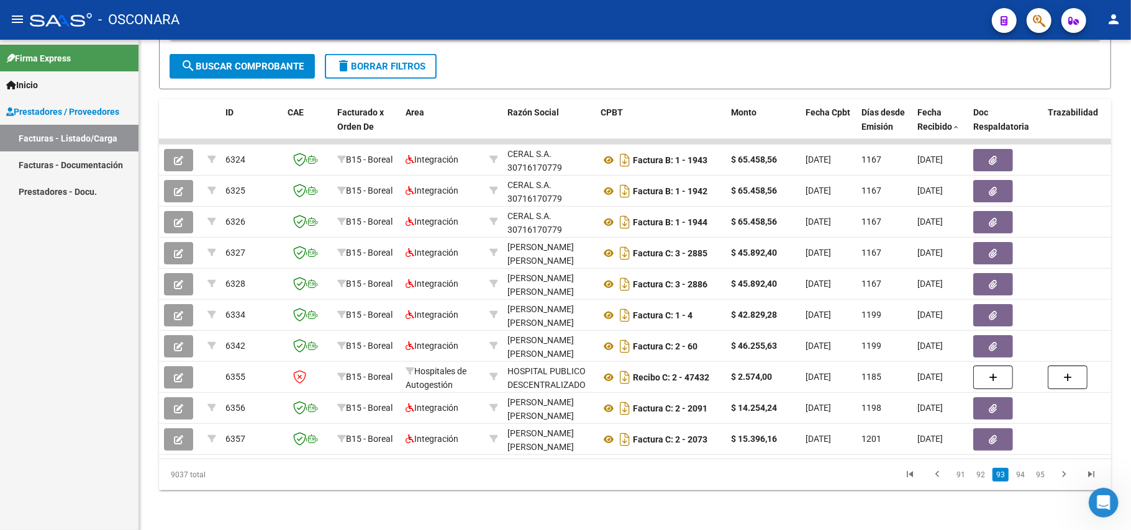
click at [1040, 478] on link "95" at bounding box center [1040, 475] width 16 height 14
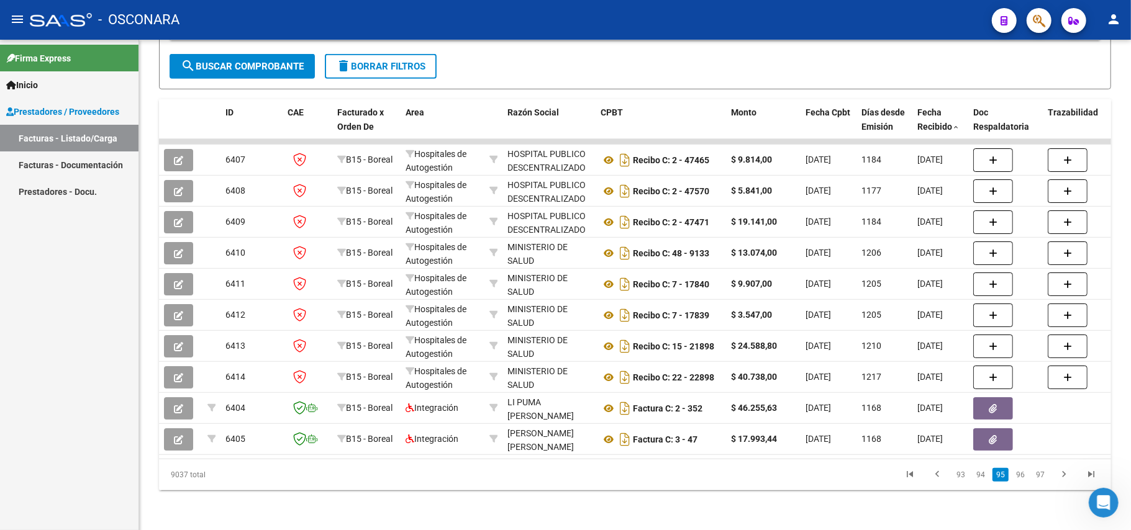
click at [1040, 478] on link "97" at bounding box center [1040, 475] width 16 height 14
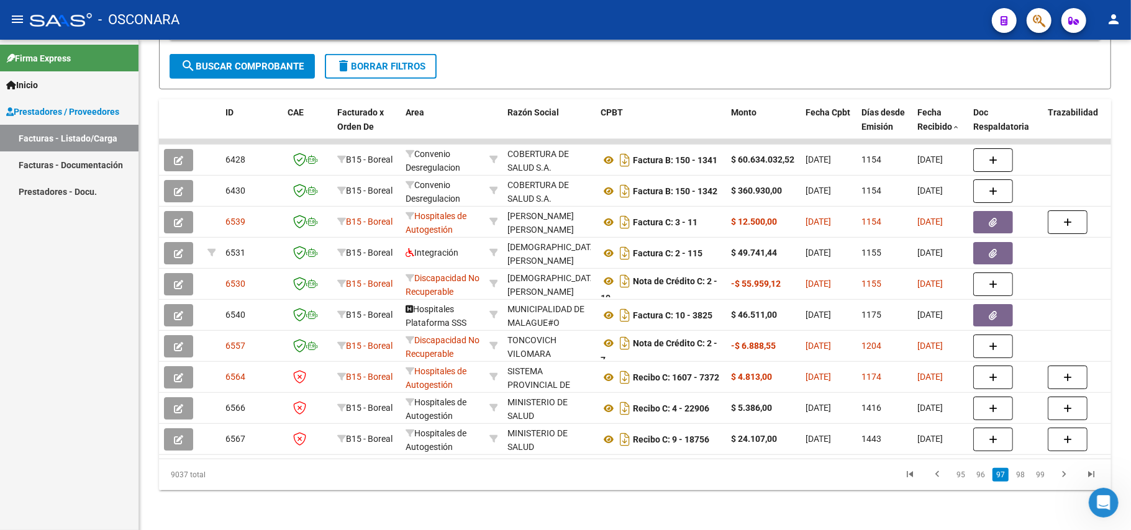
click at [1040, 478] on link "99" at bounding box center [1040, 475] width 16 height 14
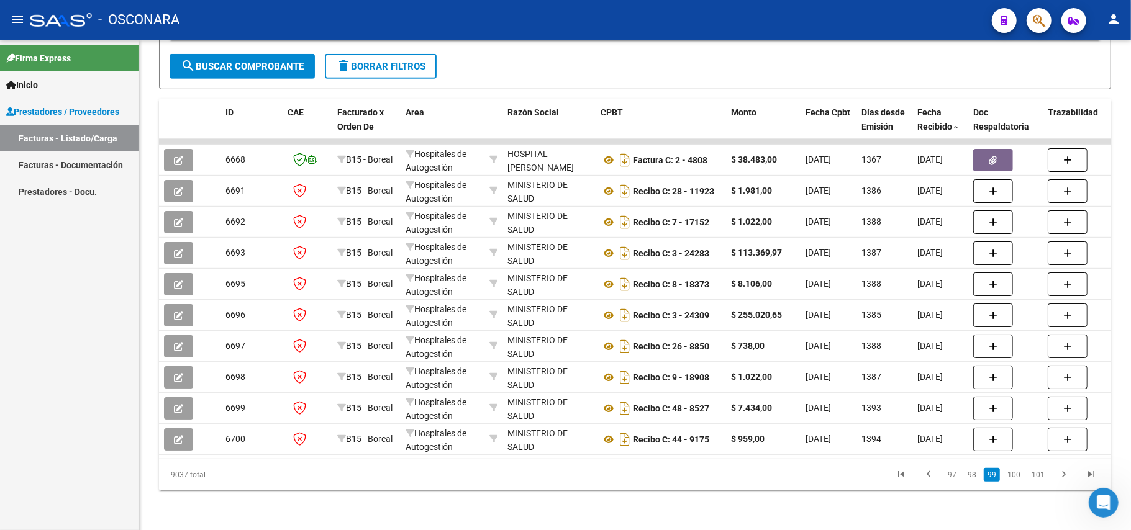
click at [1040, 478] on link "101" at bounding box center [1038, 475] width 20 height 14
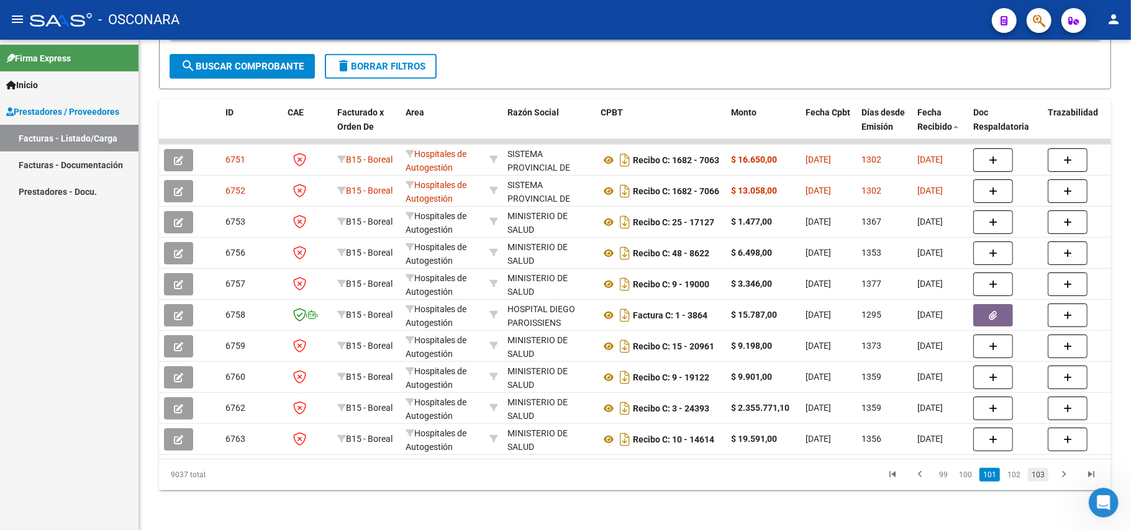
click at [1039, 478] on link "103" at bounding box center [1038, 475] width 20 height 14
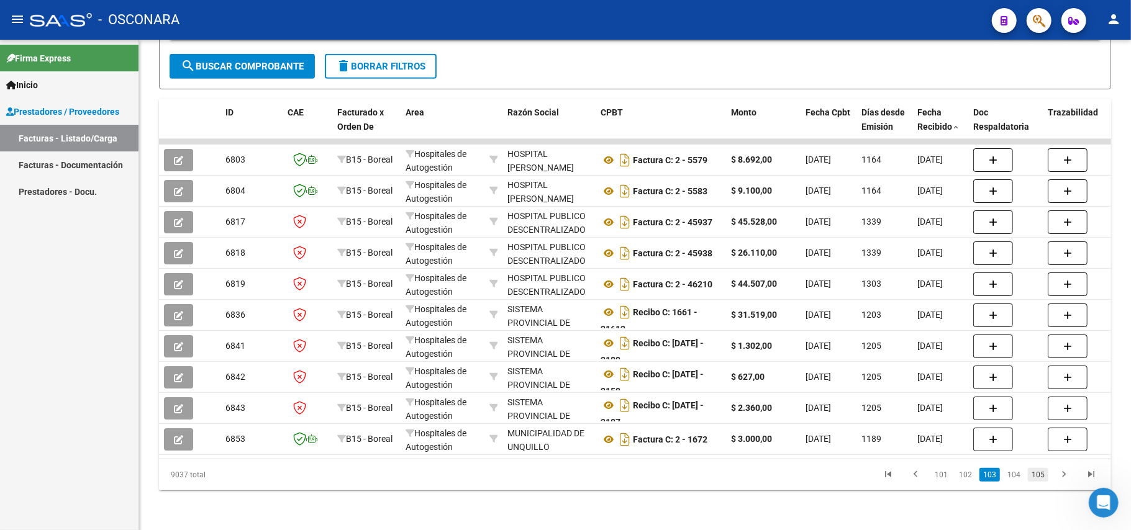
click at [1045, 478] on link "105" at bounding box center [1038, 475] width 20 height 14
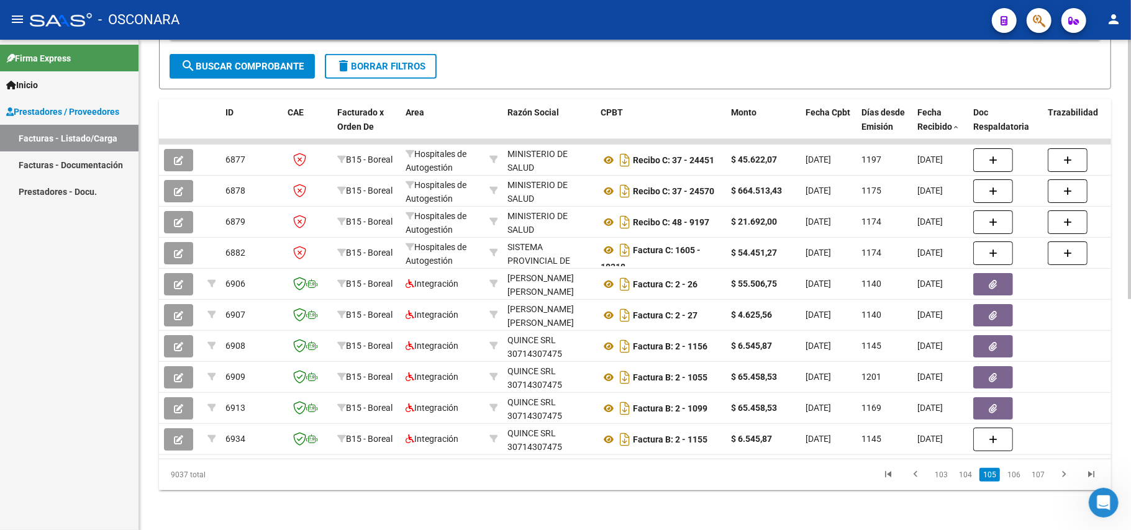
click at [1037, 481] on link "107" at bounding box center [1038, 475] width 20 height 14
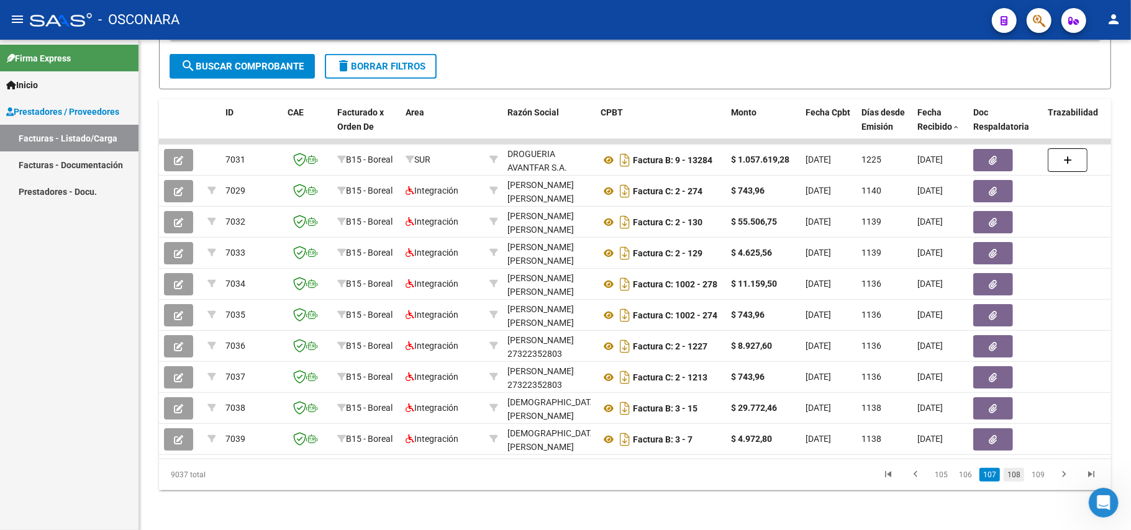
click at [1020, 475] on link "108" at bounding box center [1014, 475] width 20 height 14
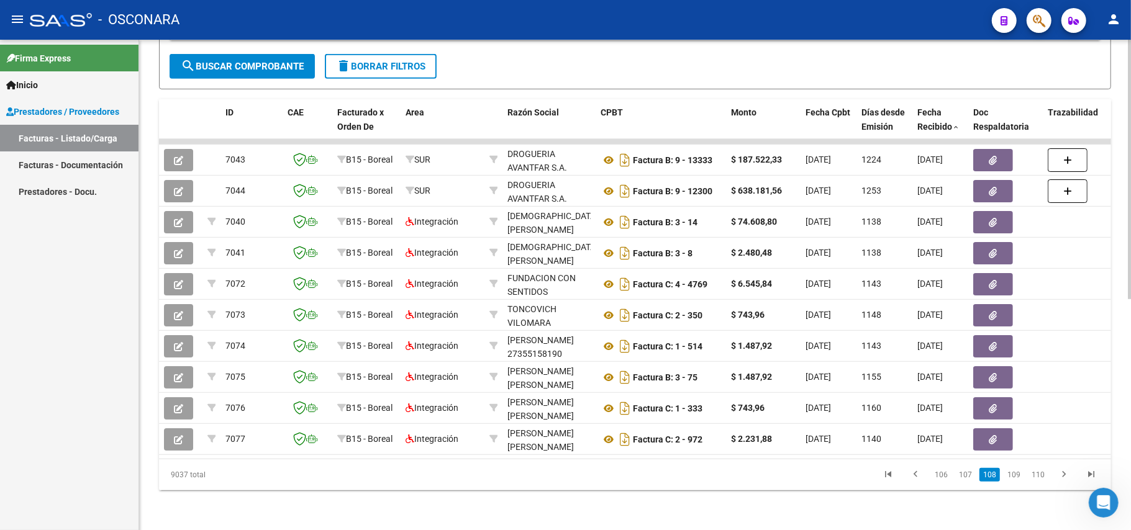
click at [1037, 478] on link "110" at bounding box center [1038, 475] width 20 height 14
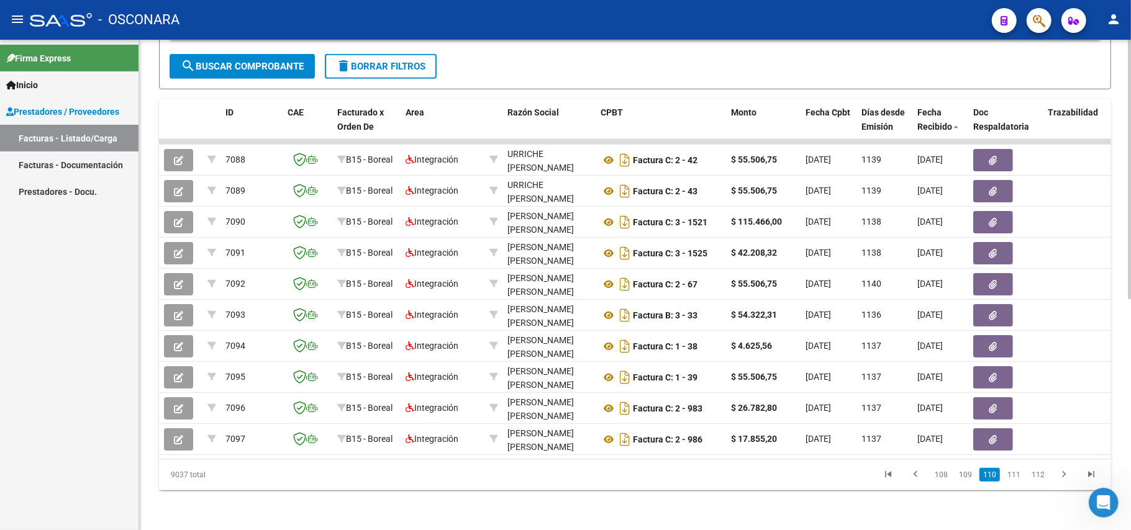
click at [1037, 478] on link "112" at bounding box center [1038, 475] width 20 height 14
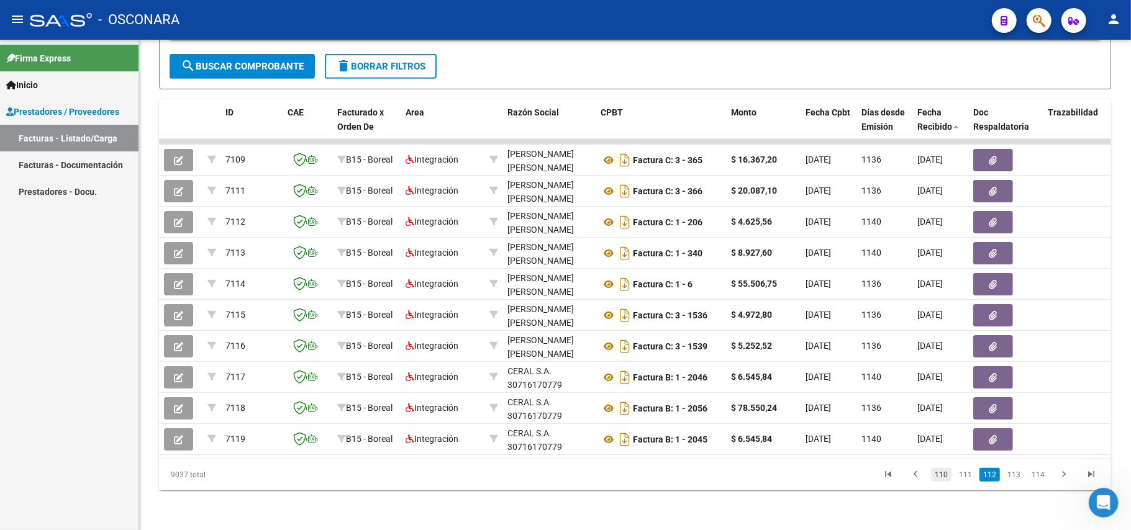
click at [945, 478] on link "110" at bounding box center [941, 475] width 20 height 14
click at [943, 478] on link "108" at bounding box center [941, 475] width 20 height 14
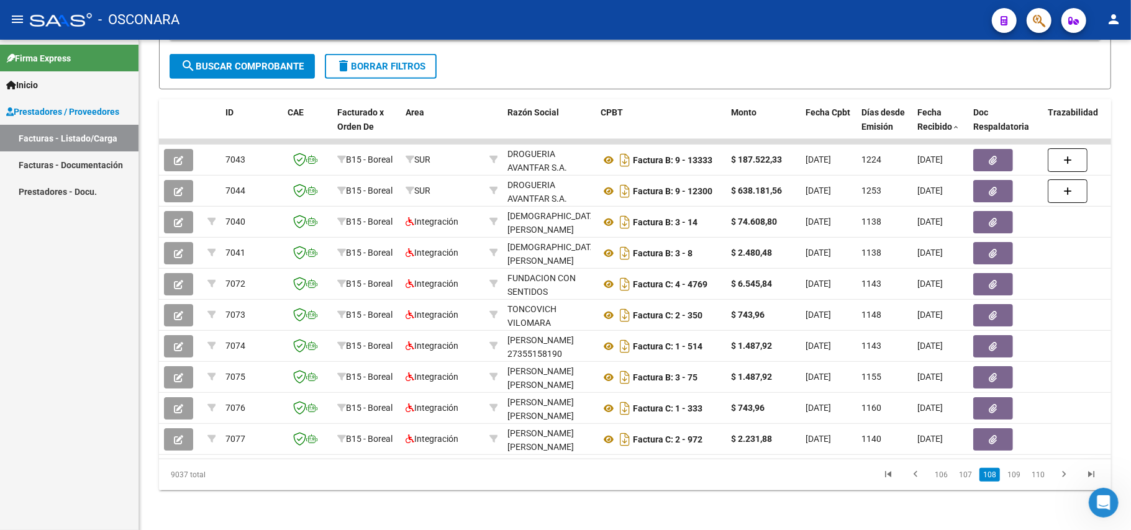
click at [943, 478] on link "106" at bounding box center [941, 475] width 20 height 14
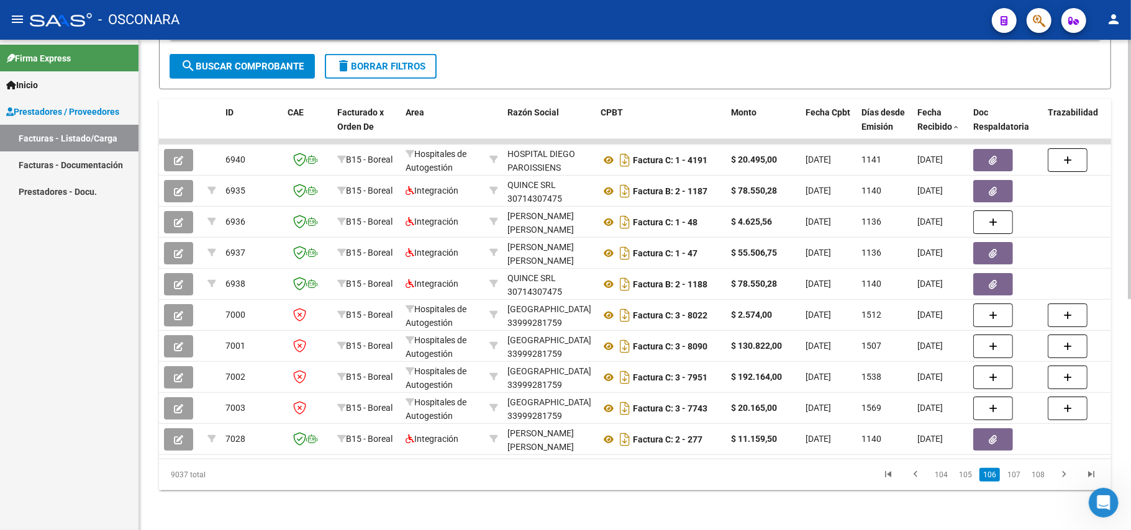
click at [943, 477] on link "104" at bounding box center [941, 475] width 20 height 14
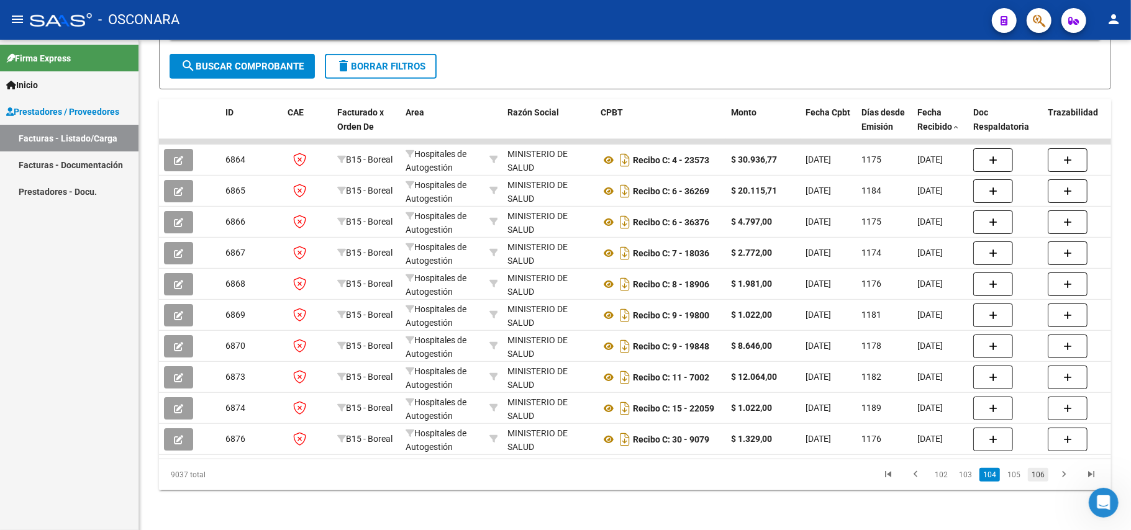
click at [1042, 476] on link "106" at bounding box center [1038, 475] width 20 height 14
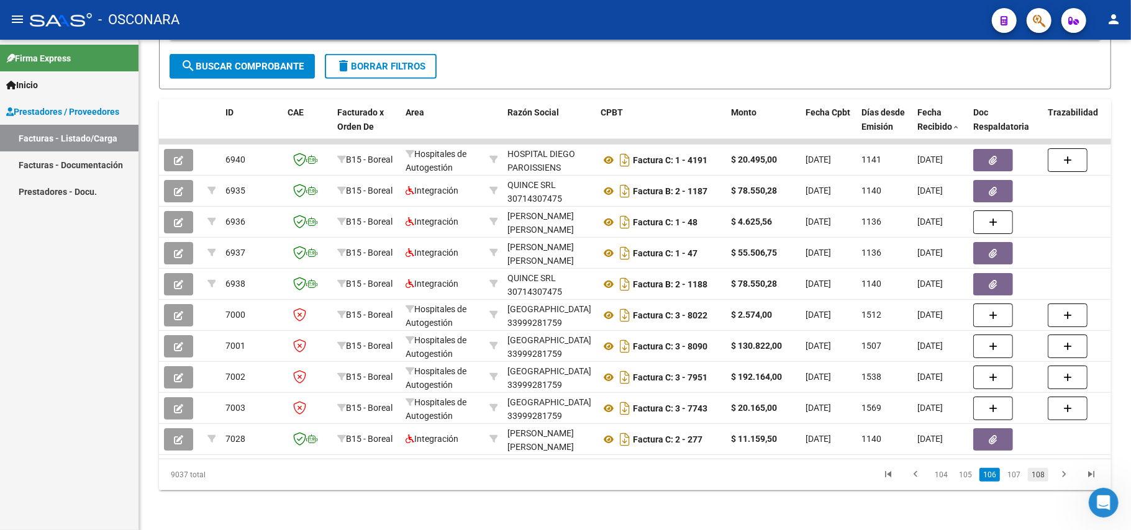
click at [1042, 479] on link "108" at bounding box center [1038, 475] width 20 height 14
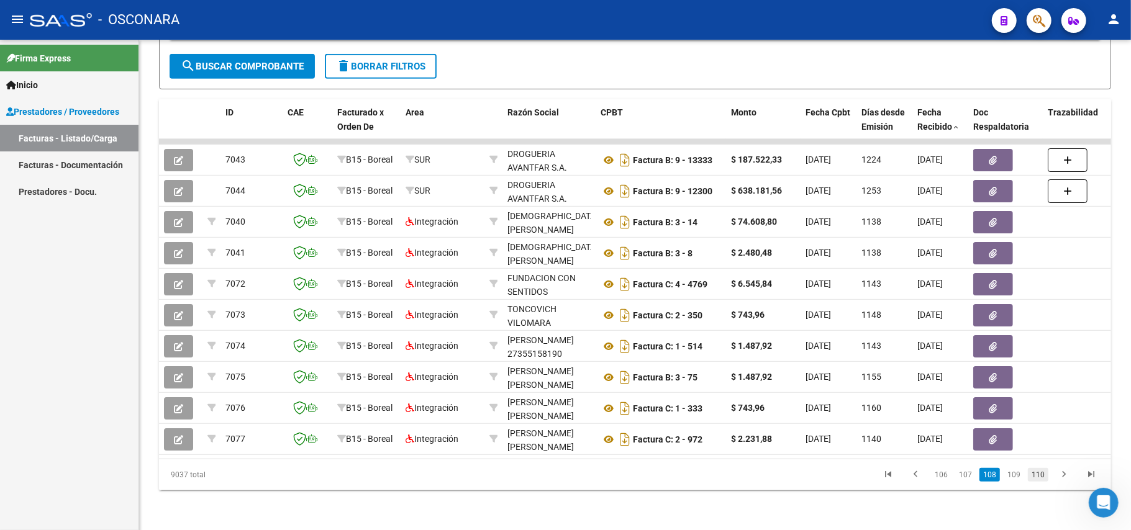
click at [1037, 473] on link "110" at bounding box center [1038, 475] width 20 height 14
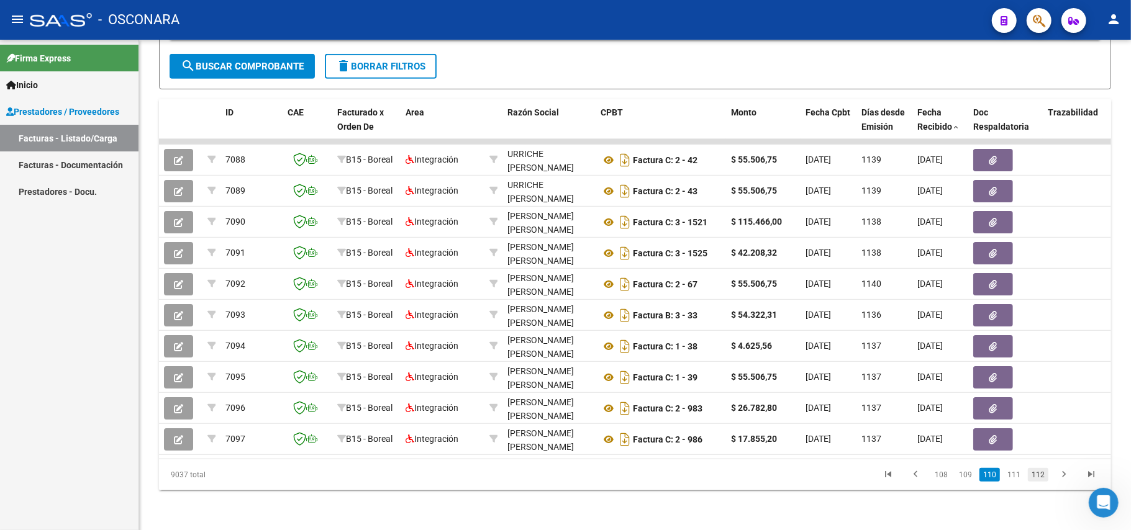
click at [1042, 478] on link "112" at bounding box center [1038, 475] width 20 height 14
click at [1043, 478] on link "114" at bounding box center [1038, 475] width 20 height 14
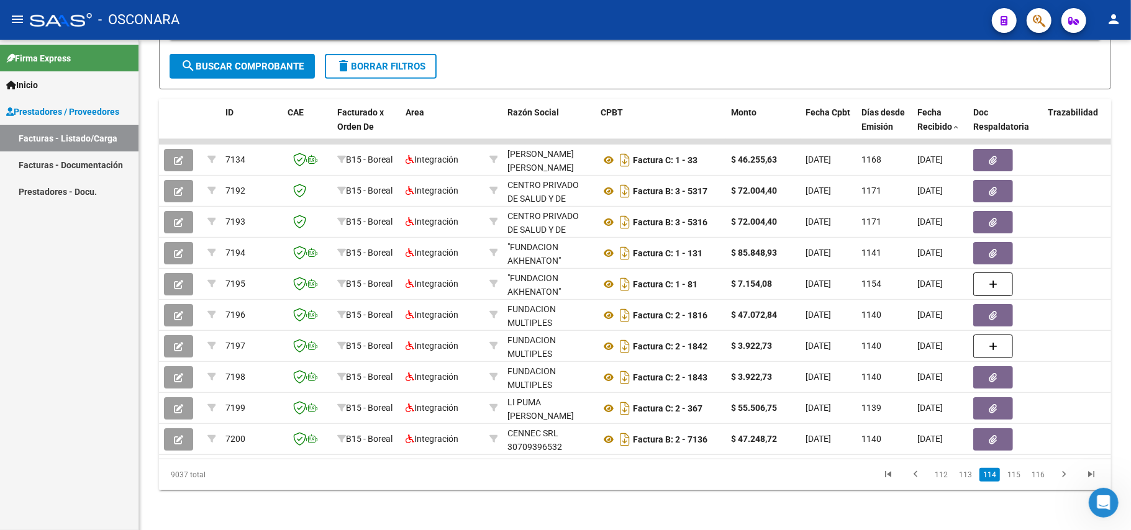
click at [1043, 478] on link "116" at bounding box center [1038, 475] width 20 height 14
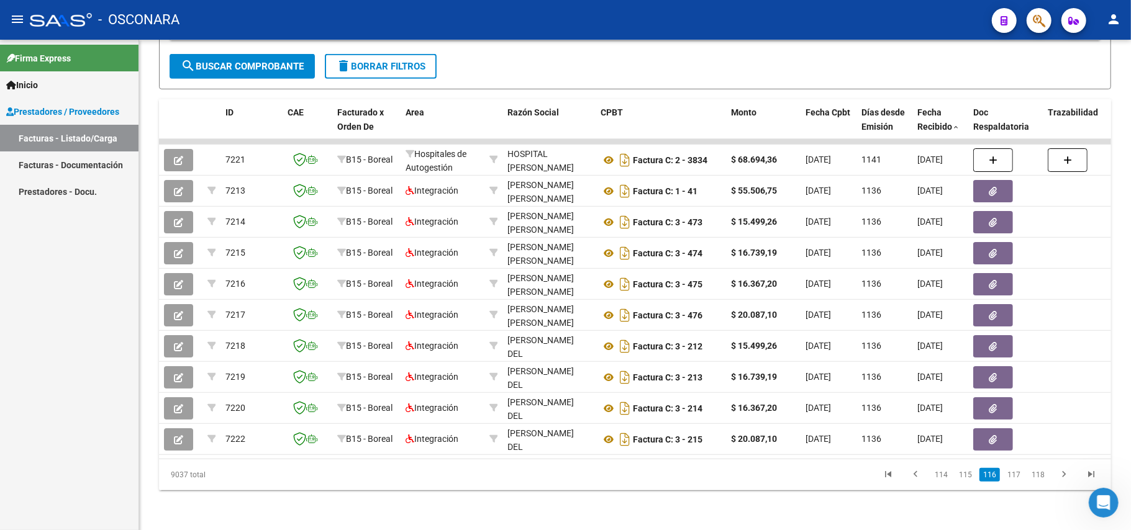
click at [1043, 478] on link "118" at bounding box center [1038, 475] width 20 height 14
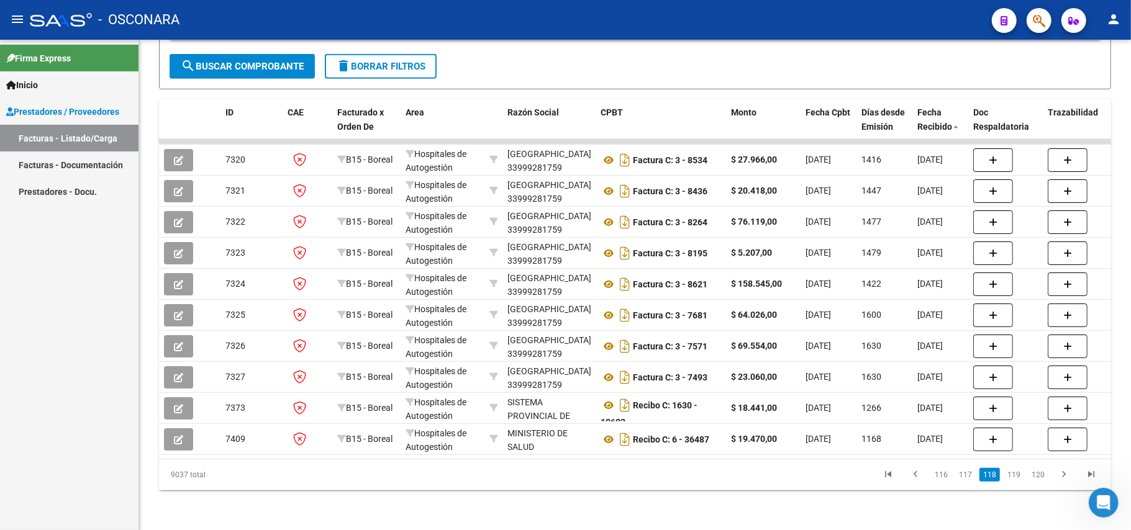
click at [1043, 478] on link "120" at bounding box center [1038, 475] width 20 height 14
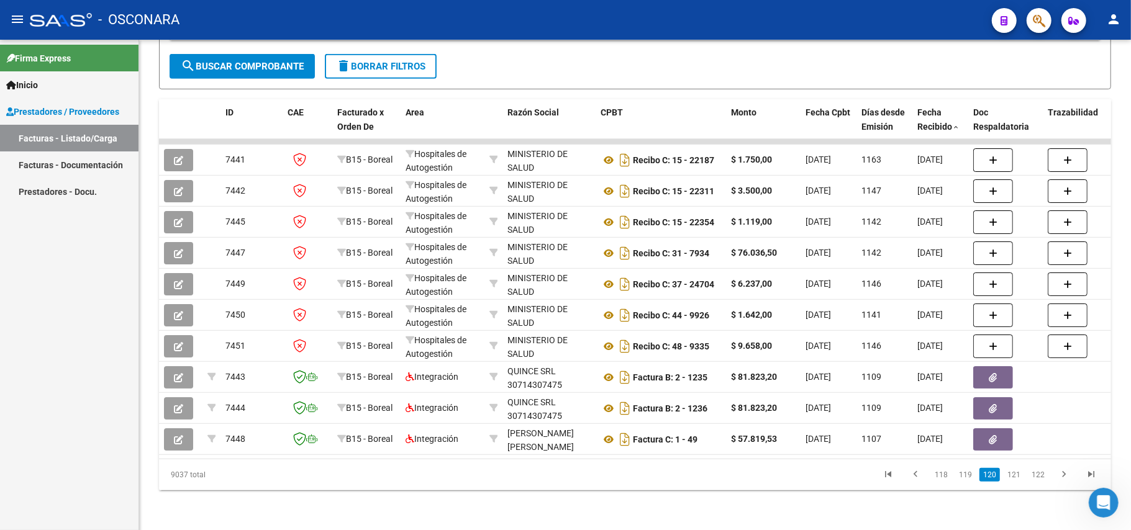
click at [1043, 478] on link "122" at bounding box center [1038, 475] width 20 height 14
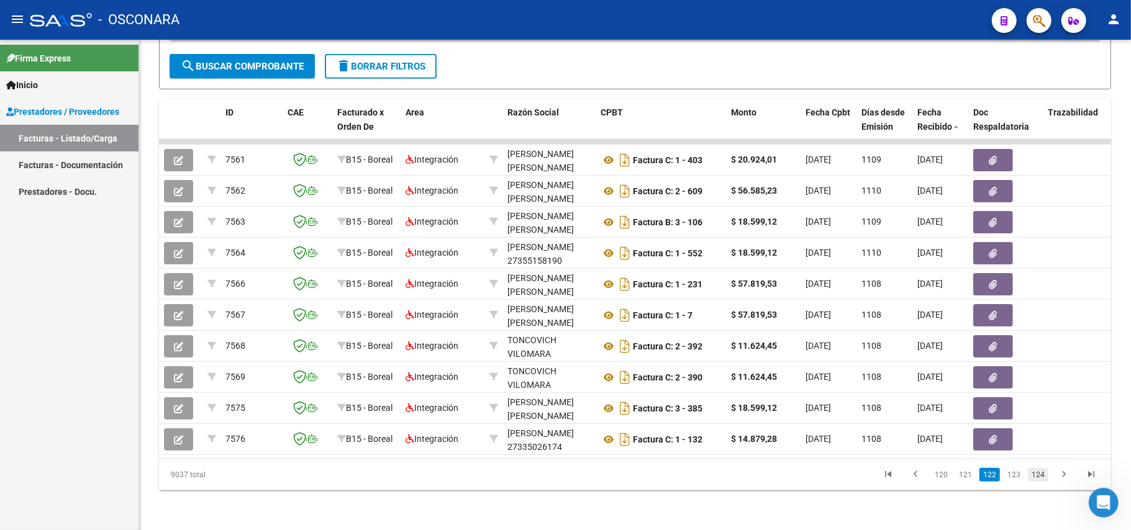
click at [1040, 476] on link "124" at bounding box center [1038, 475] width 20 height 14
click at [1040, 476] on link "126" at bounding box center [1038, 475] width 20 height 14
click at [1040, 476] on link "128" at bounding box center [1038, 475] width 20 height 14
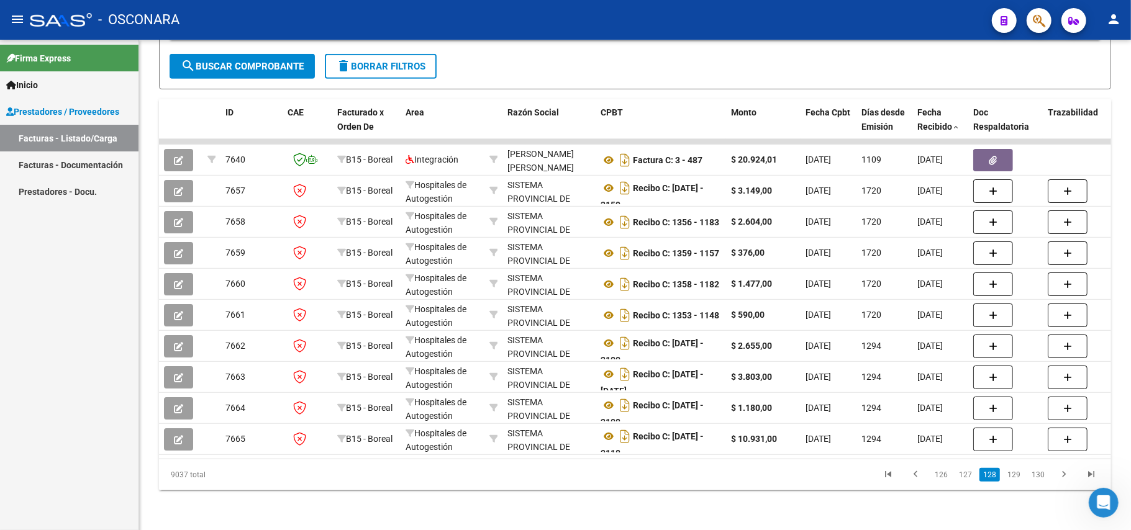
click at [1040, 476] on link "130" at bounding box center [1038, 475] width 20 height 14
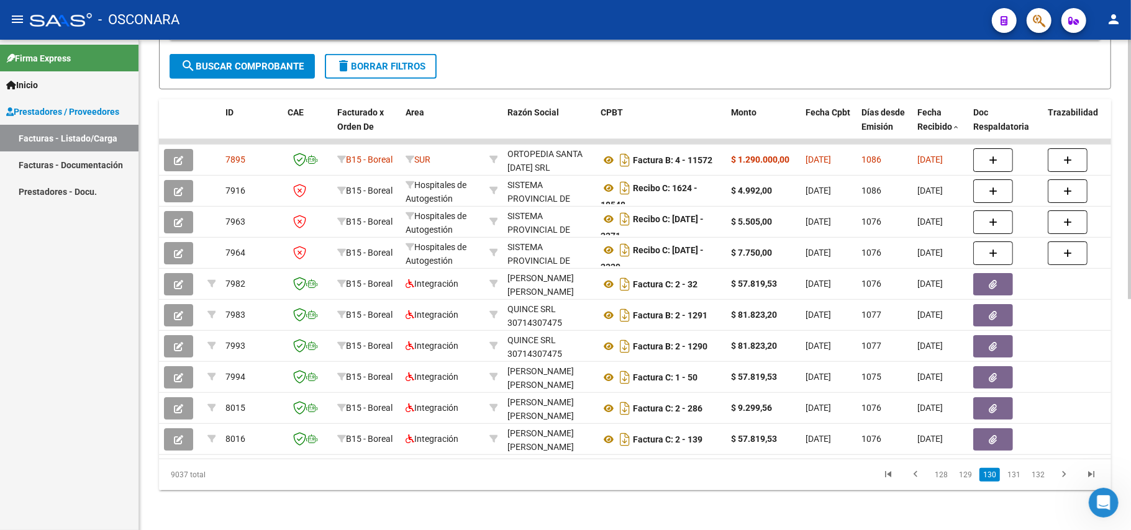
click at [1039, 476] on link "132" at bounding box center [1038, 475] width 20 height 14
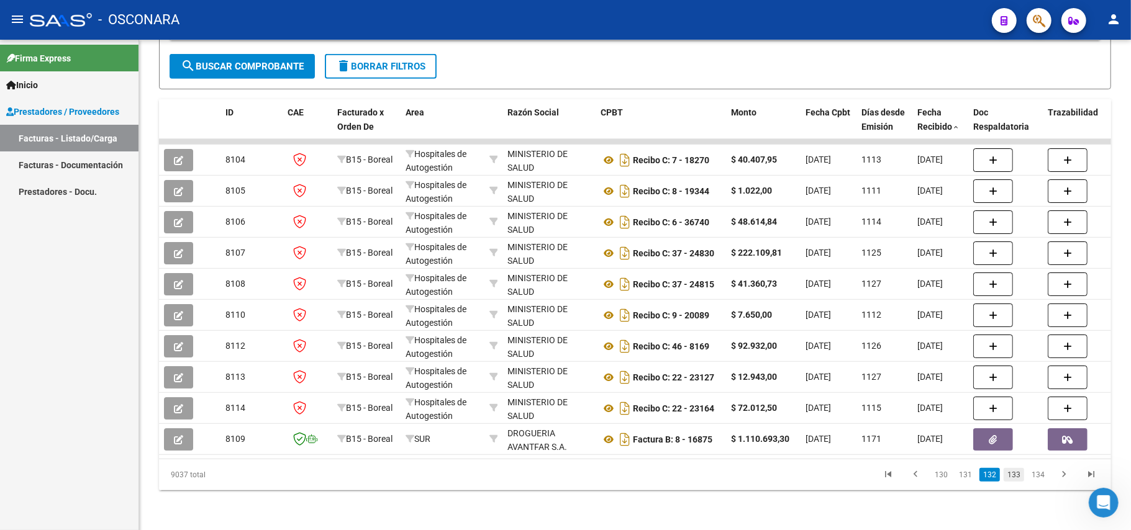
click at [1017, 475] on link "133" at bounding box center [1014, 475] width 20 height 14
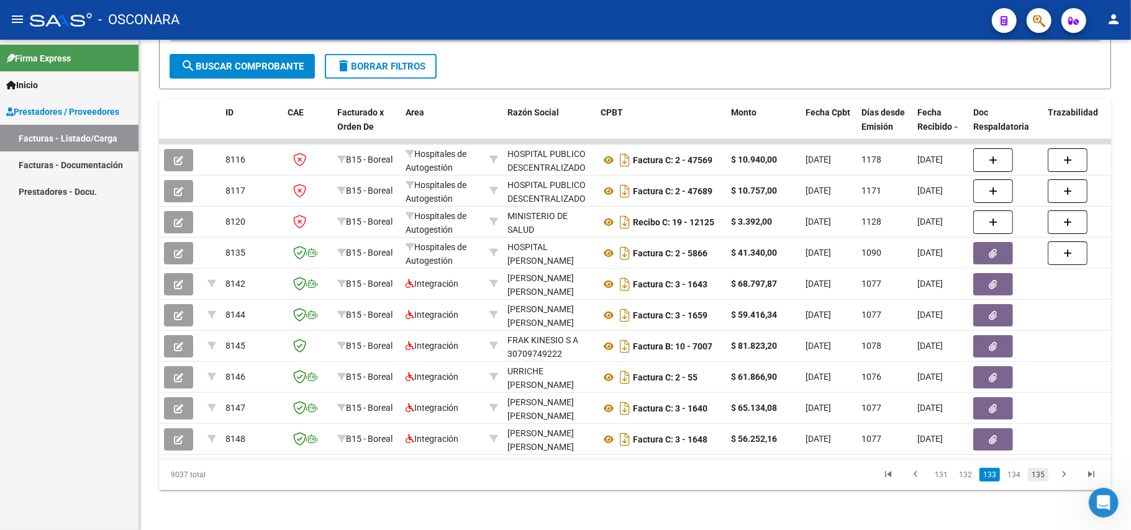
click at [1039, 478] on link "135" at bounding box center [1038, 475] width 20 height 14
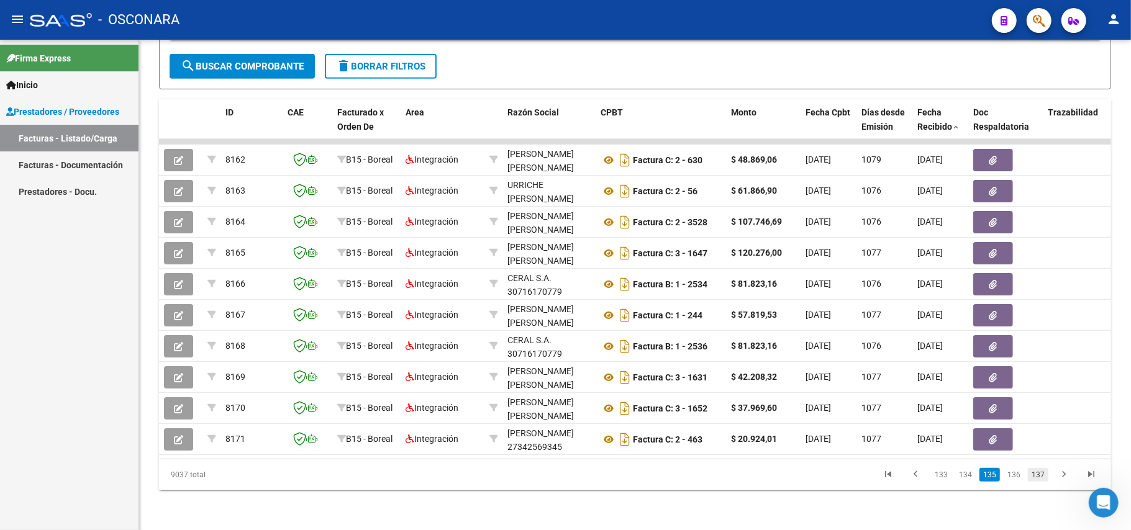
click at [1038, 478] on link "137" at bounding box center [1038, 475] width 20 height 14
click at [1038, 478] on link "139" at bounding box center [1038, 475] width 20 height 14
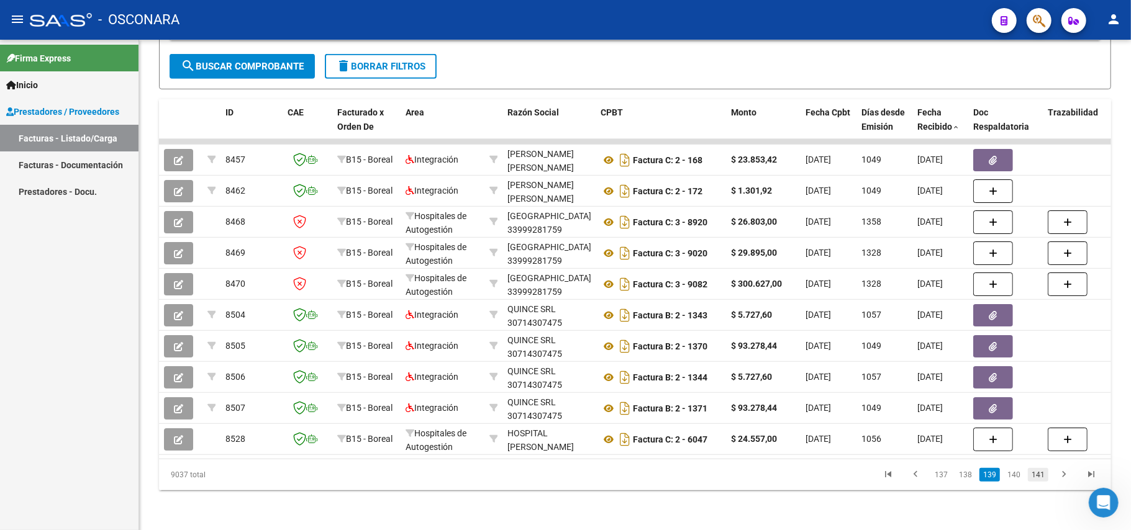
click at [1035, 473] on link "141" at bounding box center [1038, 475] width 20 height 14
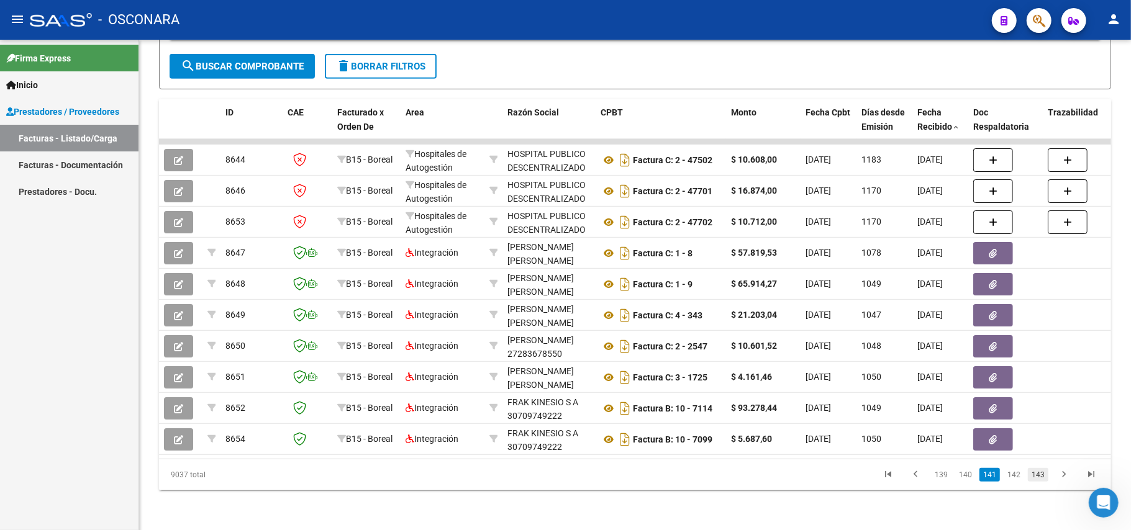
click at [1041, 473] on link "143" at bounding box center [1038, 475] width 20 height 14
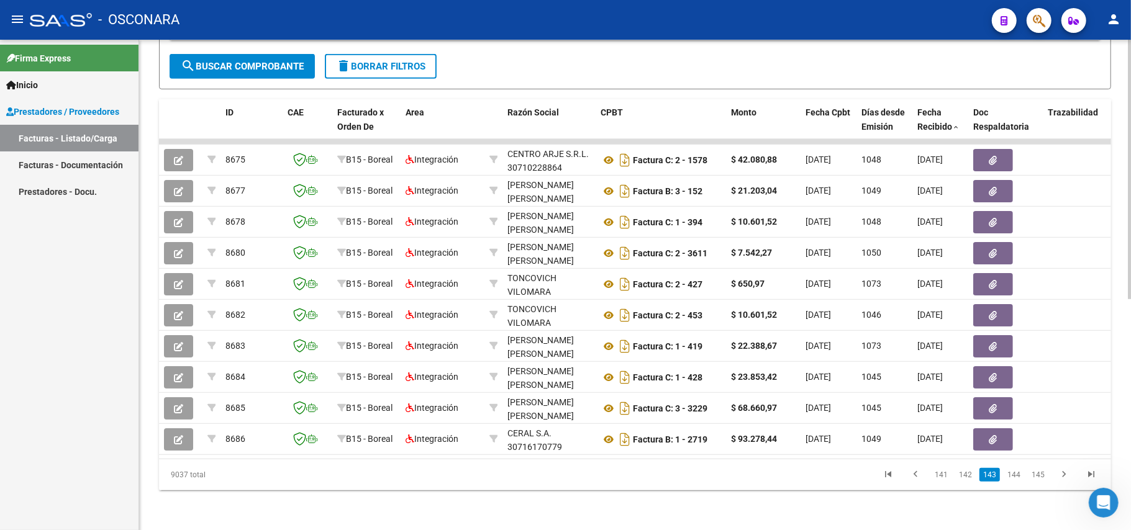
click at [1042, 473] on link "145" at bounding box center [1038, 475] width 20 height 14
click at [1042, 473] on link "147" at bounding box center [1038, 475] width 20 height 14
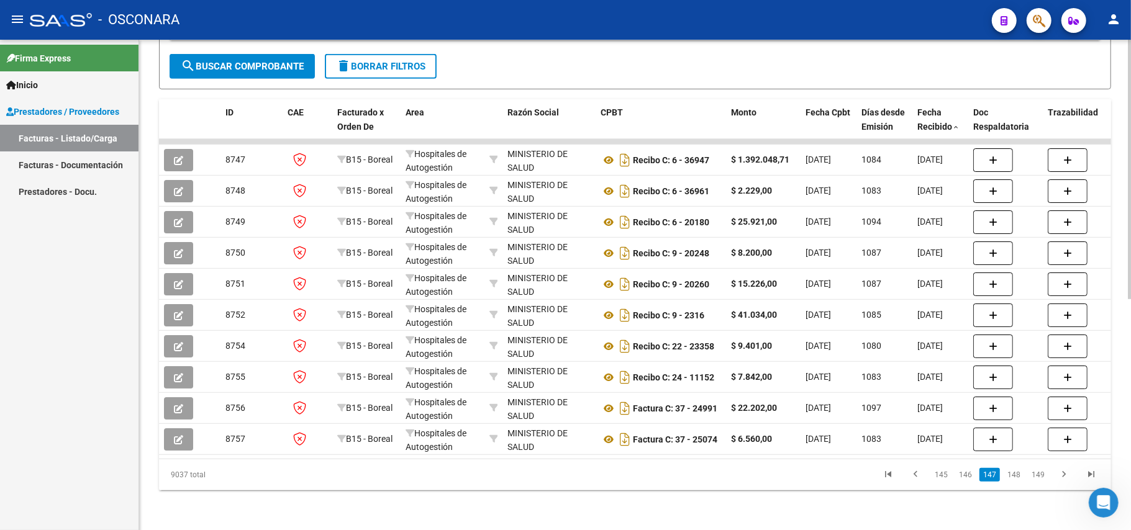
click at [1042, 473] on link "149" at bounding box center [1038, 475] width 20 height 14
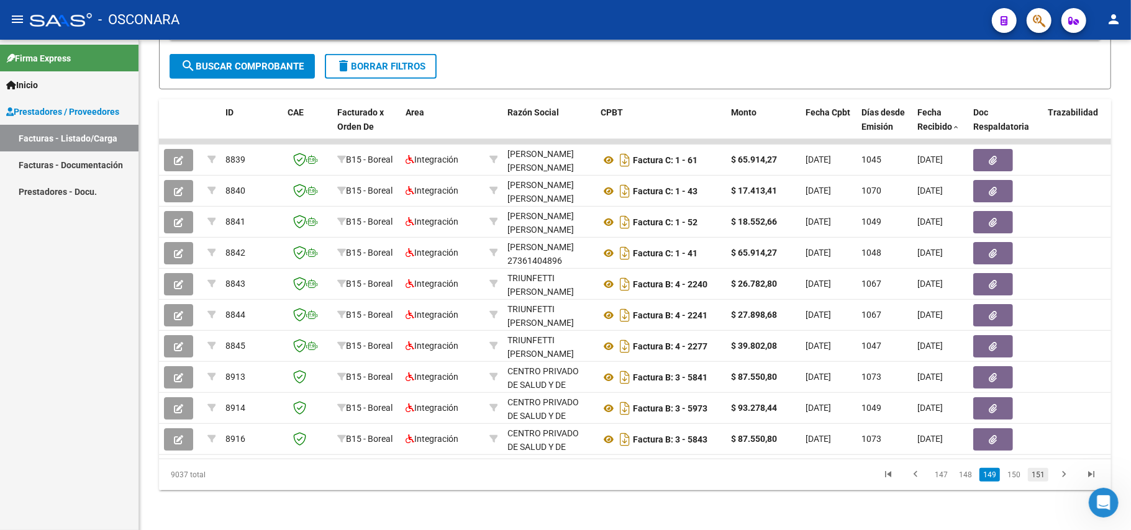
click at [1042, 475] on link "151" at bounding box center [1038, 475] width 20 height 14
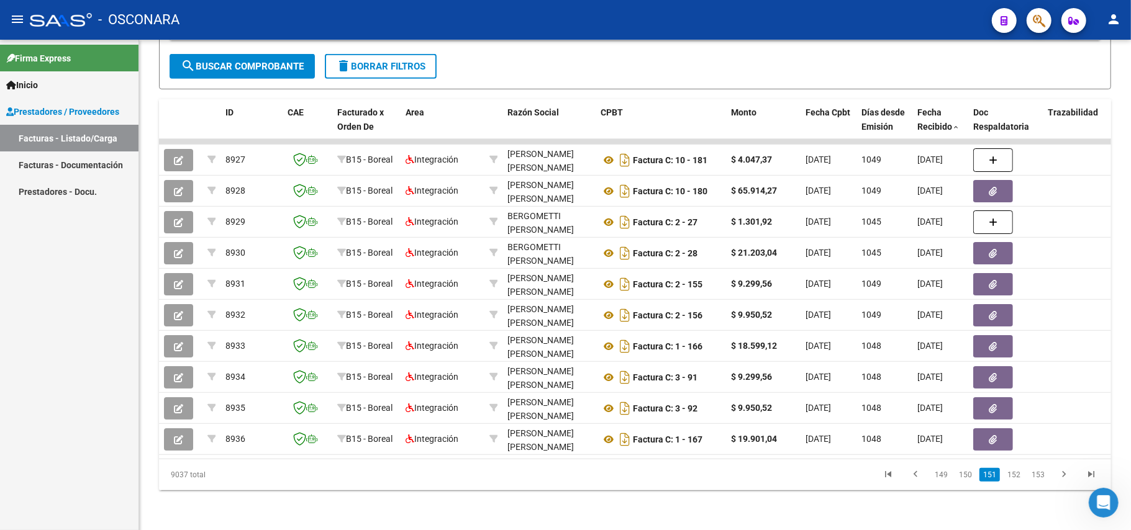
click at [1042, 475] on link "153" at bounding box center [1038, 475] width 20 height 14
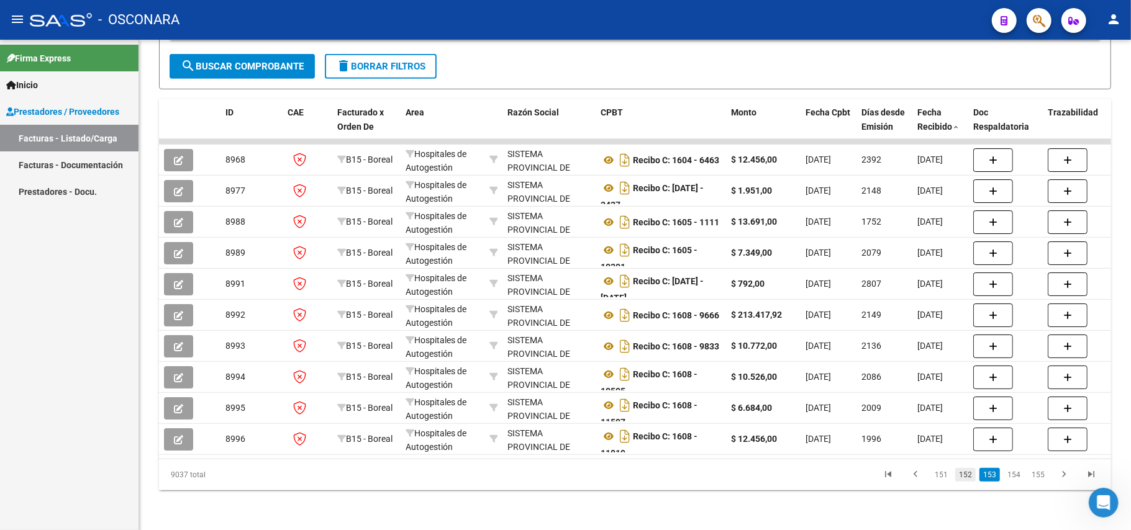
click at [970, 478] on link "152" at bounding box center [965, 475] width 20 height 14
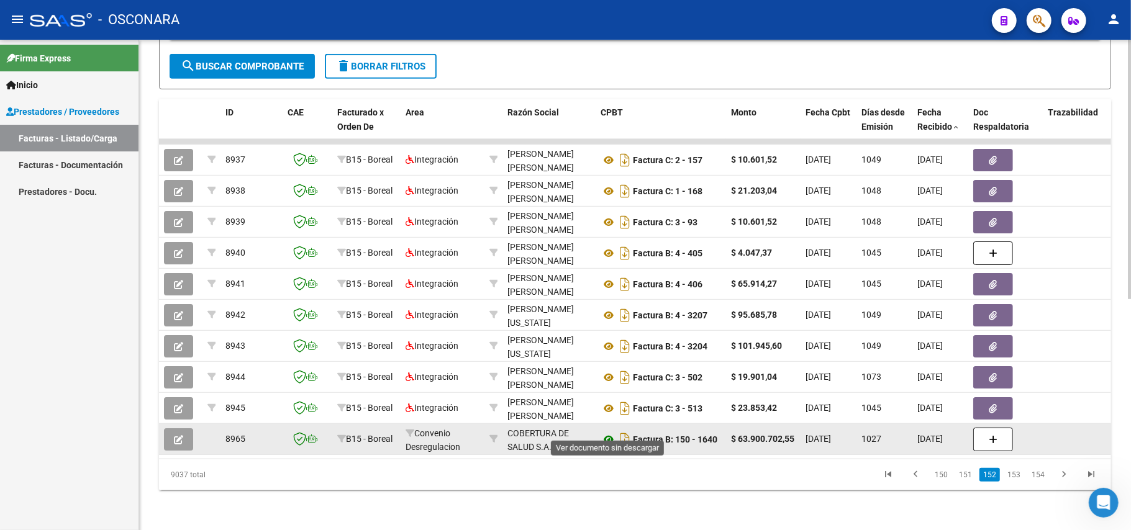
click at [606, 432] on icon at bounding box center [609, 439] width 16 height 15
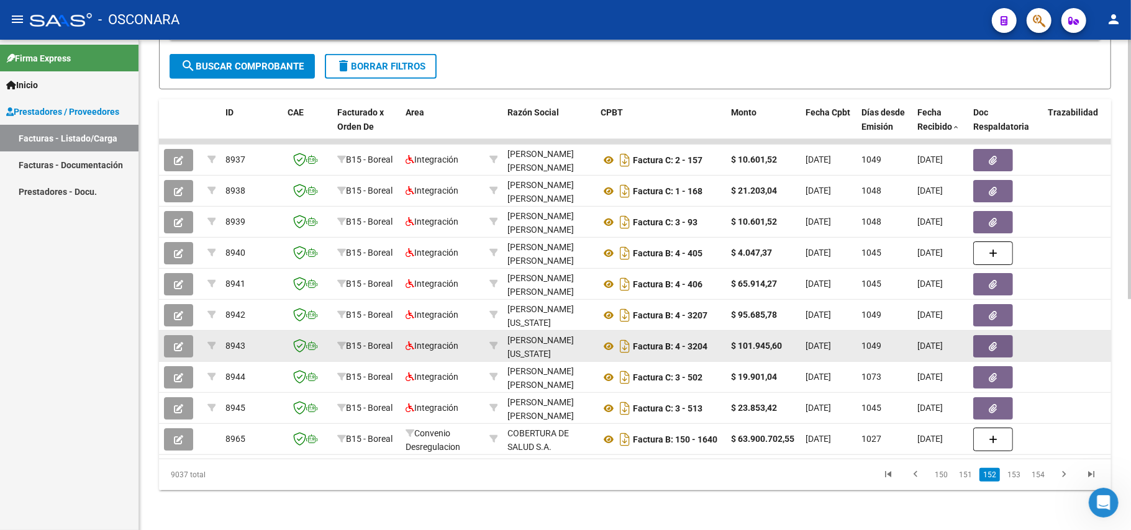
scroll to position [1, 0]
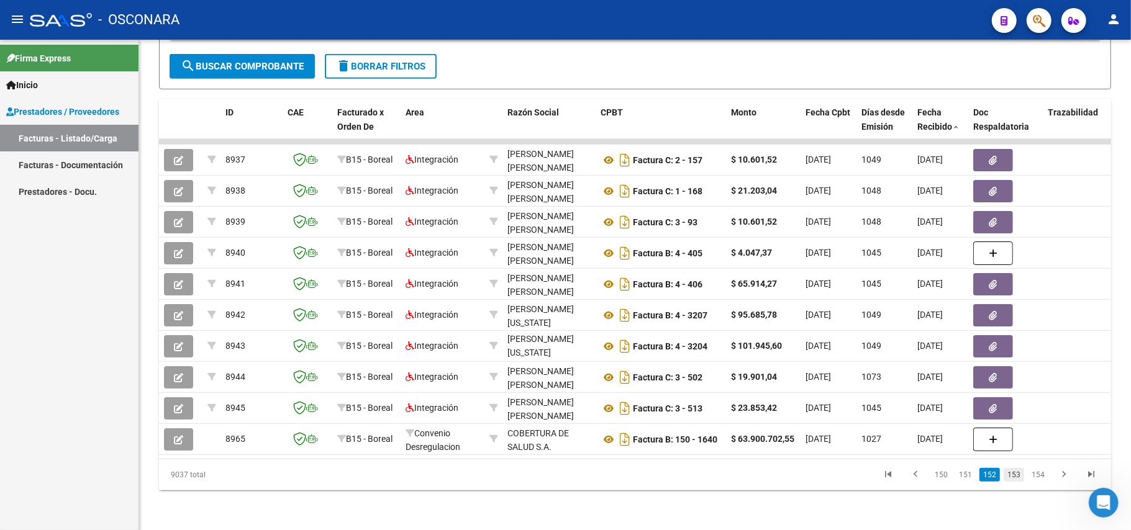
click at [1015, 475] on link "153" at bounding box center [1014, 475] width 20 height 14
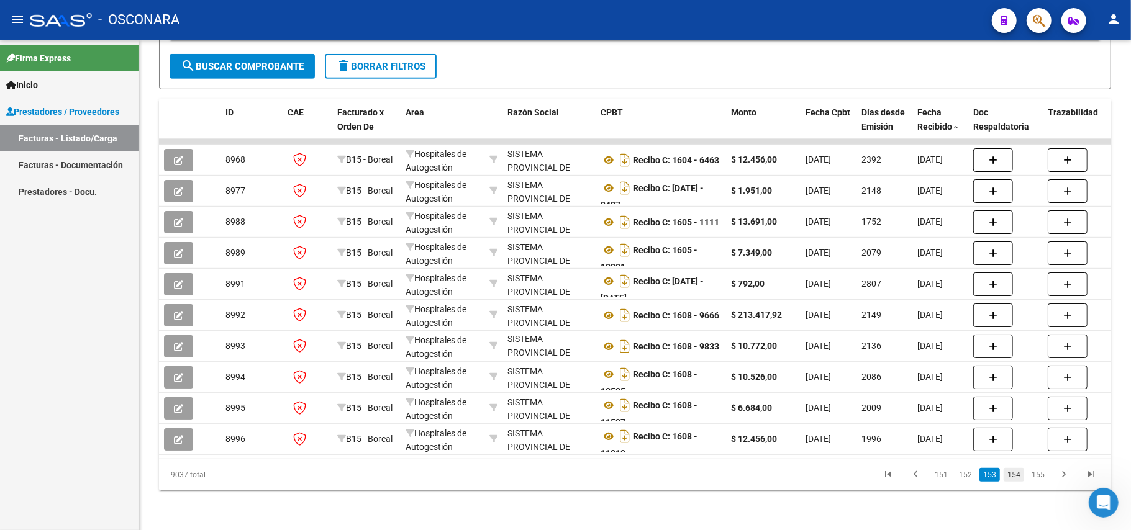
click at [1019, 473] on link "154" at bounding box center [1014, 475] width 20 height 14
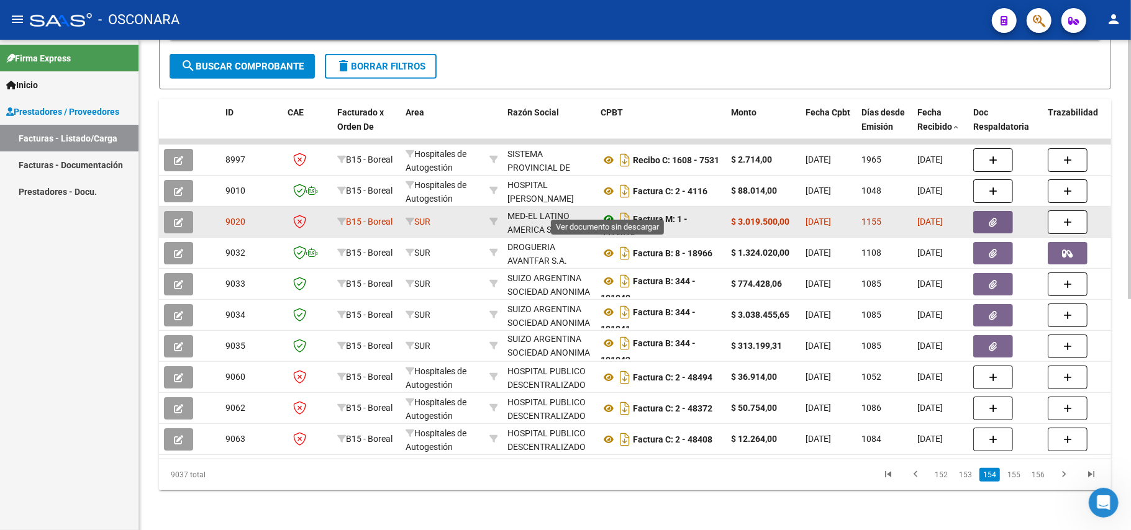
click at [605, 212] on icon at bounding box center [609, 219] width 16 height 15
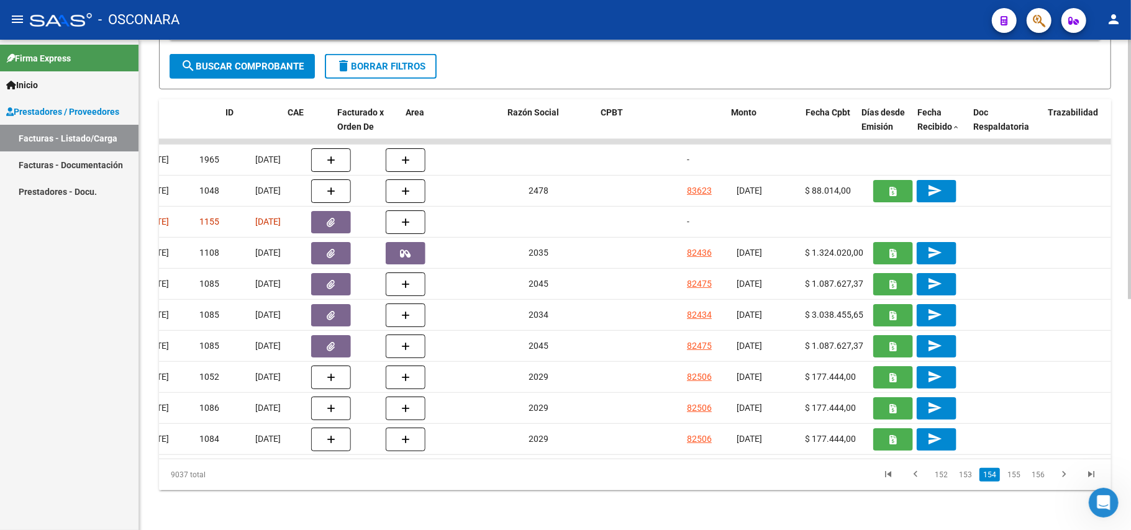
scroll to position [0, 0]
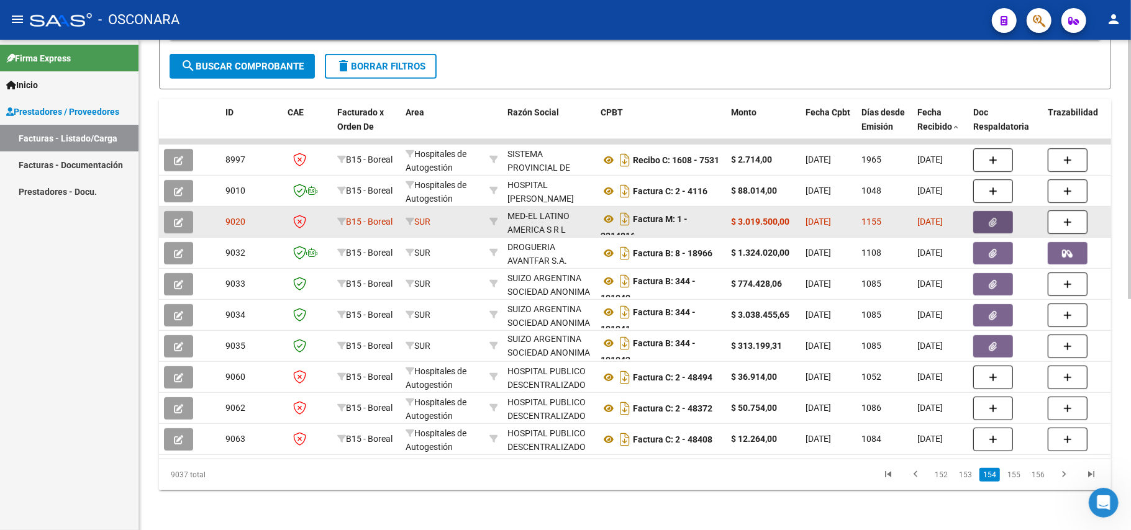
click at [991, 218] on icon "button" at bounding box center [993, 222] width 8 height 9
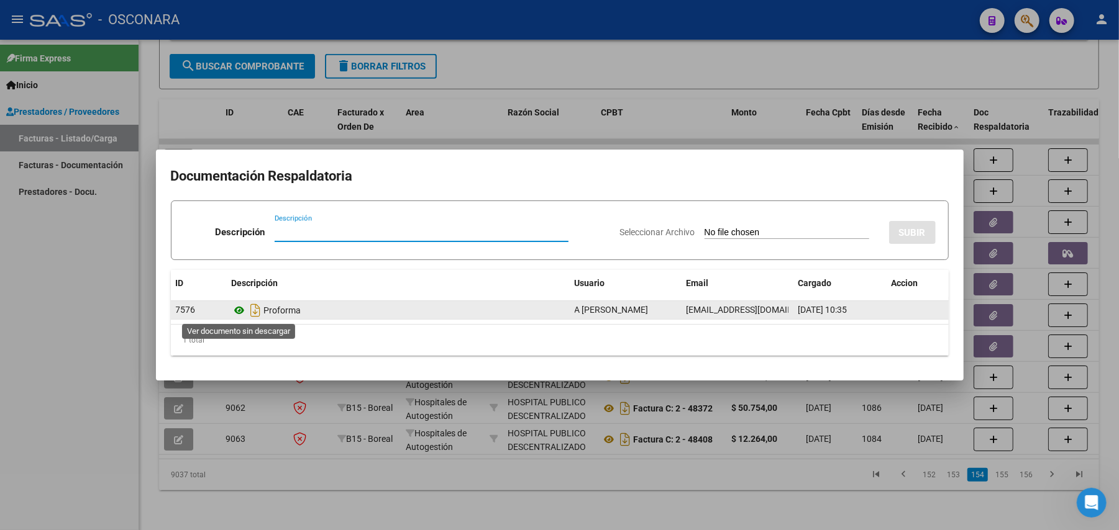
click at [242, 309] on icon at bounding box center [240, 310] width 16 height 15
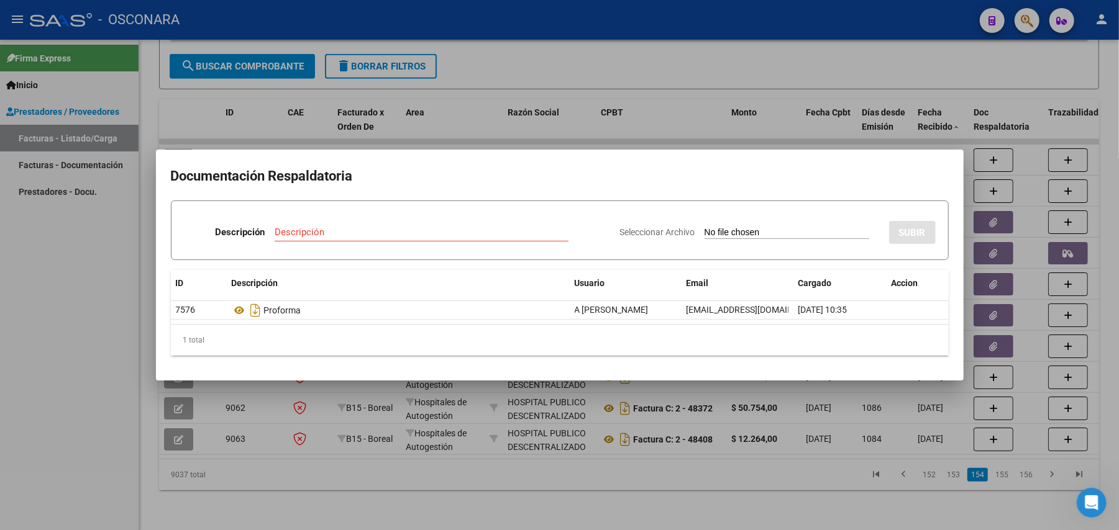
click at [714, 63] on div at bounding box center [559, 265] width 1119 height 530
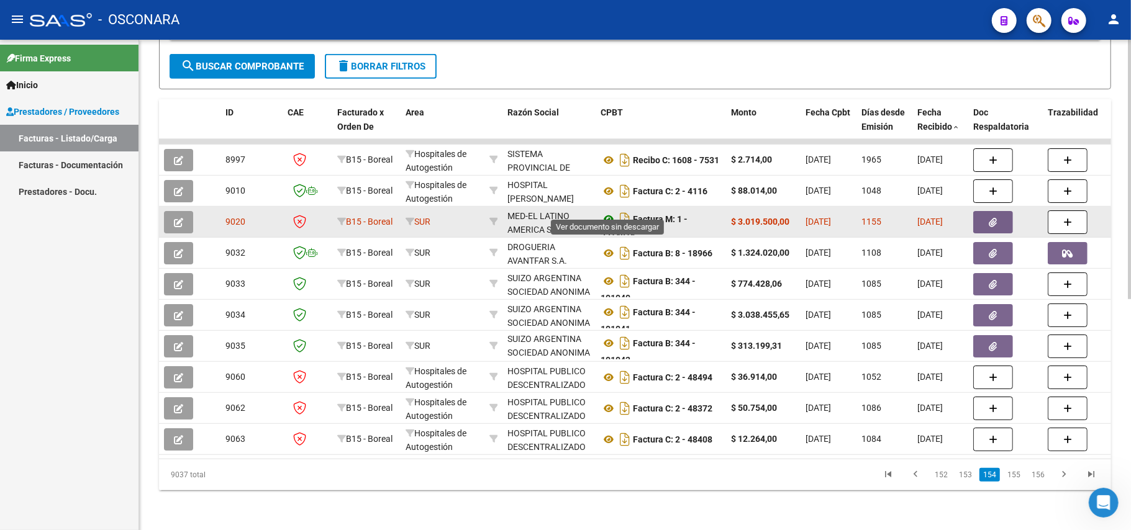
click at [607, 212] on icon at bounding box center [609, 219] width 16 height 15
click at [990, 218] on icon "button" at bounding box center [993, 222] width 8 height 9
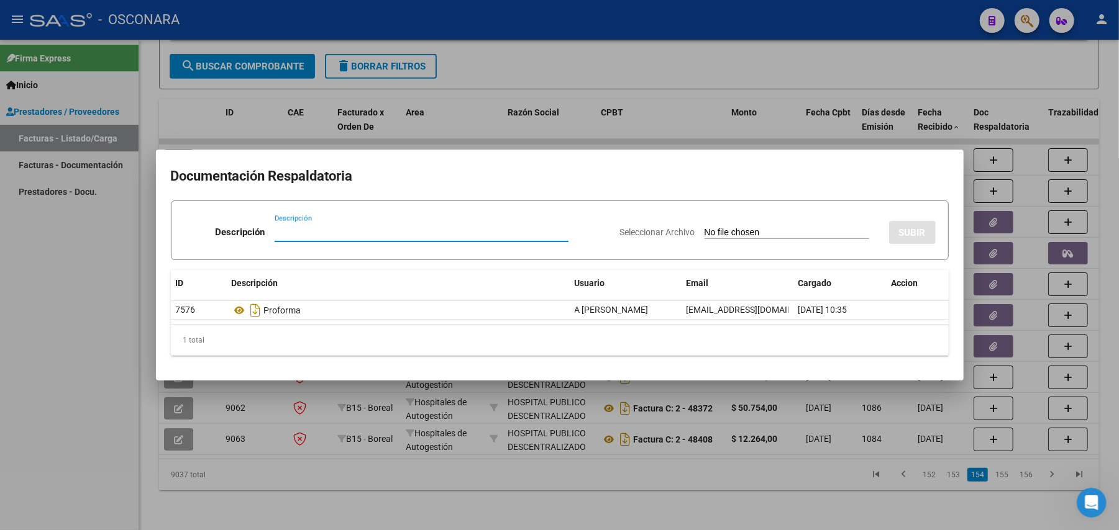
click at [856, 65] on div at bounding box center [559, 265] width 1119 height 530
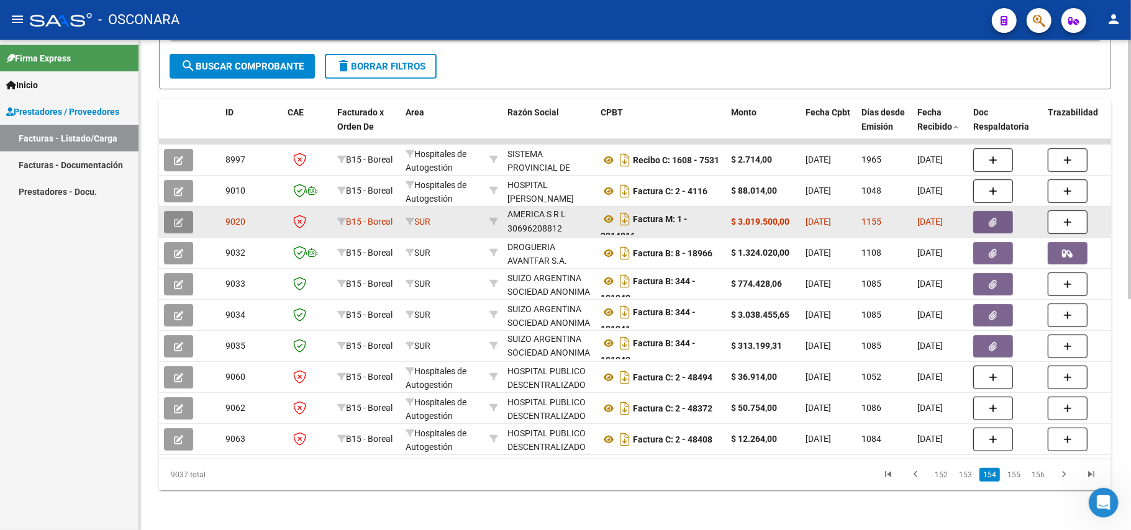
click at [179, 218] on icon "button" at bounding box center [178, 222] width 9 height 9
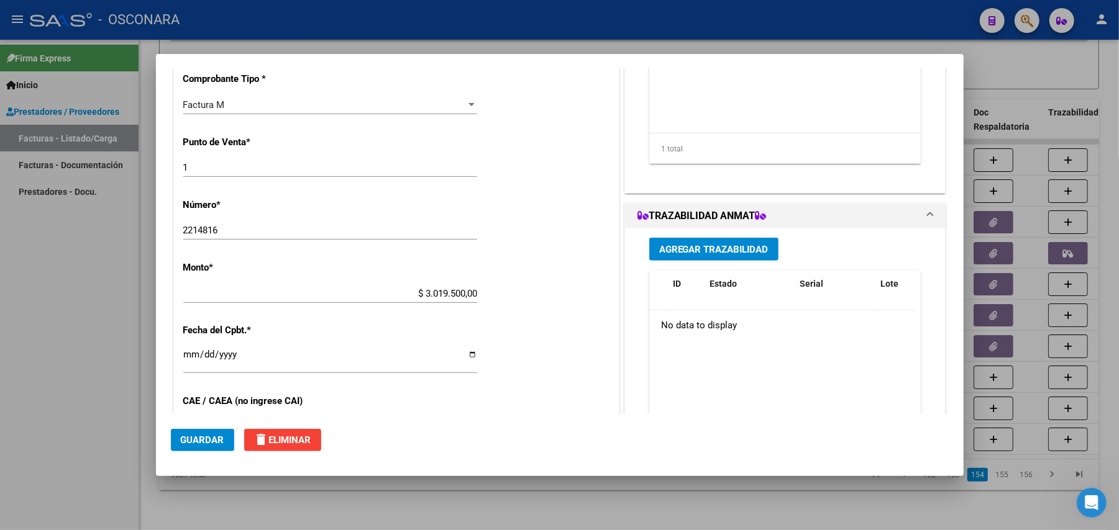
scroll to position [414, 0]
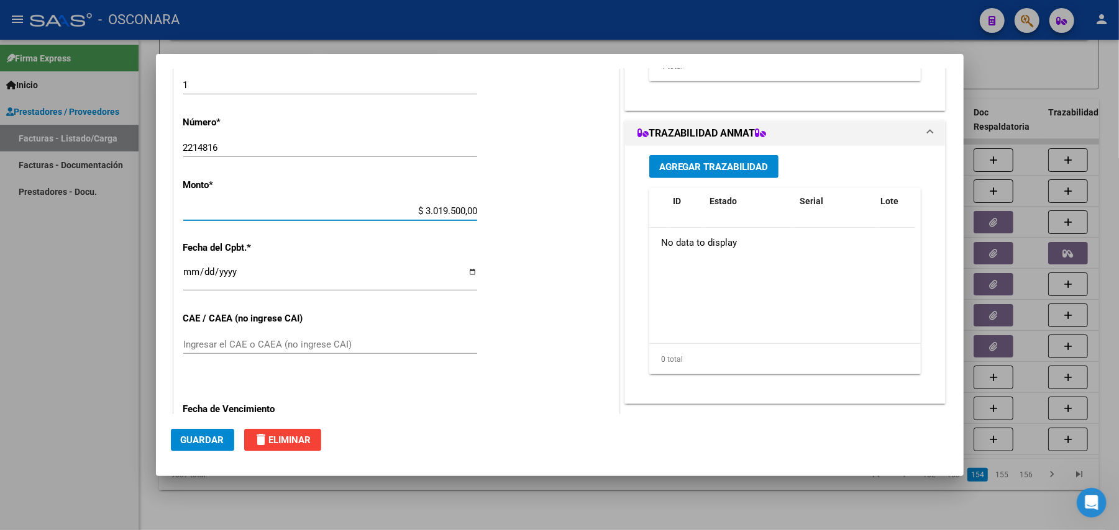
drag, startPoint x: 433, startPoint y: 209, endPoint x: 472, endPoint y: 212, distance: 39.2
click at [472, 212] on app-form-text-field "Monto * $ 3.019.500,00 [GEOGRAPHIC_DATA]" at bounding box center [335, 197] width 304 height 37
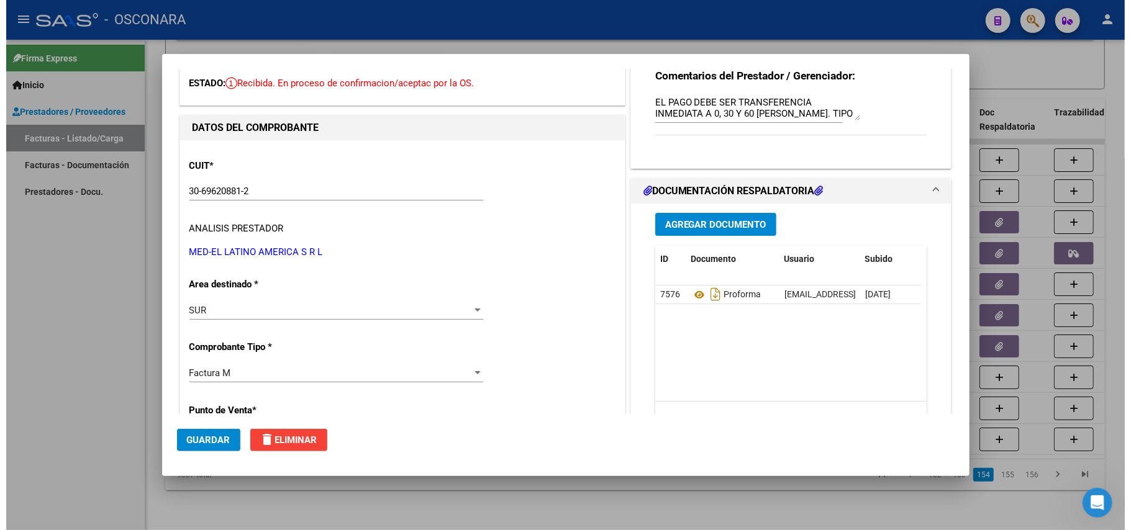
scroll to position [0, 0]
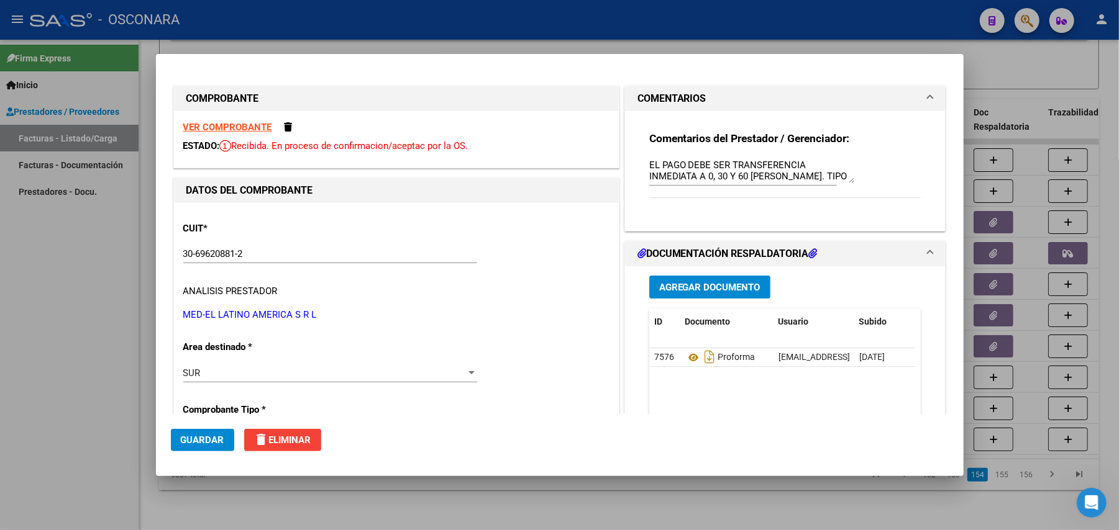
click at [917, 32] on div at bounding box center [559, 265] width 1119 height 530
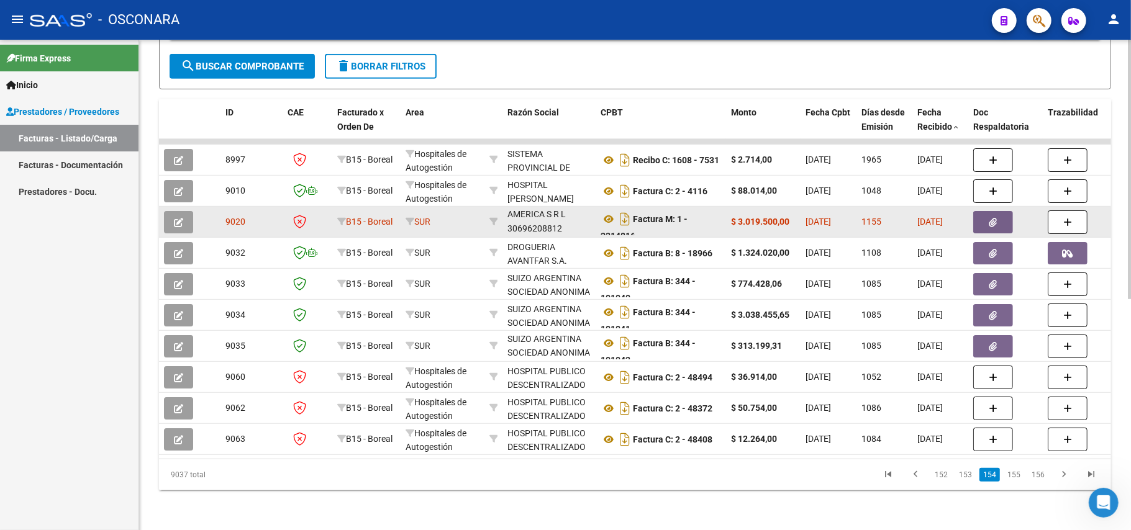
drag, startPoint x: 734, startPoint y: 211, endPoint x: 797, endPoint y: 210, distance: 63.4
click at [797, 210] on datatable-body-cell "$ 3.019.500,00" at bounding box center [763, 222] width 75 height 30
click at [610, 212] on icon at bounding box center [609, 219] width 16 height 15
click at [175, 218] on icon "button" at bounding box center [178, 222] width 9 height 9
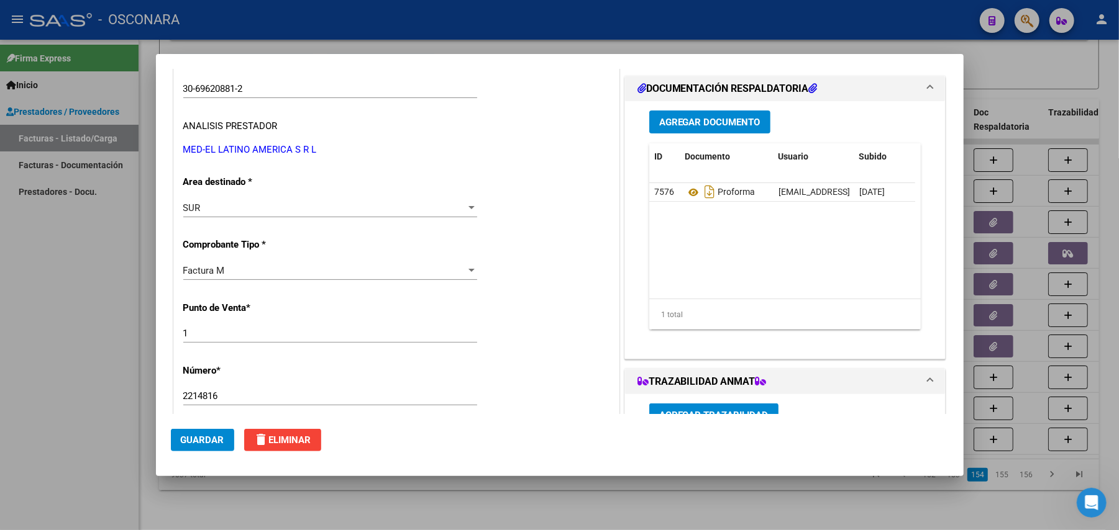
scroll to position [248, 0]
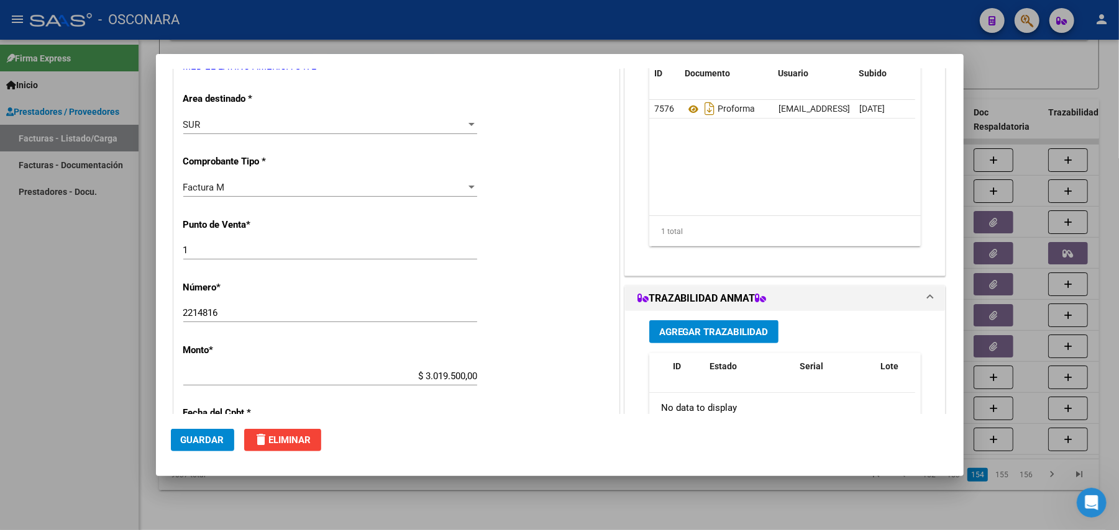
click at [416, 378] on input "$ 3.019.500,00" at bounding box center [330, 376] width 294 height 11
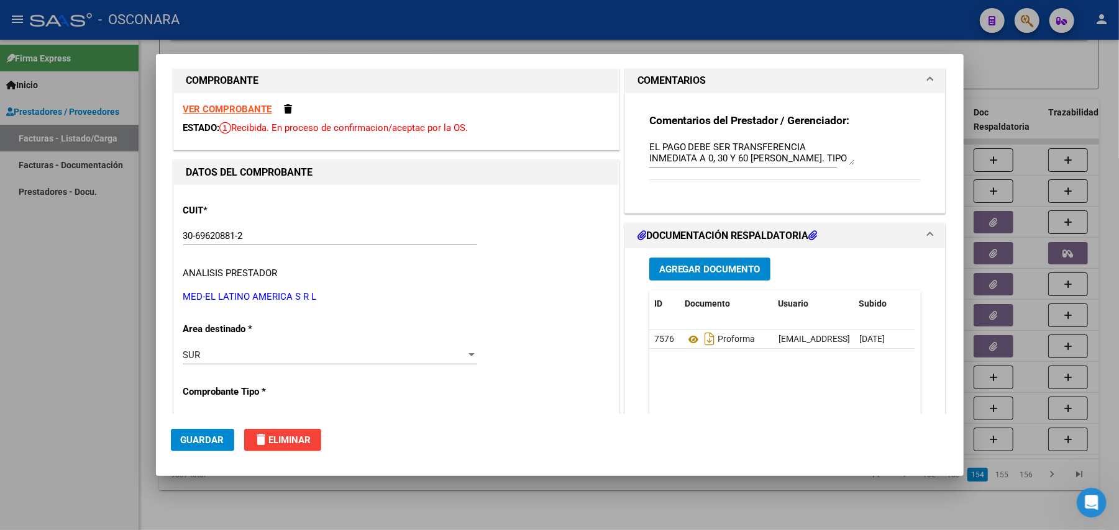
scroll to position [0, 0]
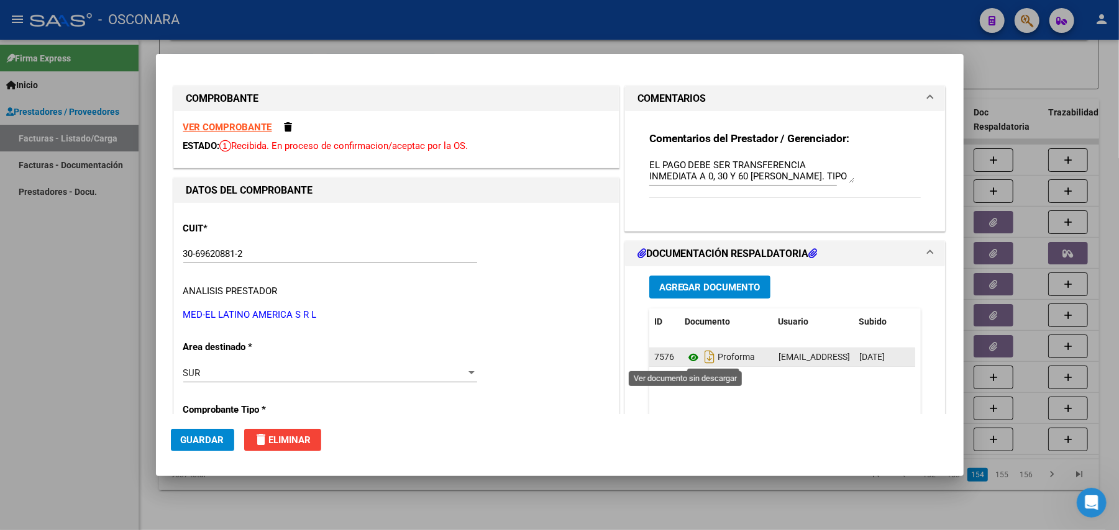
click at [685, 361] on icon at bounding box center [693, 357] width 16 height 15
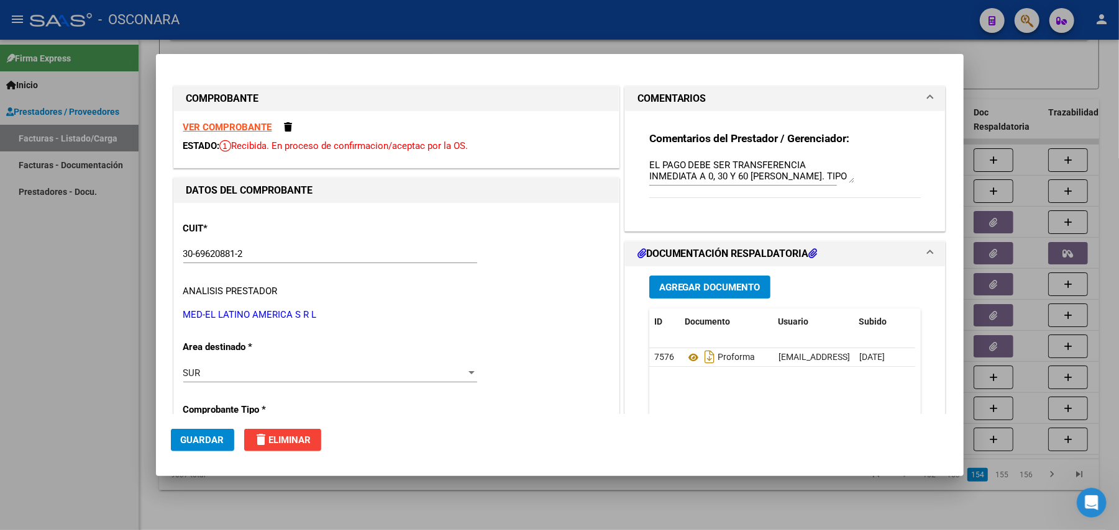
click at [245, 130] on strong "VER COMPROBANTE" at bounding box center [227, 127] width 89 height 11
